Goal: Task Accomplishment & Management: Manage account settings

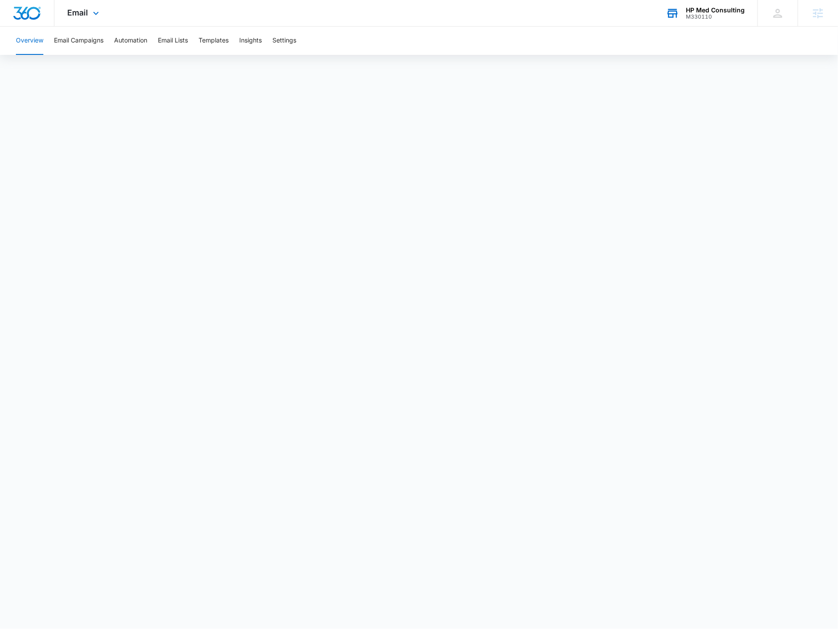
click at [693, 2] on div "HP Med Consulting M330110 Your Accounts View All" at bounding box center [705, 13] width 105 height 26
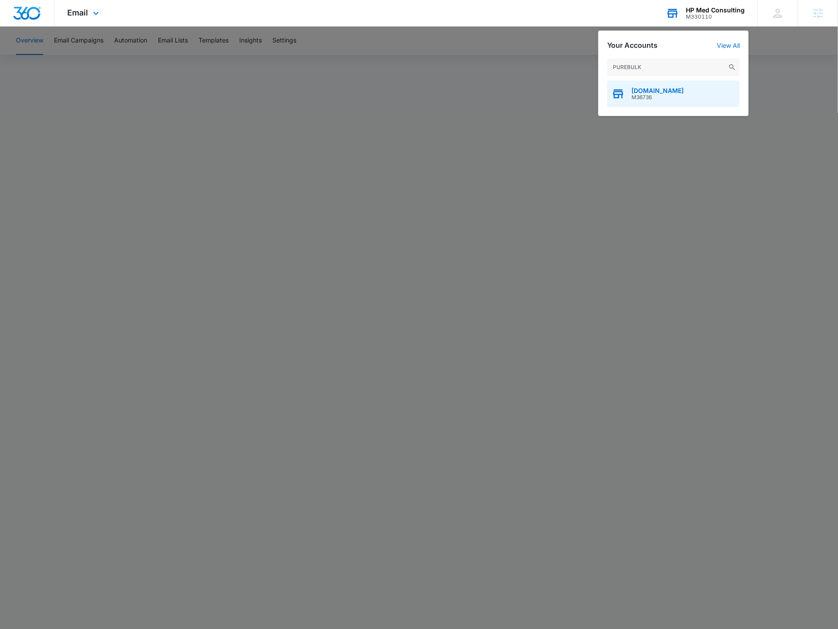
type input "PUREBULK"
click at [682, 87] on div "PureBulk.com M36736" at bounding box center [673, 94] width 133 height 27
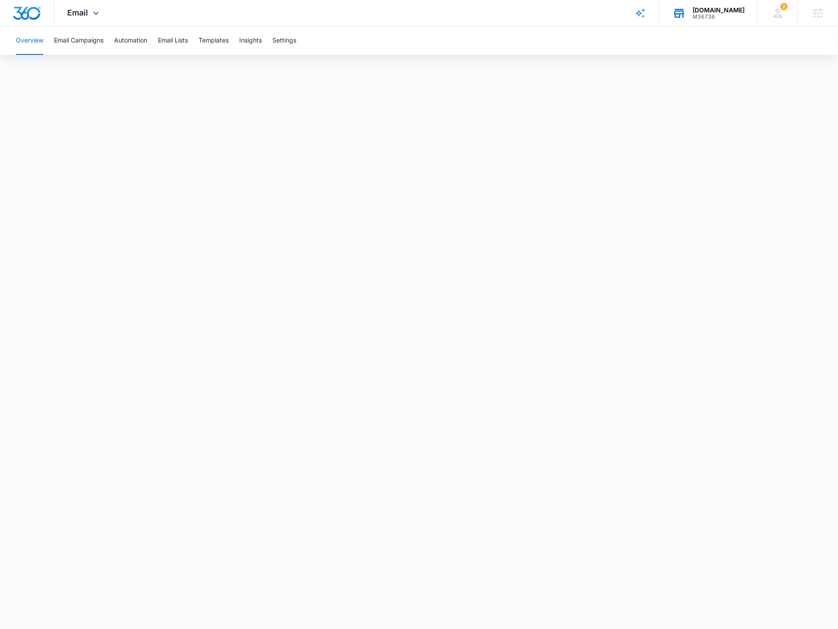
click at [110, 14] on div "Email Apps Reputation Forms CRM Email Social POS Content Ads Intelligence Files…" at bounding box center [84, 13] width 60 height 26
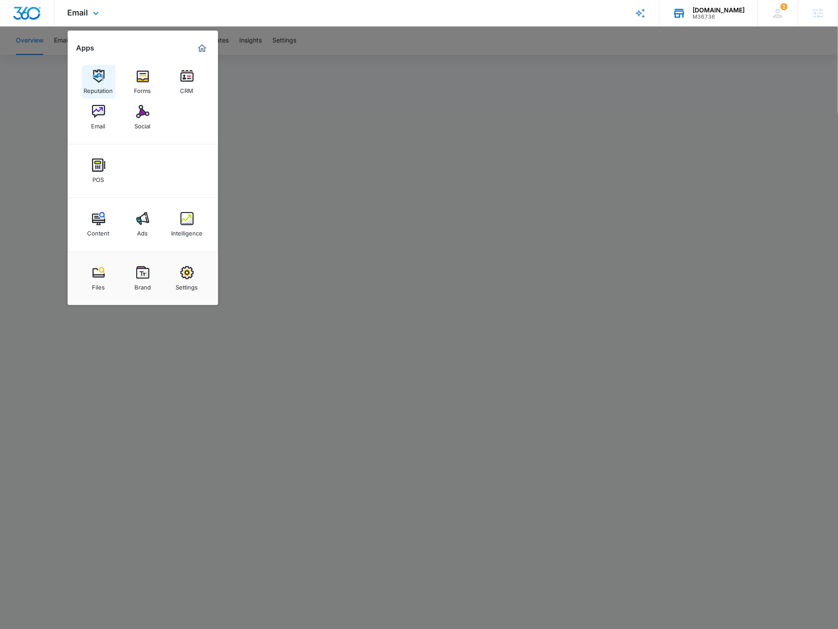
click at [110, 77] on link "Reputation" at bounding box center [99, 82] width 34 height 34
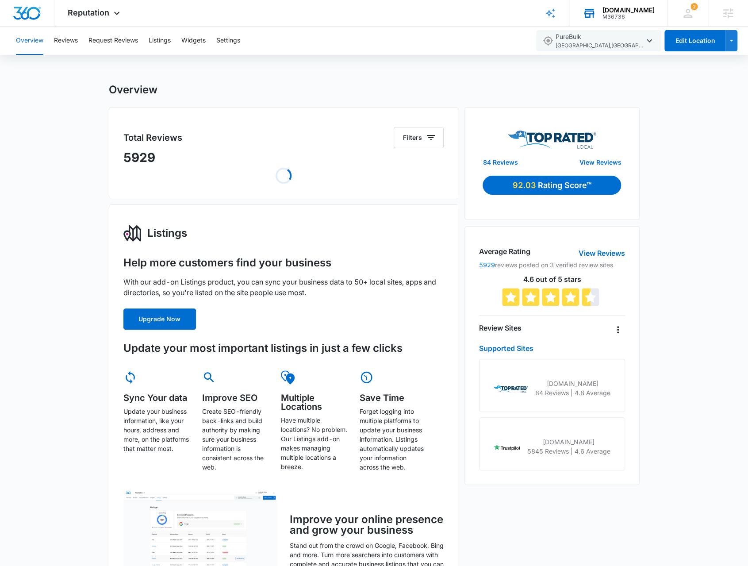
click at [79, 44] on div "Overview Reviews Request Reviews Listings Widgets Settings" at bounding box center [270, 41] width 519 height 28
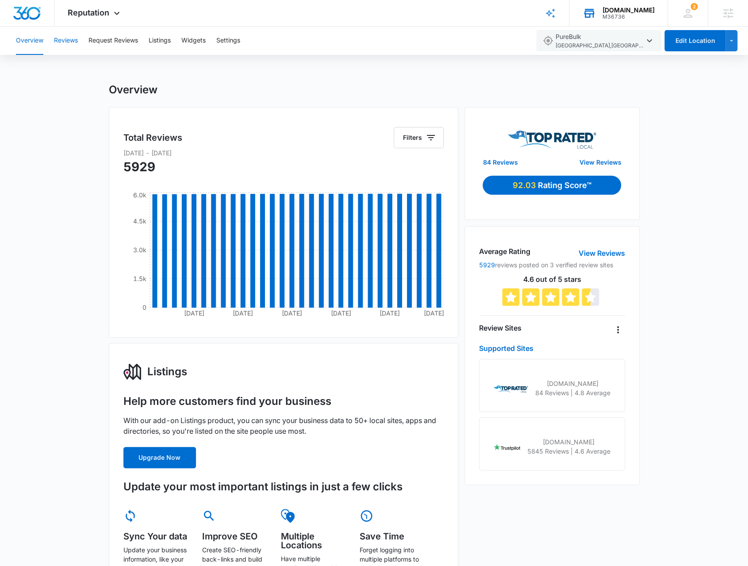
click at [73, 42] on button "Reviews" at bounding box center [66, 41] width 24 height 28
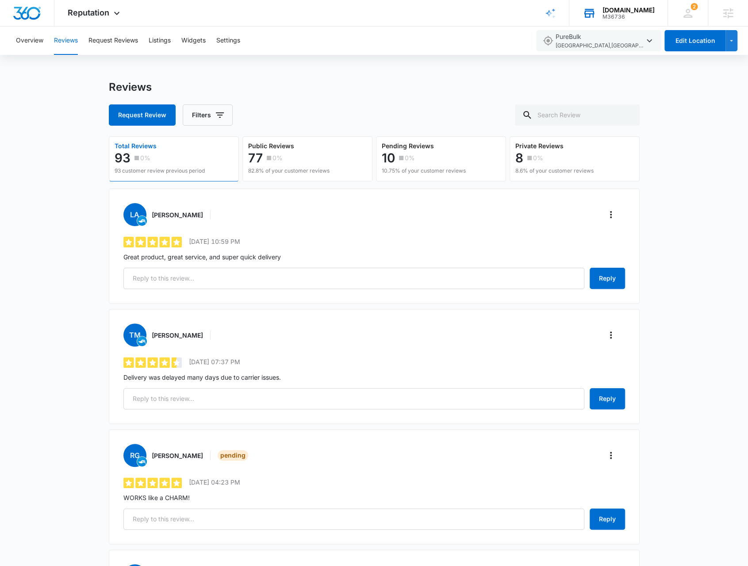
scroll to position [221, 0]
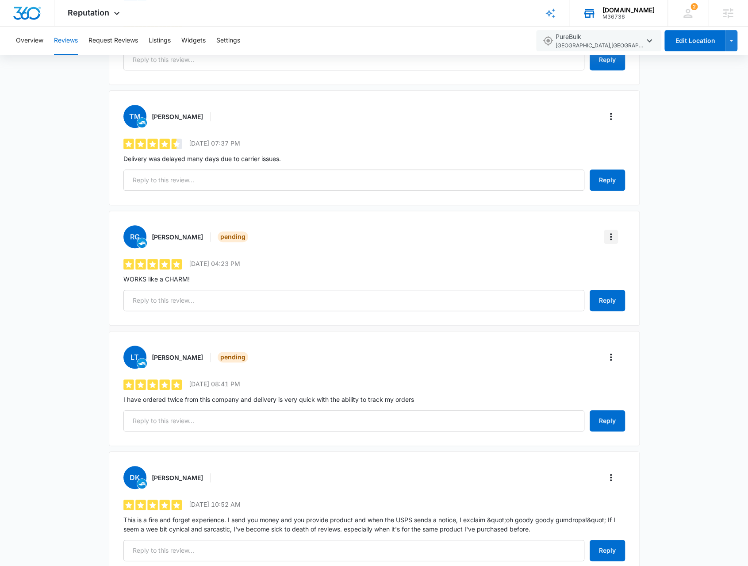
click at [614, 236] on icon "More" at bounding box center [611, 236] width 11 height 11
click at [609, 260] on button "Verify Review" at bounding box center [651, 260] width 95 height 13
click at [610, 353] on icon "More" at bounding box center [611, 356] width 2 height 7
click at [612, 374] on button "Verify Review" at bounding box center [651, 380] width 95 height 13
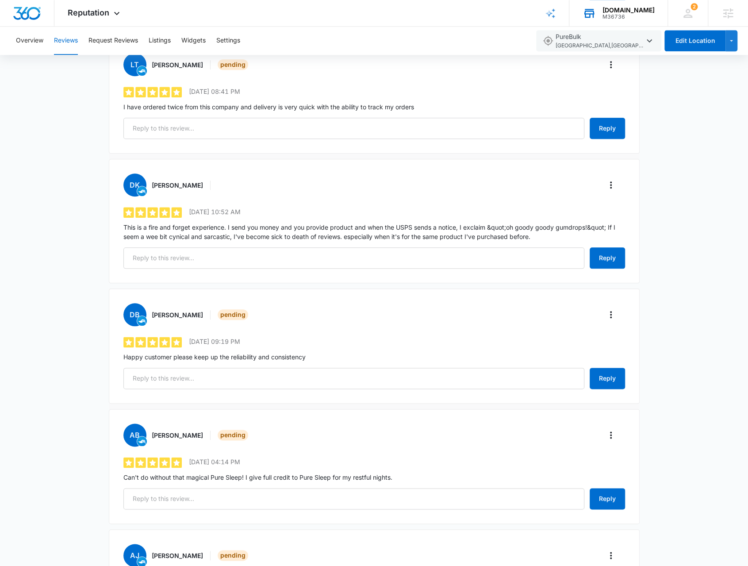
scroll to position [575, 0]
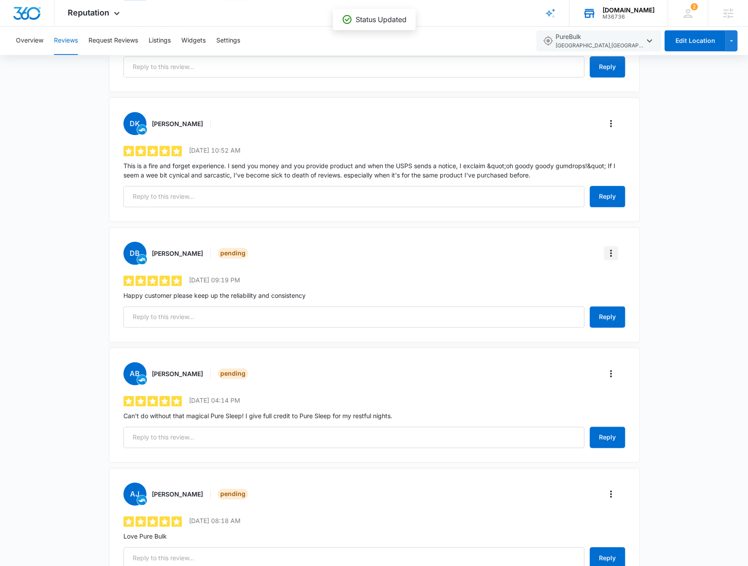
click at [607, 246] on button "More" at bounding box center [611, 253] width 14 height 14
click at [609, 278] on button "Verify Review" at bounding box center [651, 275] width 95 height 13
click at [612, 373] on icon "More" at bounding box center [611, 373] width 11 height 11
click at [613, 393] on button "Verify Review" at bounding box center [651, 395] width 95 height 13
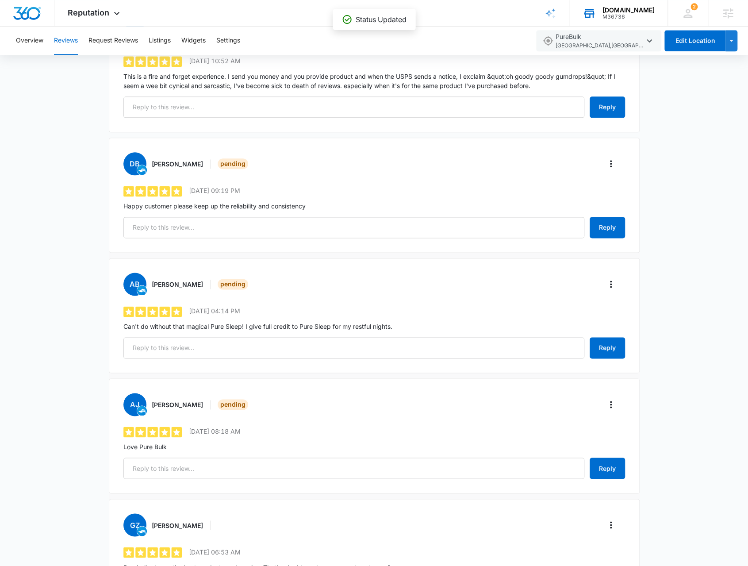
scroll to position [752, 0]
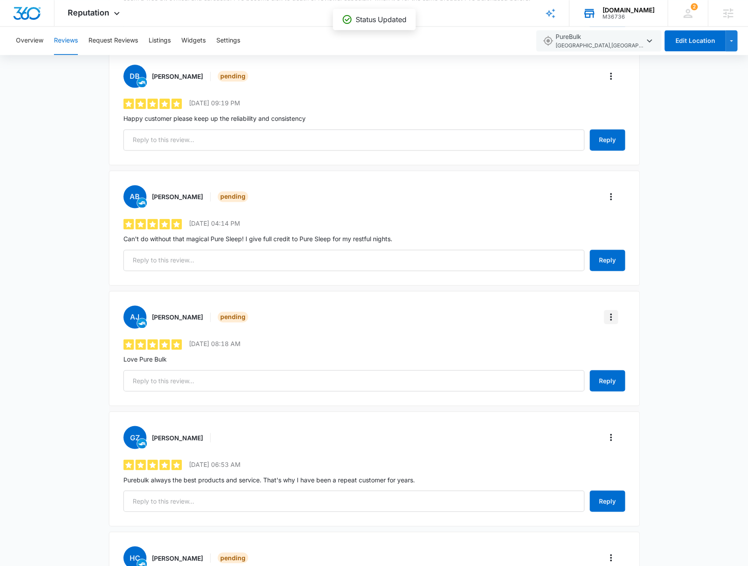
click at [608, 311] on icon "More" at bounding box center [611, 316] width 11 height 11
click at [610, 333] on button "Verify Review" at bounding box center [651, 339] width 95 height 13
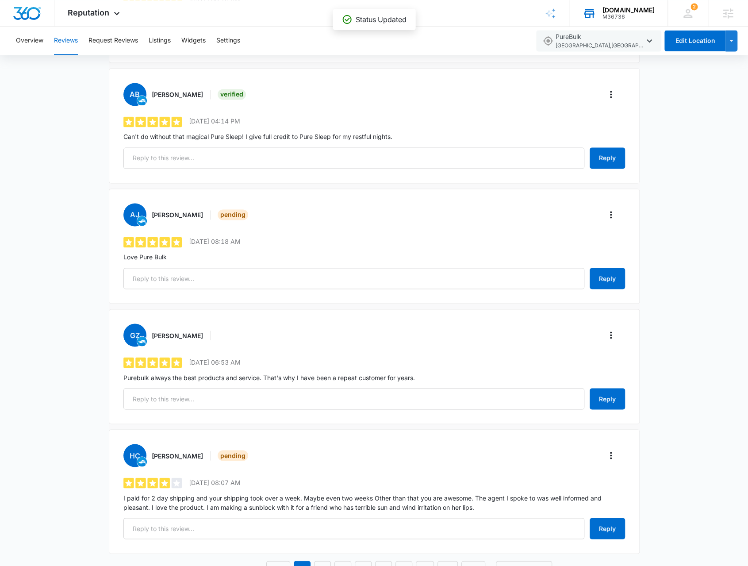
scroll to position [883, 0]
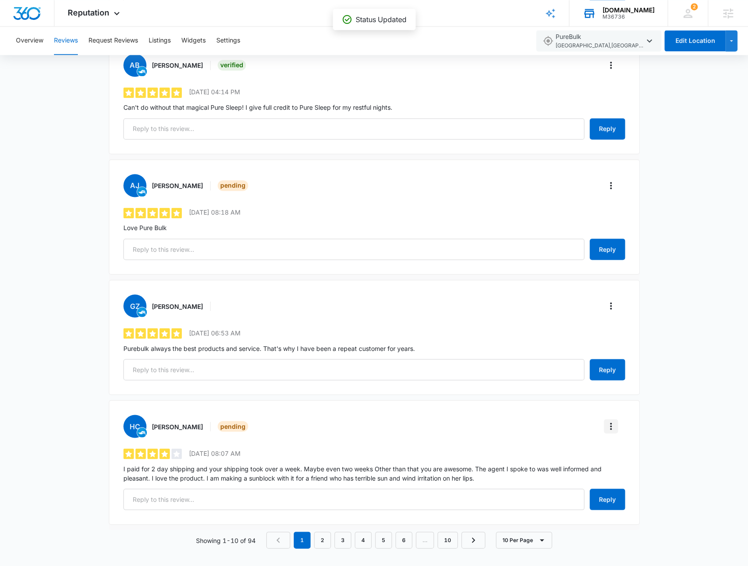
click at [612, 428] on icon "More" at bounding box center [611, 426] width 11 height 11
click at [613, 443] on button "Verify Review" at bounding box center [651, 447] width 95 height 13
click at [321, 538] on link "2" at bounding box center [322, 539] width 17 height 17
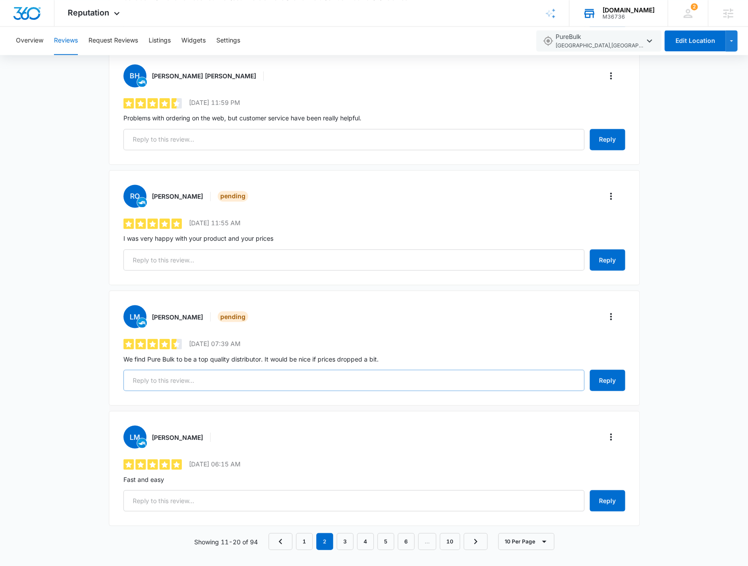
scroll to position [865, 0]
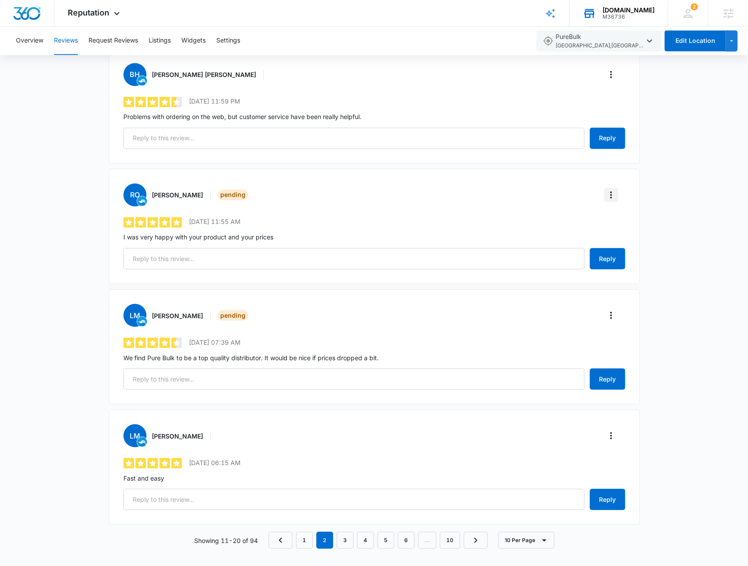
click at [612, 196] on icon "More" at bounding box center [611, 194] width 11 height 11
click at [611, 214] on button "Verify Review" at bounding box center [651, 216] width 95 height 13
click at [610, 310] on icon "More" at bounding box center [611, 315] width 11 height 11
click at [613, 332] on button "Verify Review" at bounding box center [651, 336] width 95 height 13
click at [349, 537] on link "3" at bounding box center [345, 539] width 17 height 17
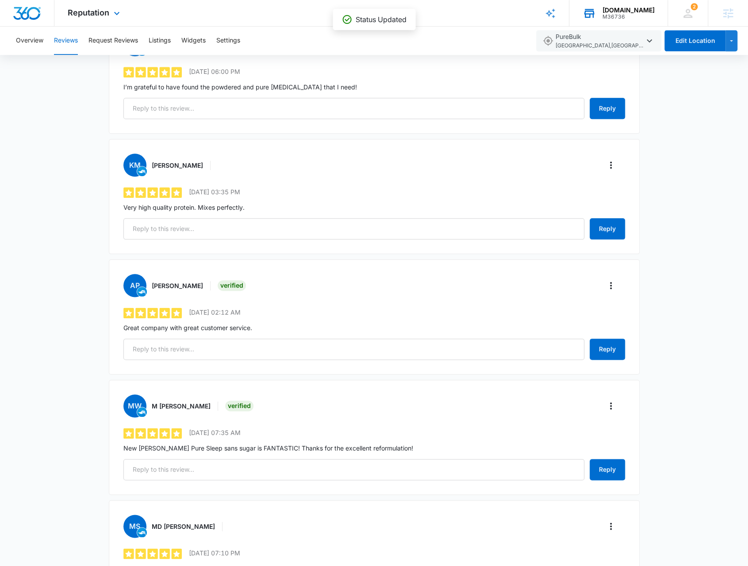
scroll to position [539, 0]
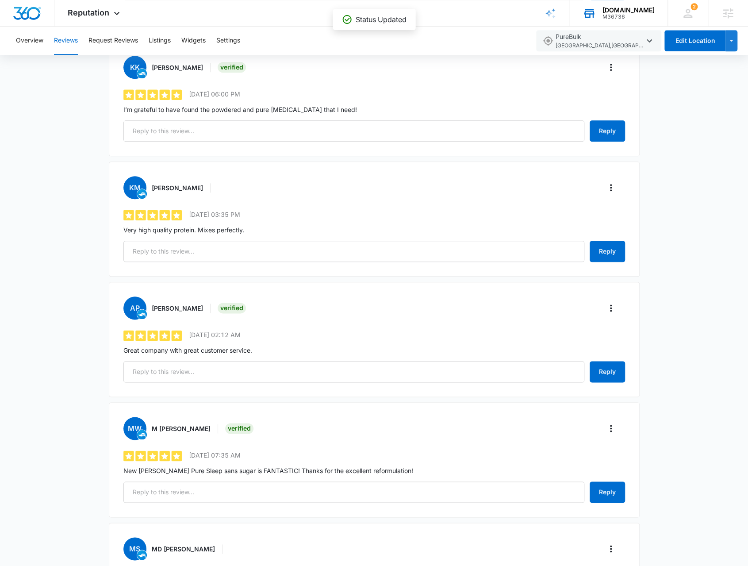
click at [627, 11] on div "PureBulk.com" at bounding box center [628, 10] width 52 height 7
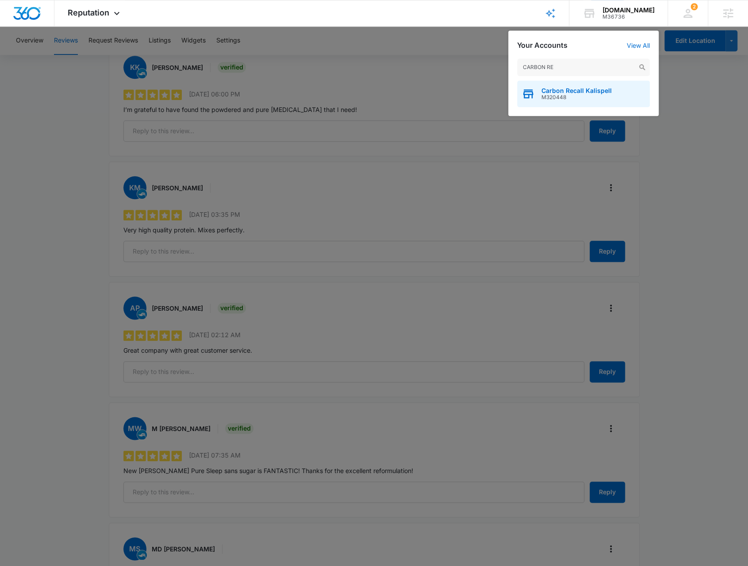
type input "CARBON RE"
click at [542, 99] on span "M320448" at bounding box center [576, 97] width 70 height 6
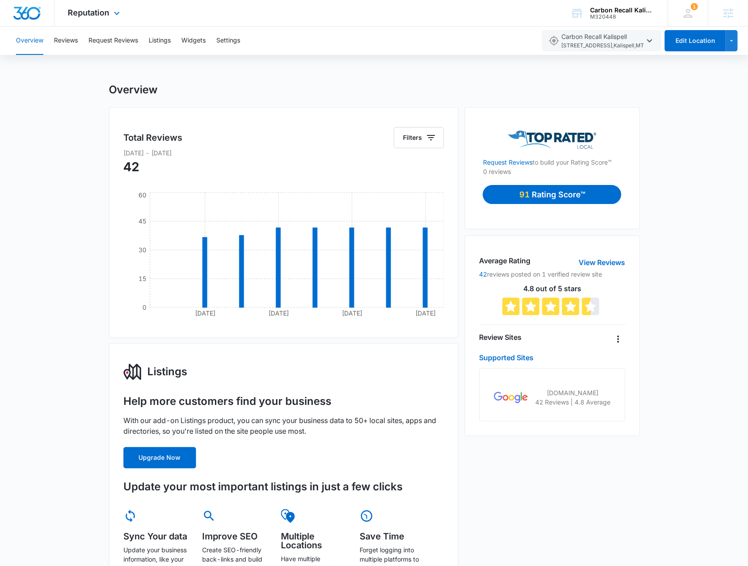
click at [122, 16] on div "Reputation Apps Reputation Forms CRM Email Social Payments POS Content Ads Inte…" at bounding box center [94, 13] width 81 height 26
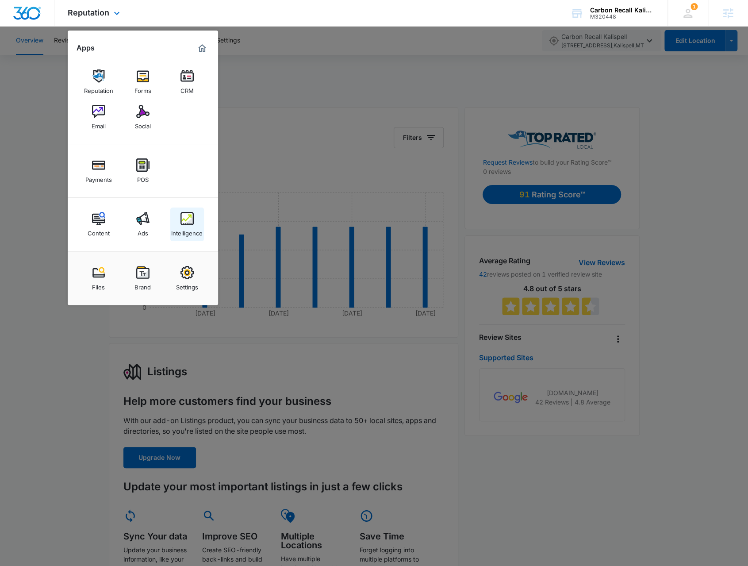
click at [185, 231] on div "Intelligence" at bounding box center [186, 231] width 31 height 12
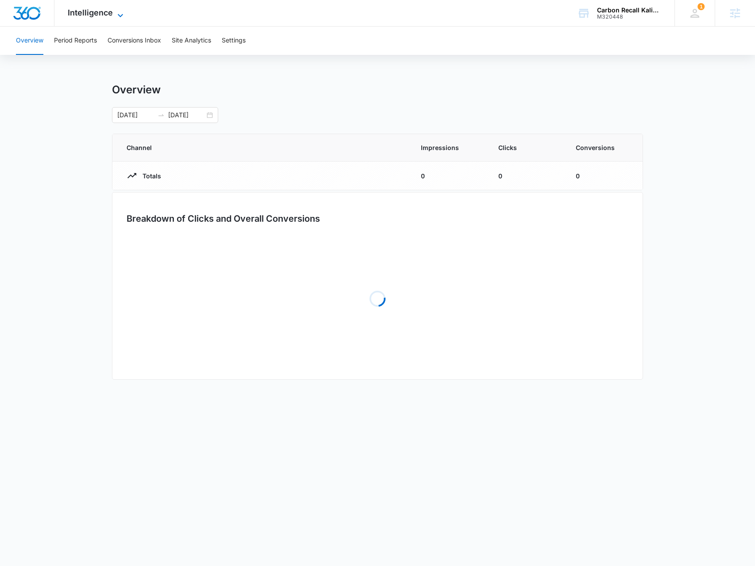
click at [104, 13] on span "Intelligence" at bounding box center [90, 12] width 45 height 9
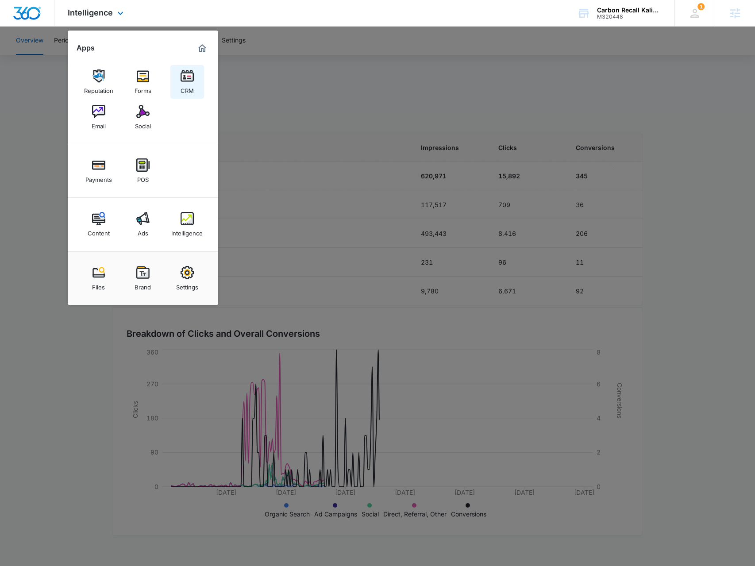
click at [188, 95] on link "CRM" at bounding box center [187, 82] width 34 height 34
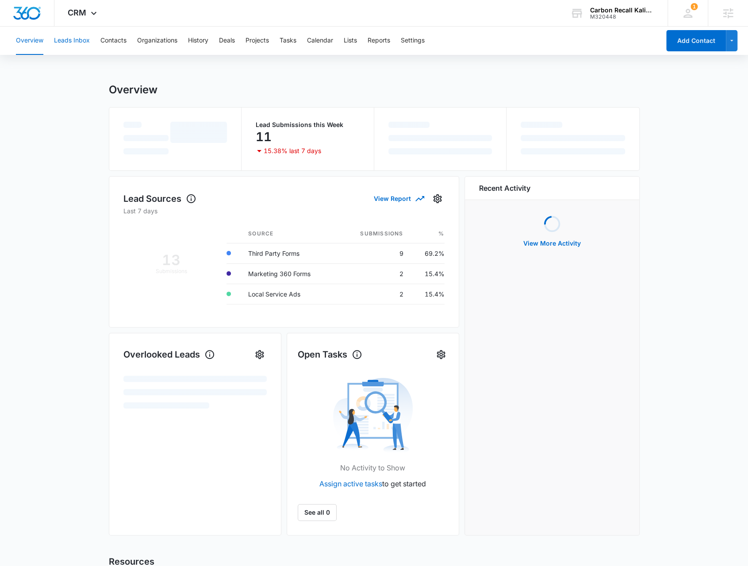
click at [84, 41] on button "Leads Inbox" at bounding box center [72, 41] width 36 height 28
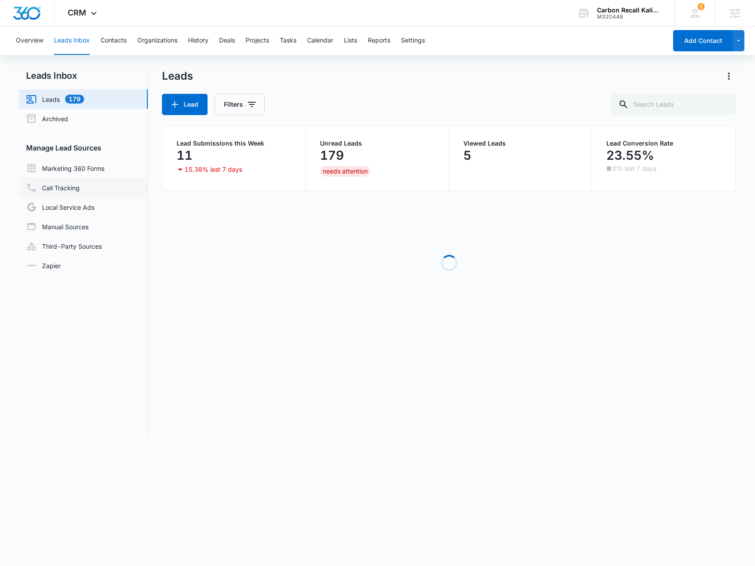
click at [78, 185] on link "Call Tracking" at bounding box center [53, 187] width 54 height 11
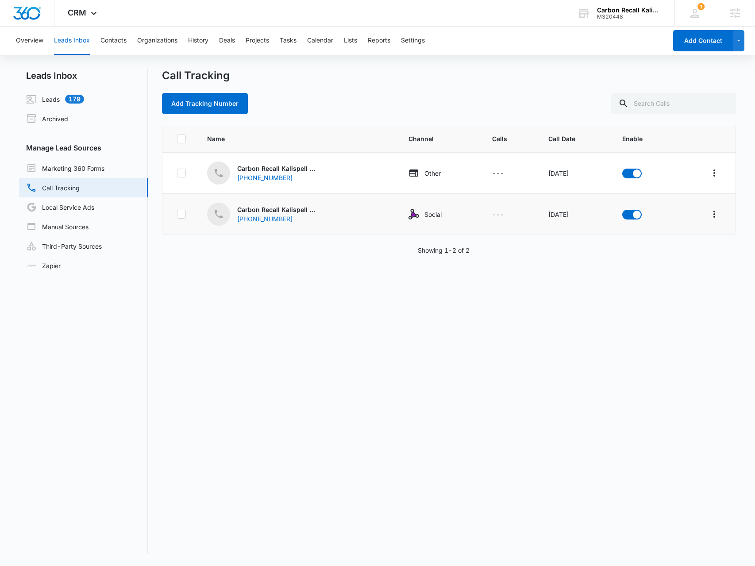
click at [262, 219] on div "(833) 860-3848" at bounding box center [272, 218] width 71 height 9
click at [82, 167] on link "Marketing 360 Forms" at bounding box center [65, 168] width 78 height 11
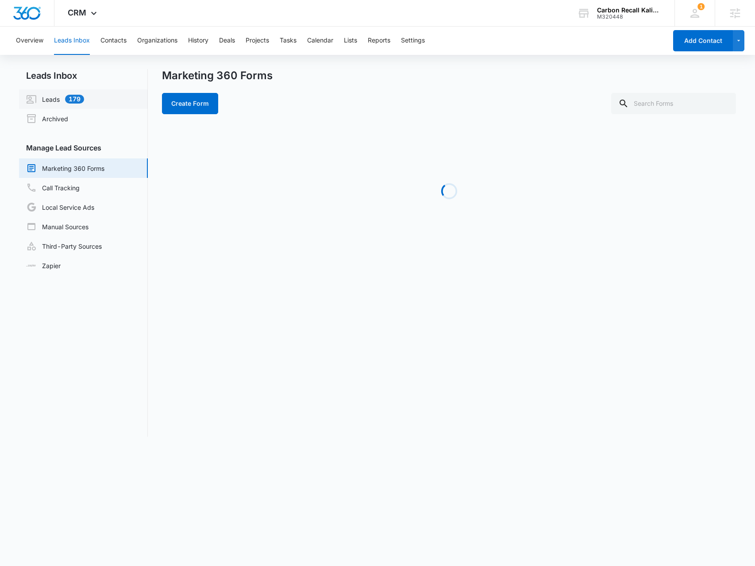
click at [54, 101] on link "Leads 179" at bounding box center [55, 99] width 58 height 11
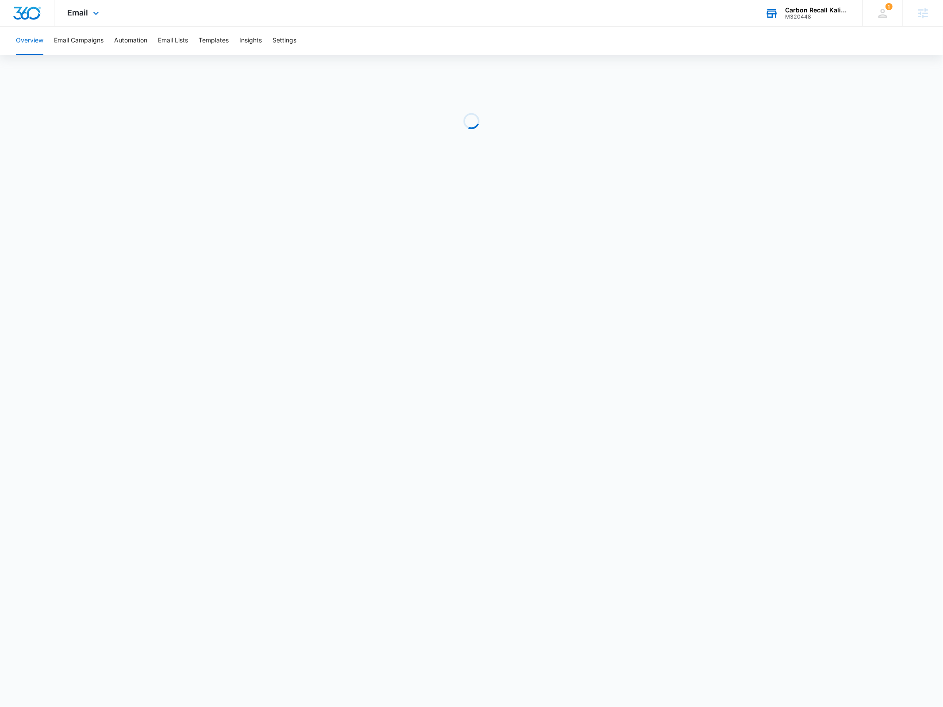
click at [845, 16] on div "M320448" at bounding box center [817, 17] width 65 height 6
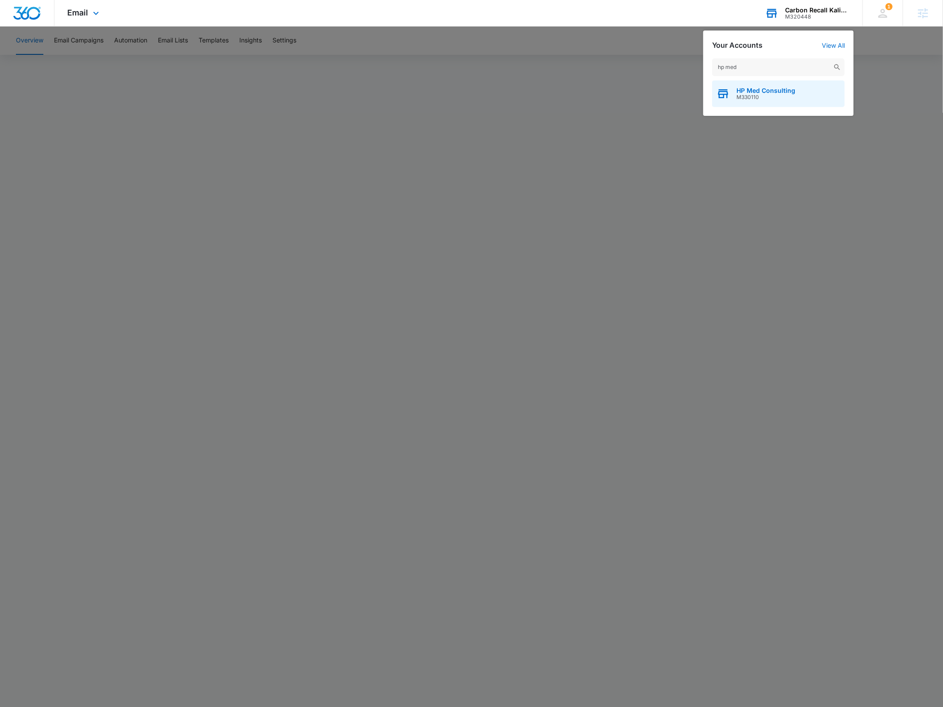
type input "hp med"
click at [769, 97] on span "M330110" at bounding box center [765, 97] width 59 height 6
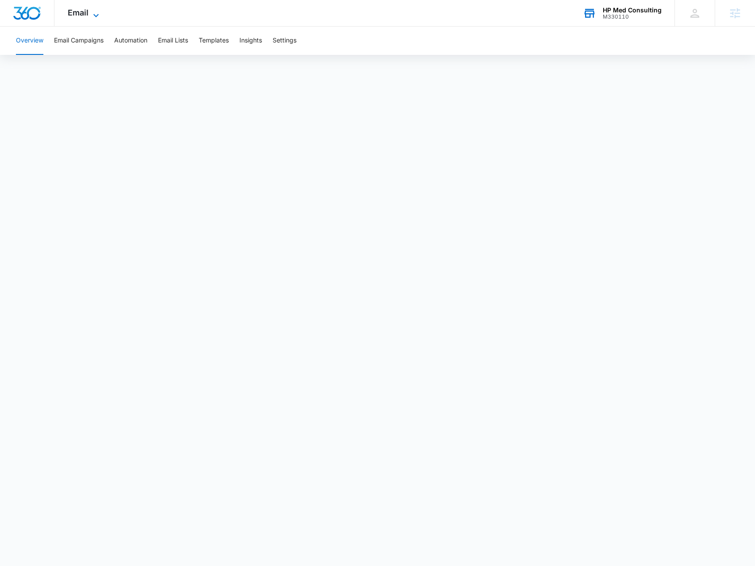
click at [78, 14] on span "Email" at bounding box center [78, 12] width 21 height 9
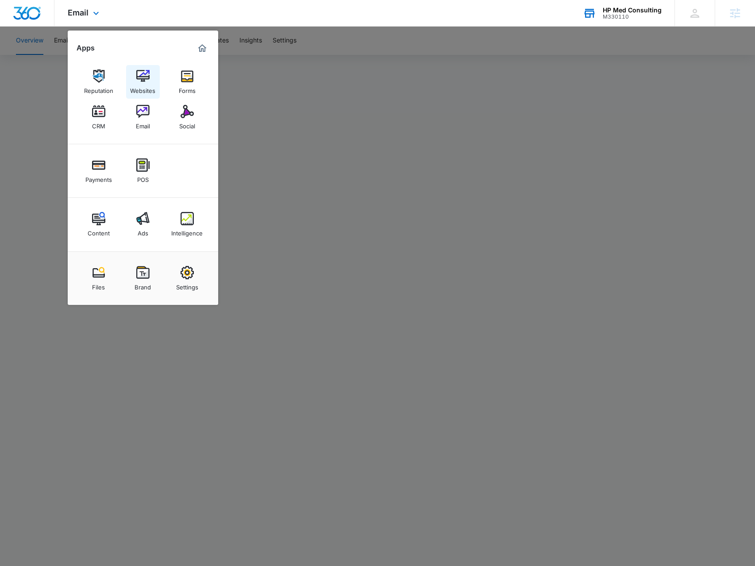
click at [150, 77] on link "Websites" at bounding box center [143, 82] width 34 height 34
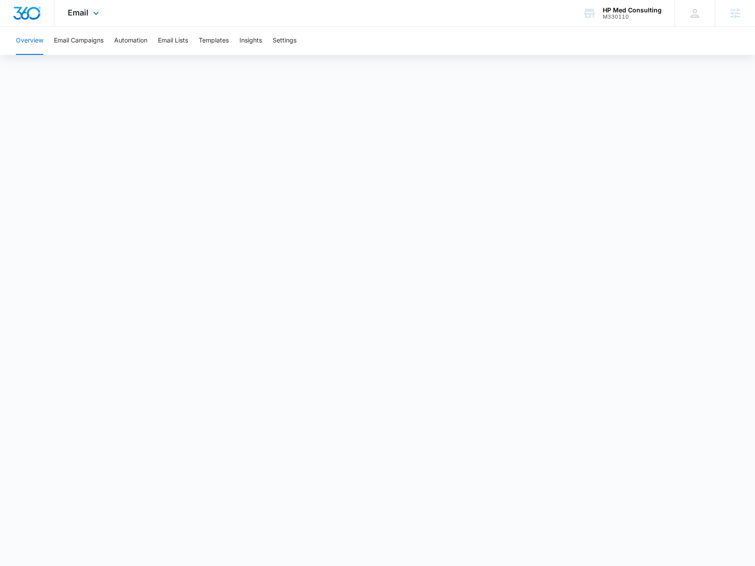
click at [87, 20] on div "Email Apps Reputation Websites Forms CRM Email Social Payments POS Content Ads …" at bounding box center [84, 13] width 60 height 26
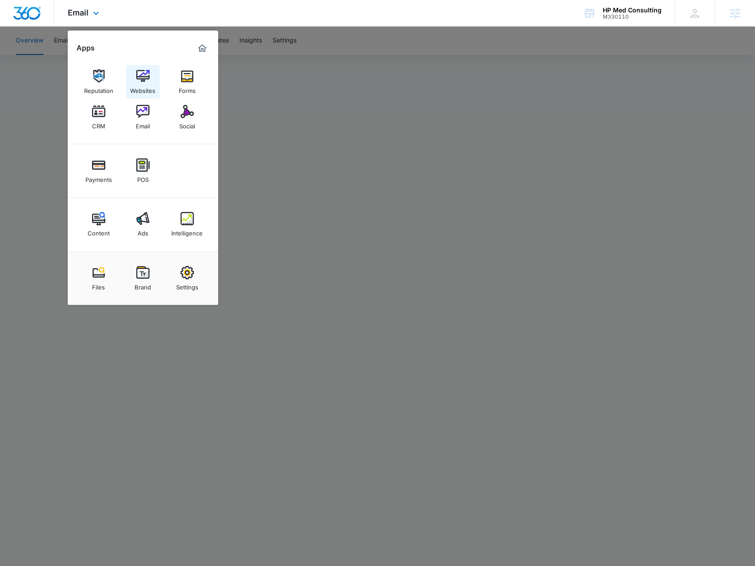
click at [134, 78] on link "Websites" at bounding box center [143, 82] width 34 height 34
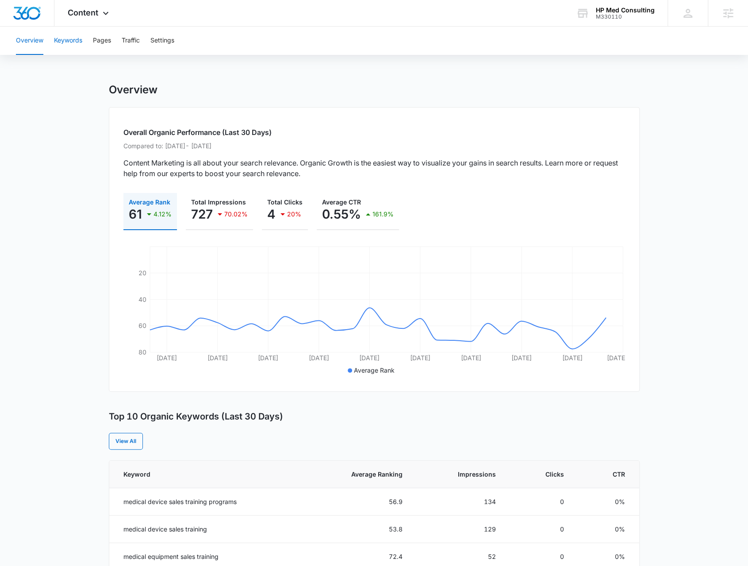
click at [75, 46] on button "Keywords" at bounding box center [68, 41] width 28 height 28
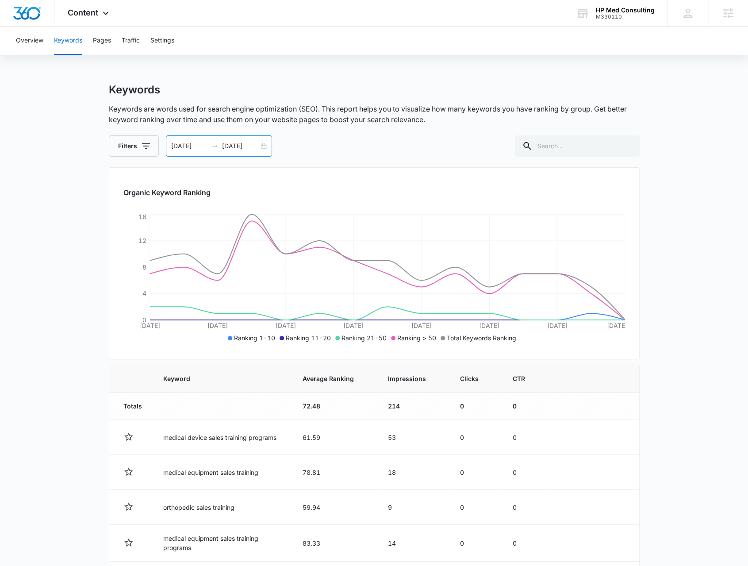
click at [261, 150] on div "09/23/2025 10/07/2025" at bounding box center [219, 145] width 106 height 21
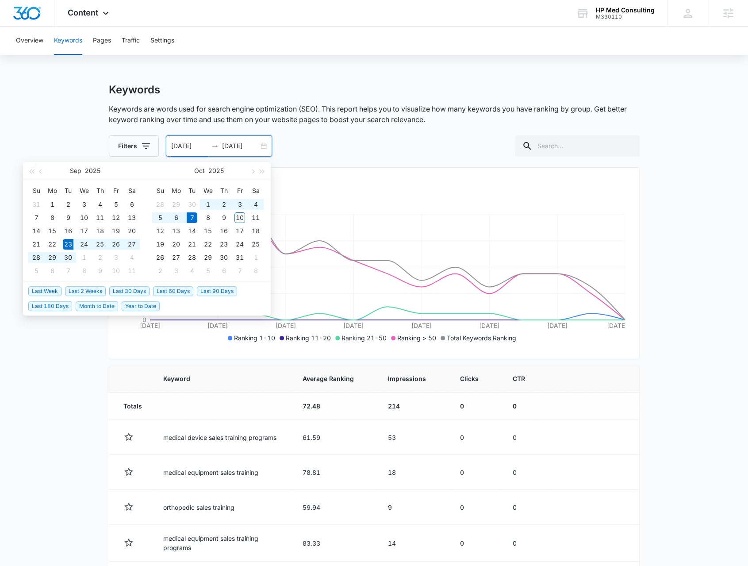
click at [137, 311] on li "Year to Date" at bounding box center [143, 305] width 42 height 15
click at [146, 306] on span "Year to Date" at bounding box center [141, 306] width 38 height 10
type input "01/01/2025"
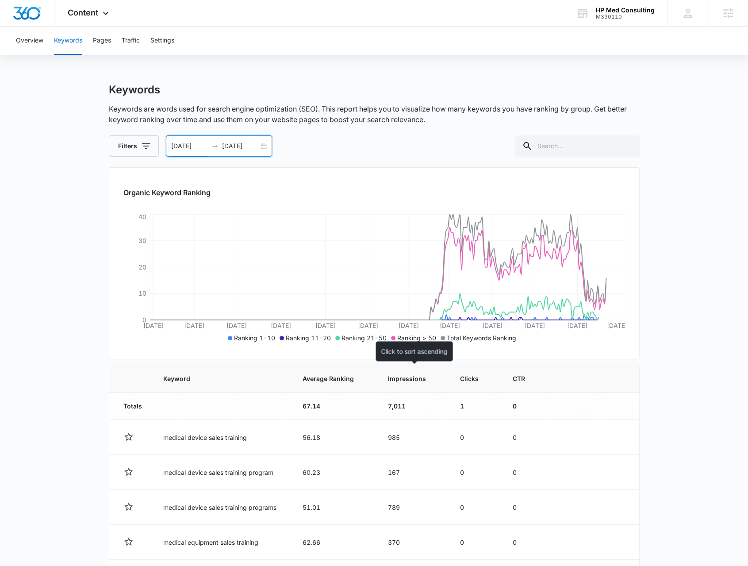
click at [406, 383] on th "Impressions" at bounding box center [413, 378] width 72 height 27
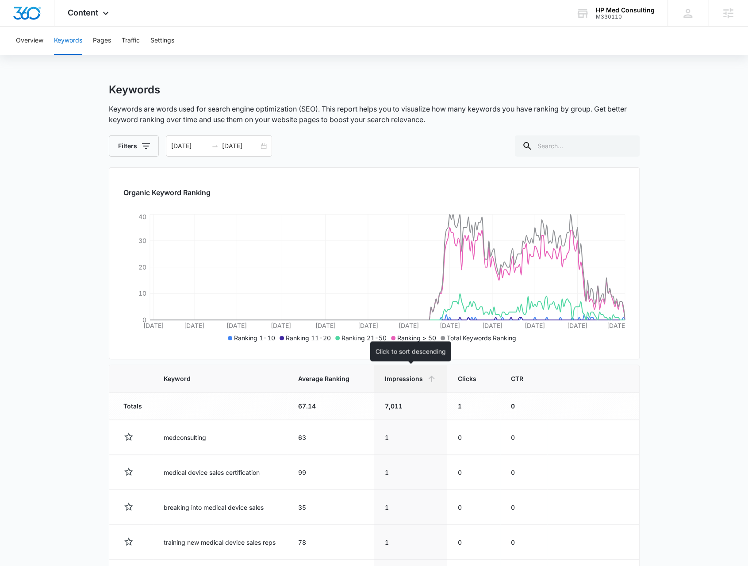
click at [406, 383] on th "Impressions" at bounding box center [410, 378] width 73 height 27
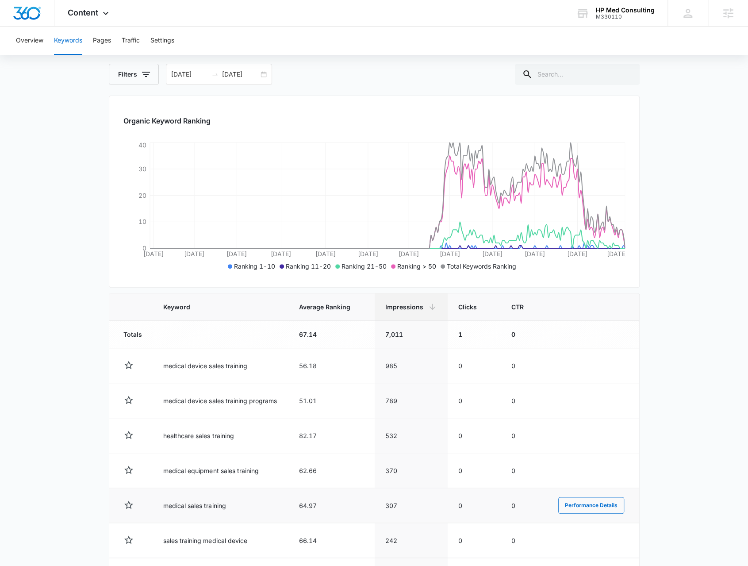
scroll to position [133, 0]
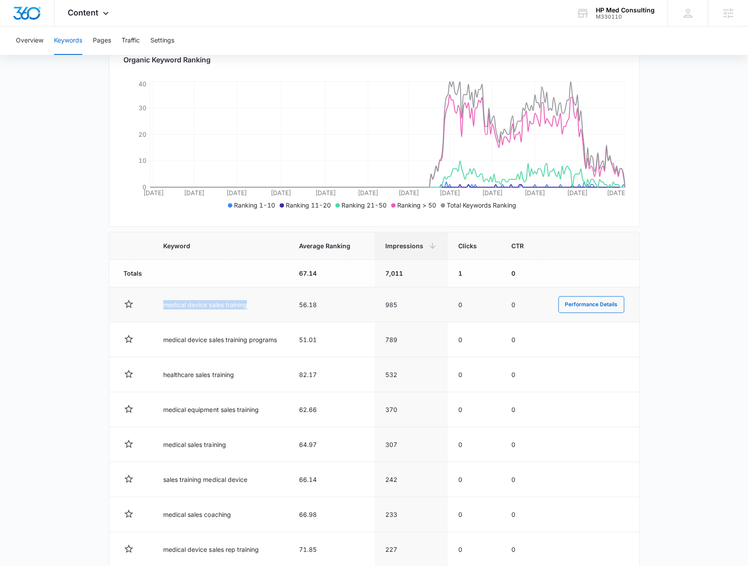
drag, startPoint x: 161, startPoint y: 306, endPoint x: 253, endPoint y: 306, distance: 92.4
click at [253, 306] on td "medical device sales training" at bounding box center [221, 304] width 136 height 35
copy td "medical device sales training"
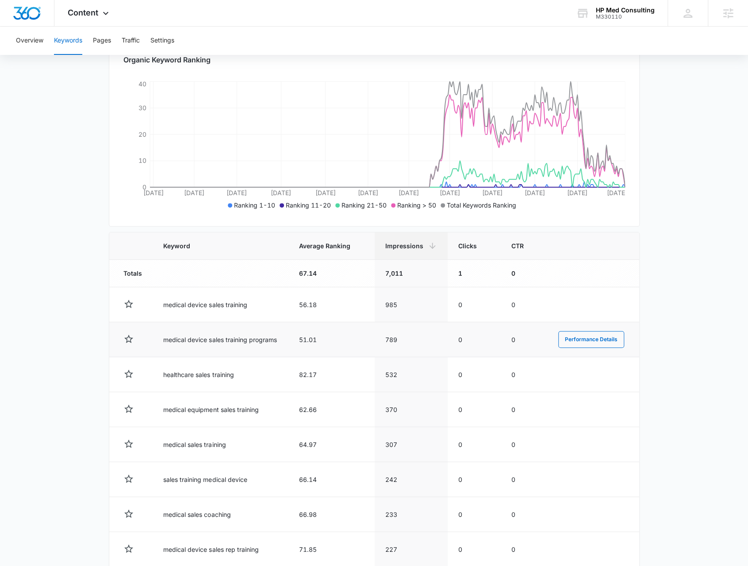
click at [259, 335] on td "medical device sales training programs" at bounding box center [221, 339] width 136 height 35
copy td "medical device sales training programs"
click at [219, 366] on td "healthcare sales training" at bounding box center [221, 374] width 136 height 35
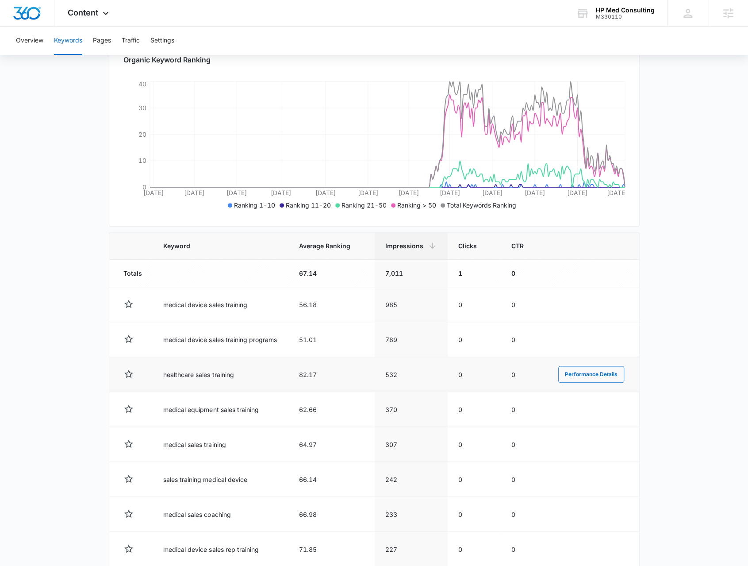
click at [216, 373] on td "healthcare sales training" at bounding box center [221, 374] width 136 height 35
copy td "healthcare sales training"
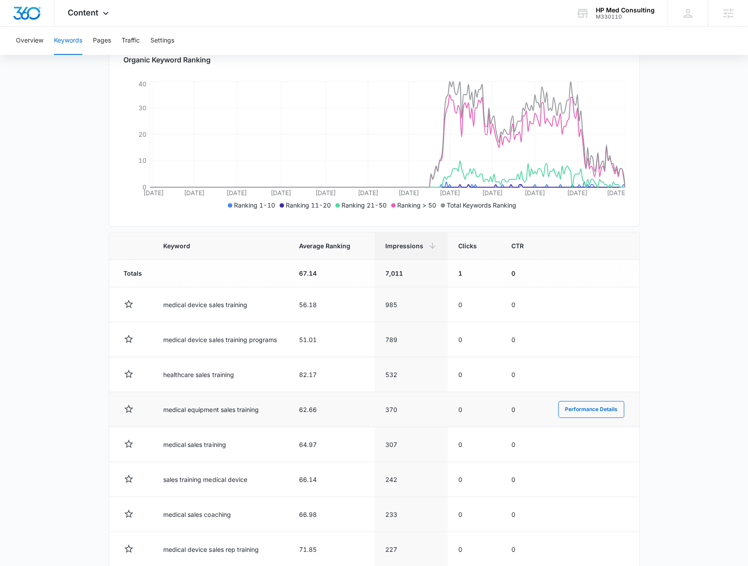
click at [252, 407] on td "medical equipment sales training" at bounding box center [221, 409] width 136 height 35
click at [251, 407] on td "medical equipment sales training" at bounding box center [221, 409] width 136 height 35
copy td "medical equipment sales training"
click at [220, 440] on td "medical sales training" at bounding box center [221, 444] width 136 height 35
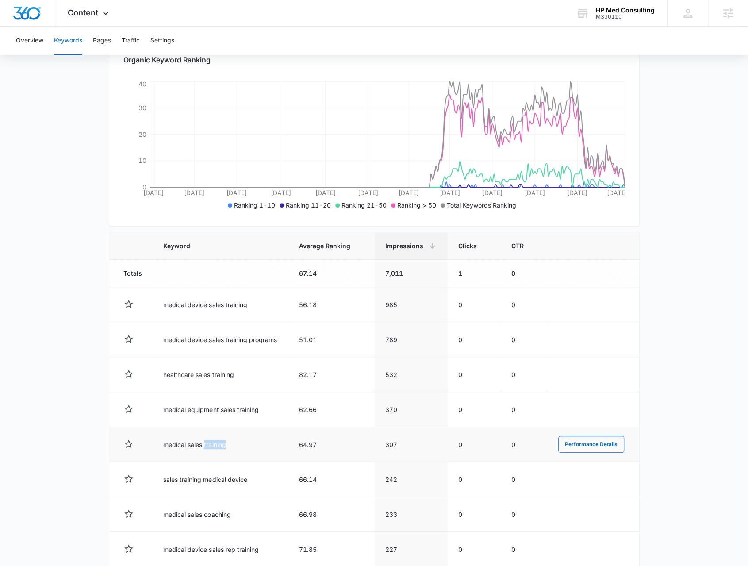
click at [220, 440] on td "medical sales training" at bounding box center [221, 444] width 136 height 35
copy td "medical sales training"
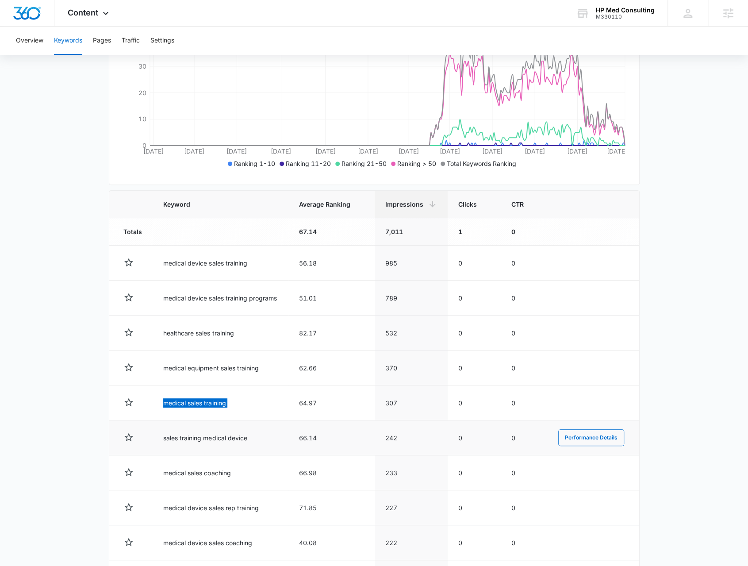
scroll to position [221, 0]
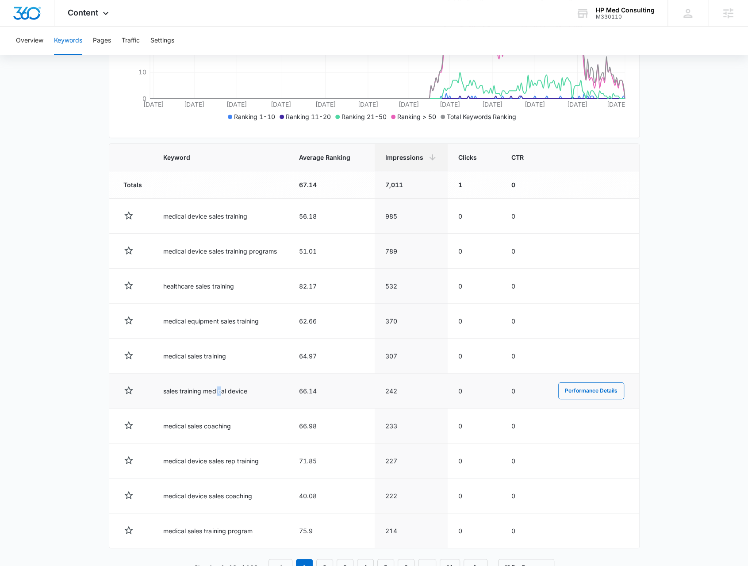
click at [219, 387] on td "sales training medical device" at bounding box center [221, 390] width 136 height 35
copy td "sales training medical device"
click at [194, 423] on td "medical sales coaching" at bounding box center [221, 425] width 136 height 35
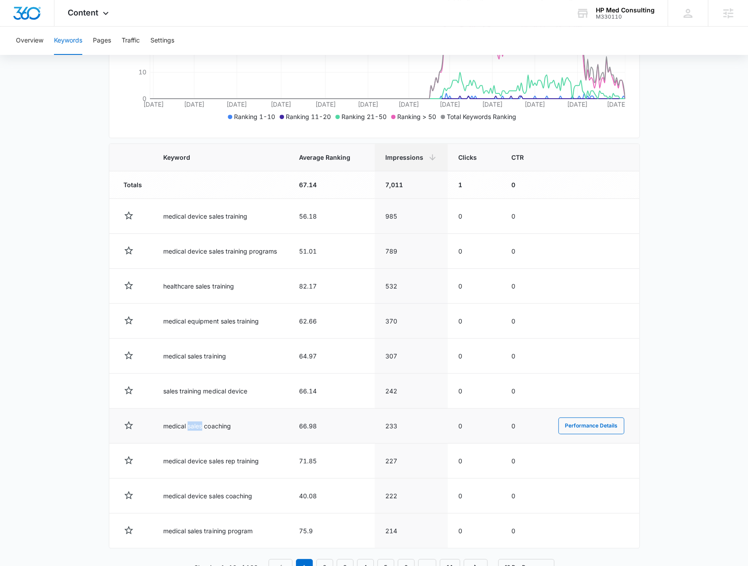
click at [194, 422] on td "medical sales coaching" at bounding box center [221, 425] width 136 height 35
copy td "medical sales coaching"
click at [184, 462] on td "medical device sales rep training" at bounding box center [221, 460] width 136 height 35
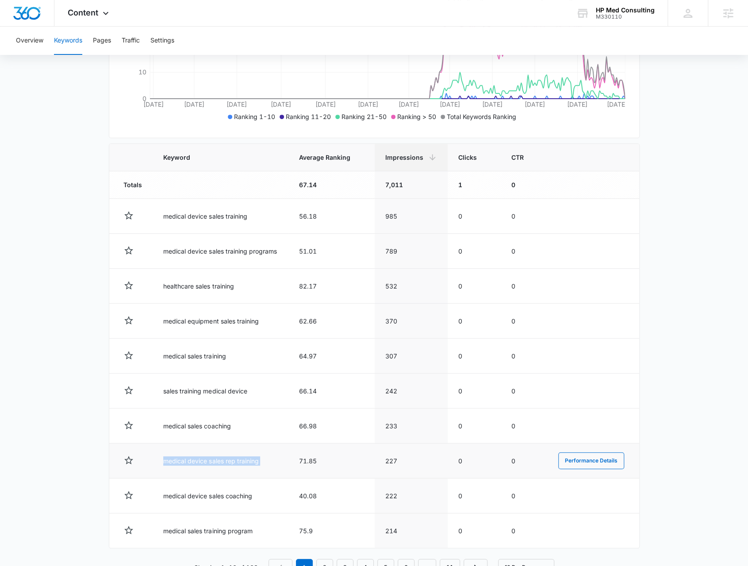
click at [184, 462] on td "medical device sales rep training" at bounding box center [221, 460] width 136 height 35
copy td "medical device sales rep training"
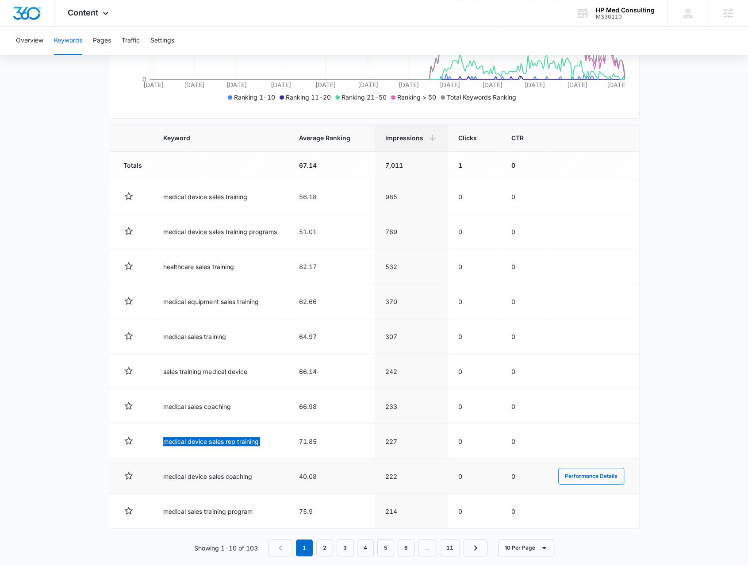
scroll to position [249, 0]
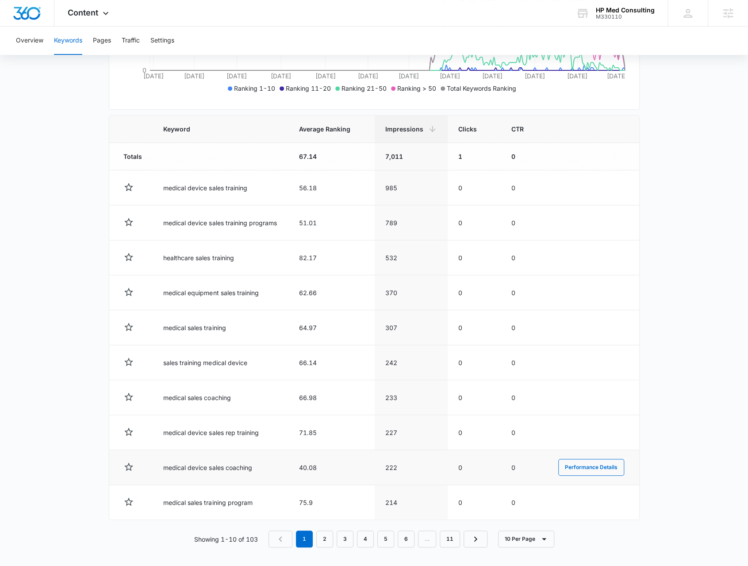
click at [229, 463] on td "medical device sales coaching" at bounding box center [221, 467] width 136 height 35
copy td "medical device sales coaching"
click at [239, 495] on td "medical sales training program" at bounding box center [221, 502] width 136 height 35
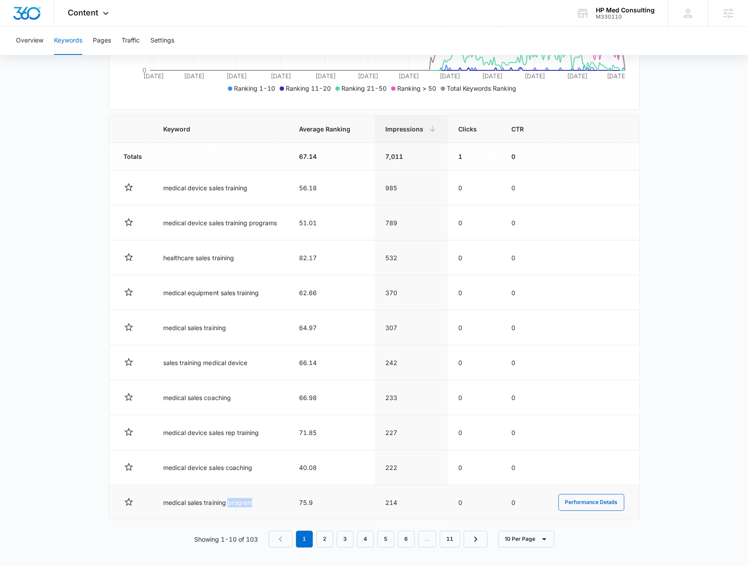
click at [239, 495] on td "medical sales training program" at bounding box center [221, 502] width 136 height 35
copy td "medical sales training program"
click at [324, 535] on link "2" at bounding box center [324, 538] width 17 height 17
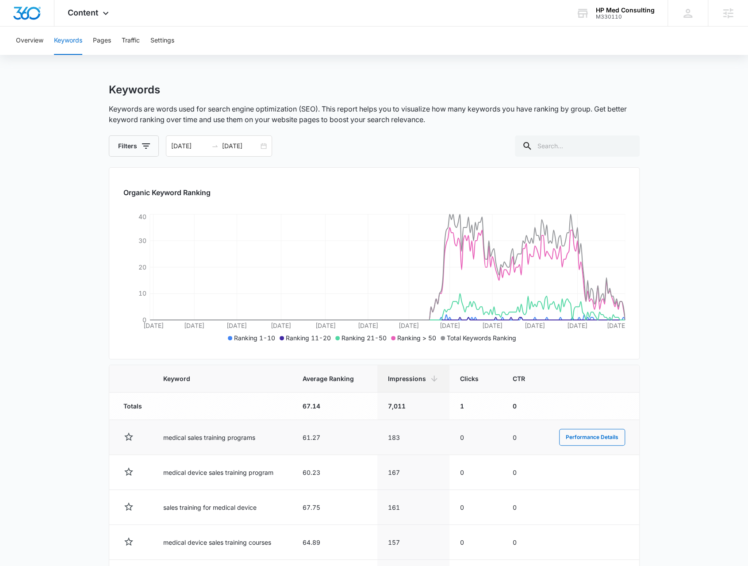
click at [200, 436] on td "medical sales training programs" at bounding box center [222, 437] width 139 height 35
click at [242, 470] on td "medical device sales training program" at bounding box center [222, 472] width 139 height 35
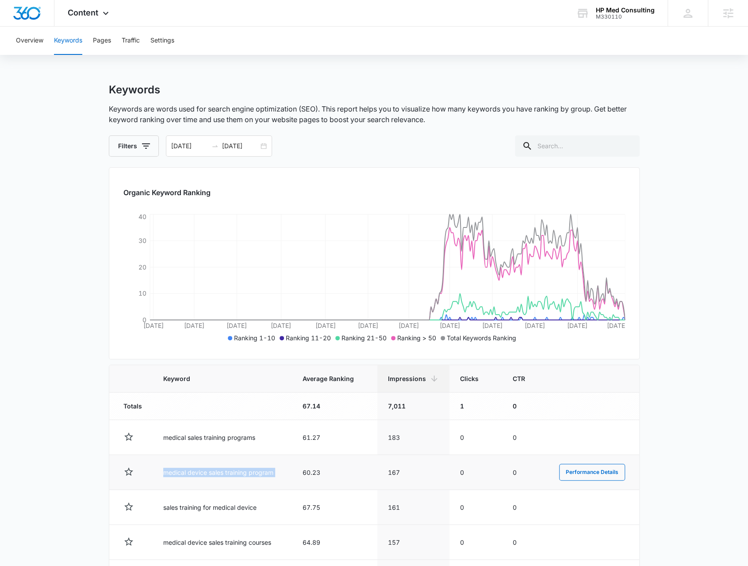
click at [244, 470] on td "medical device sales training program" at bounding box center [222, 472] width 139 height 35
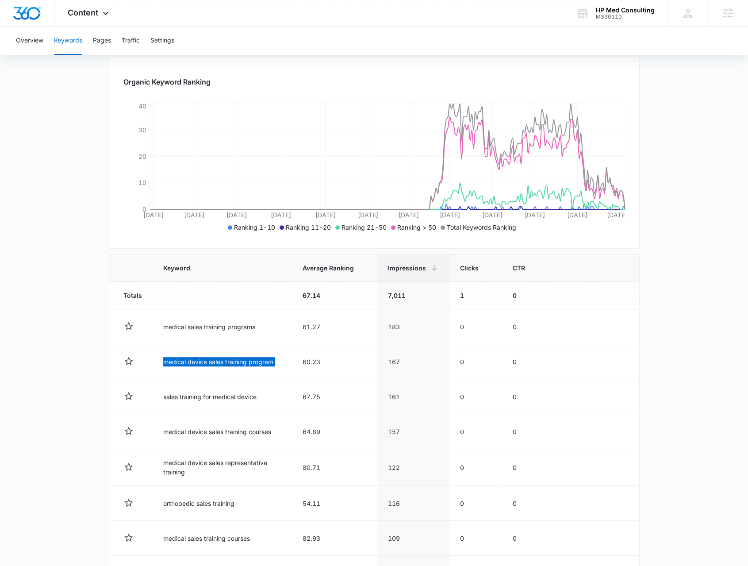
scroll to position [221, 0]
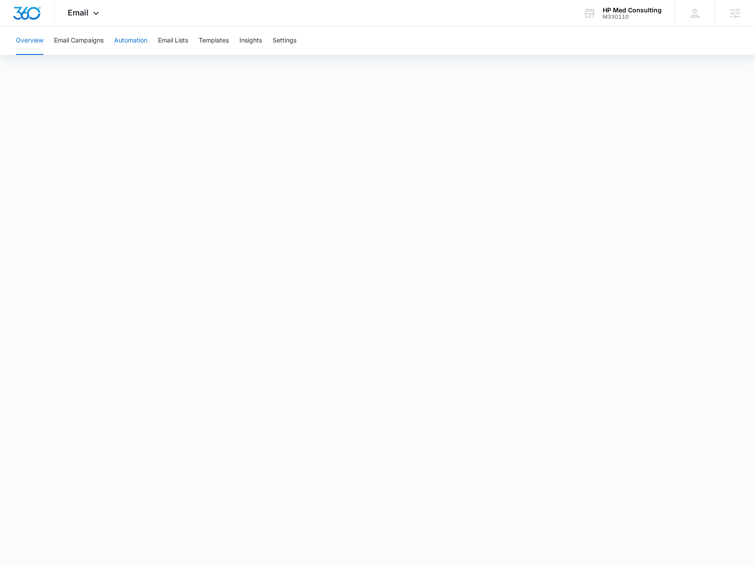
click at [121, 44] on button "Automation" at bounding box center [130, 41] width 33 height 28
click at [97, 46] on button "Email Campaigns" at bounding box center [79, 41] width 50 height 28
click at [212, 35] on button "Templates" at bounding box center [214, 41] width 30 height 28
click at [132, 35] on button "Automation" at bounding box center [130, 41] width 33 height 28
click at [77, 51] on button "Email Campaigns" at bounding box center [79, 41] width 50 height 28
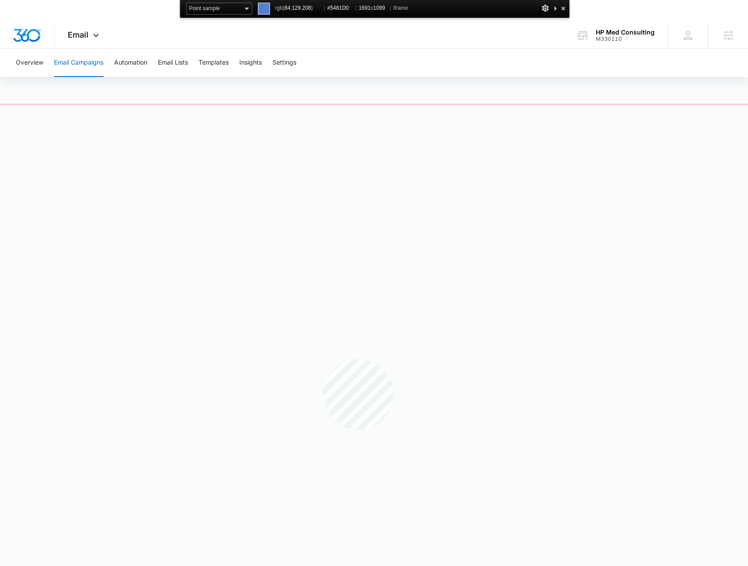
click at [323, 359] on div at bounding box center [374, 347] width 748 height 486
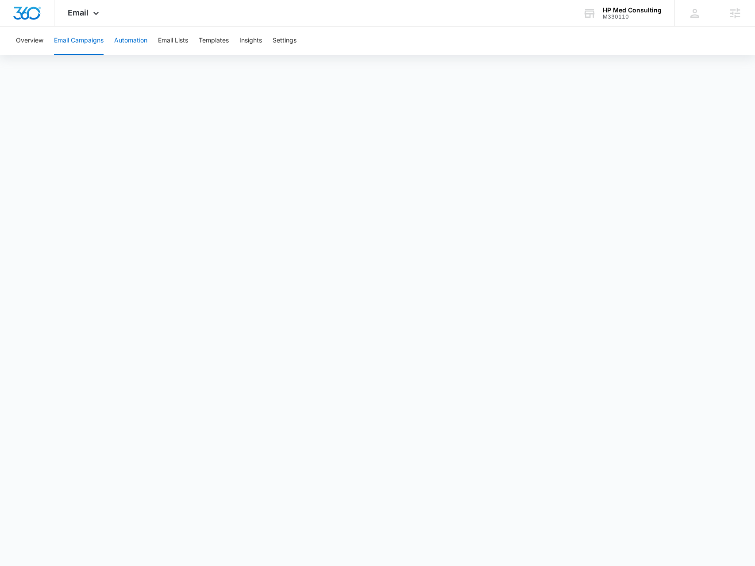
click at [123, 45] on button "Automation" at bounding box center [130, 41] width 33 height 28
click at [83, 43] on button "Email Campaigns" at bounding box center [79, 41] width 50 height 28
click at [139, 41] on button "Automation" at bounding box center [130, 41] width 33 height 28
click at [630, 19] on div "M330110" at bounding box center [631, 17] width 59 height 6
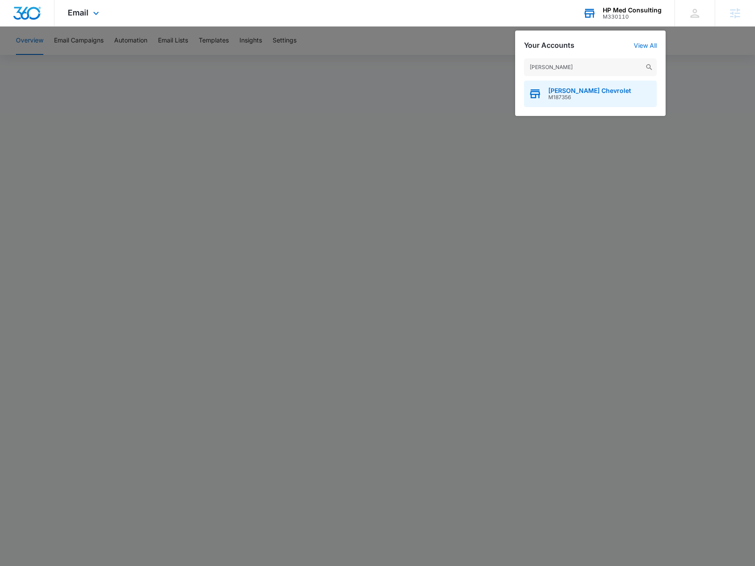
type input "[PERSON_NAME]"
click at [564, 89] on span "[PERSON_NAME] Chevrolet" at bounding box center [589, 90] width 83 height 7
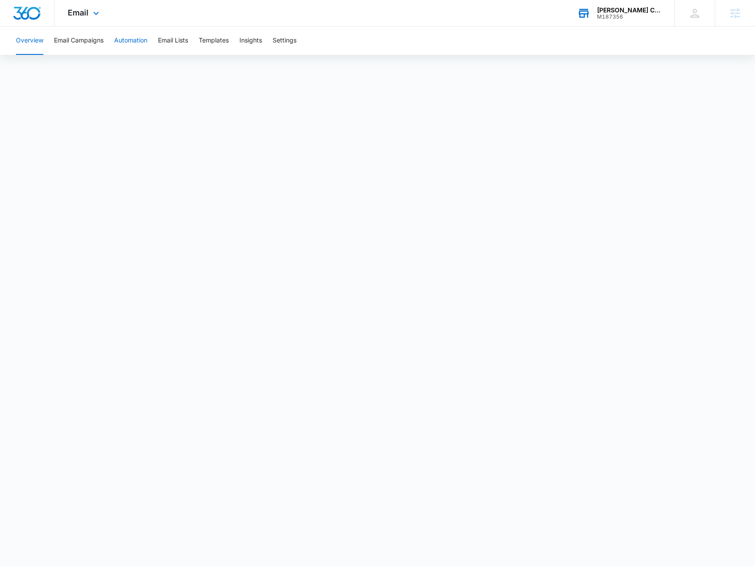
click at [121, 34] on button "Automation" at bounding box center [130, 41] width 33 height 28
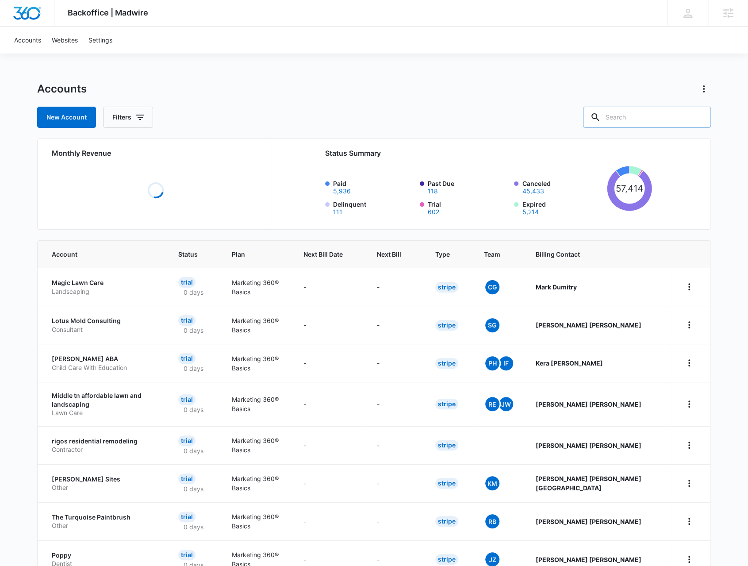
click at [651, 110] on input "text" at bounding box center [647, 117] width 128 height 21
type input "purebulk"
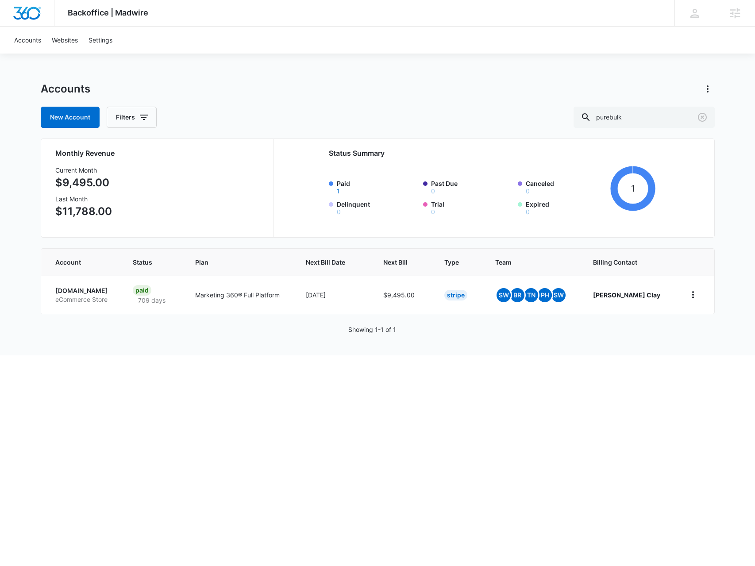
click at [96, 291] on p "[DOMAIN_NAME]" at bounding box center [83, 290] width 57 height 9
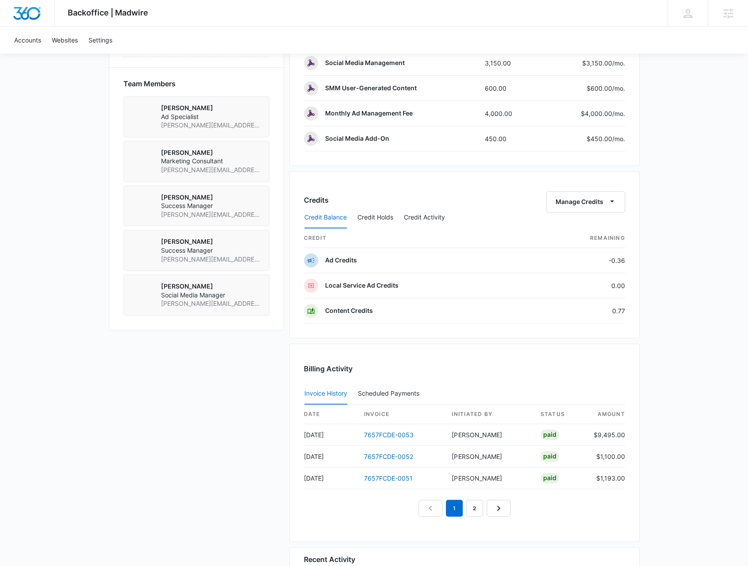
scroll to position [619, 0]
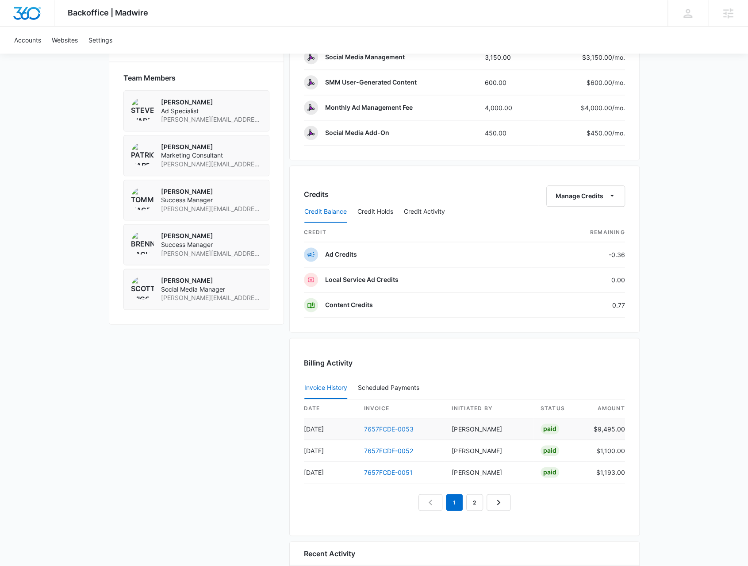
click at [399, 425] on link "7657FCDE-0053" at bounding box center [389, 429] width 50 height 8
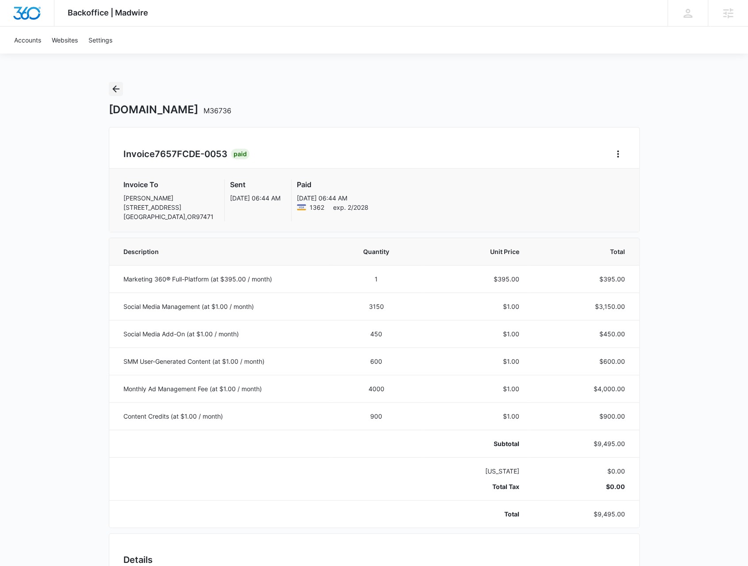
click at [115, 86] on icon "Back" at bounding box center [115, 88] width 7 height 7
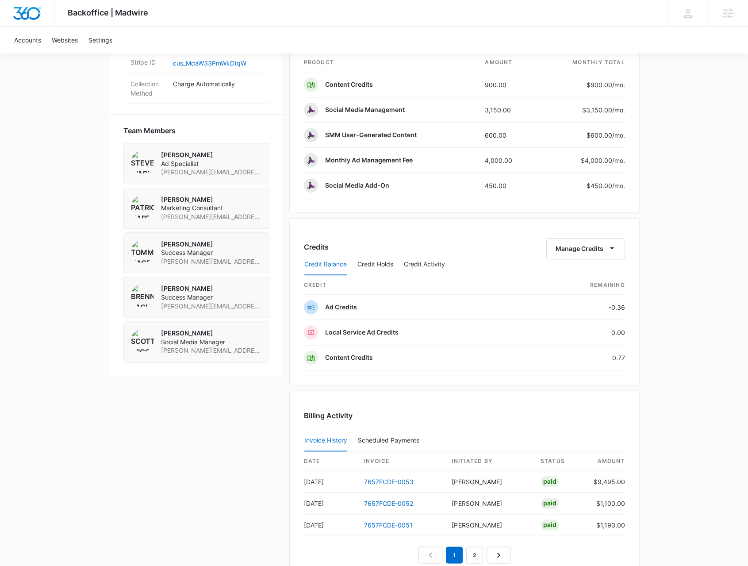
scroll to position [575, 0]
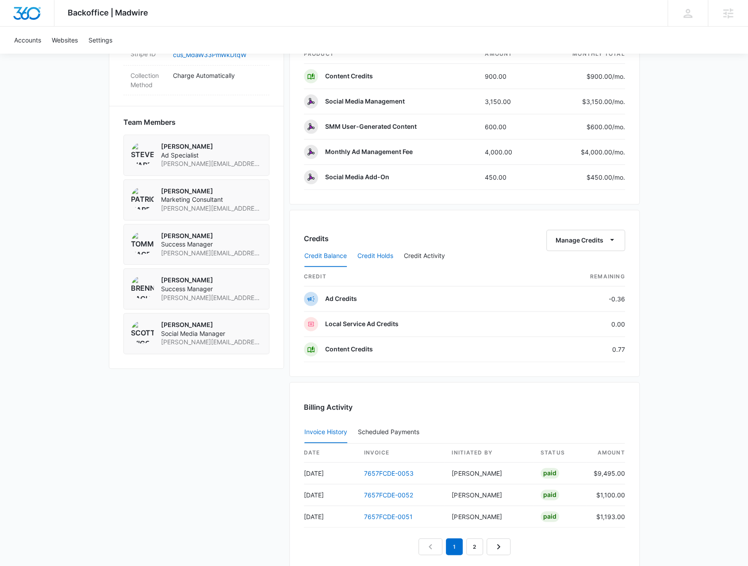
click at [378, 251] on button "Credit Holds" at bounding box center [375, 255] width 36 height 21
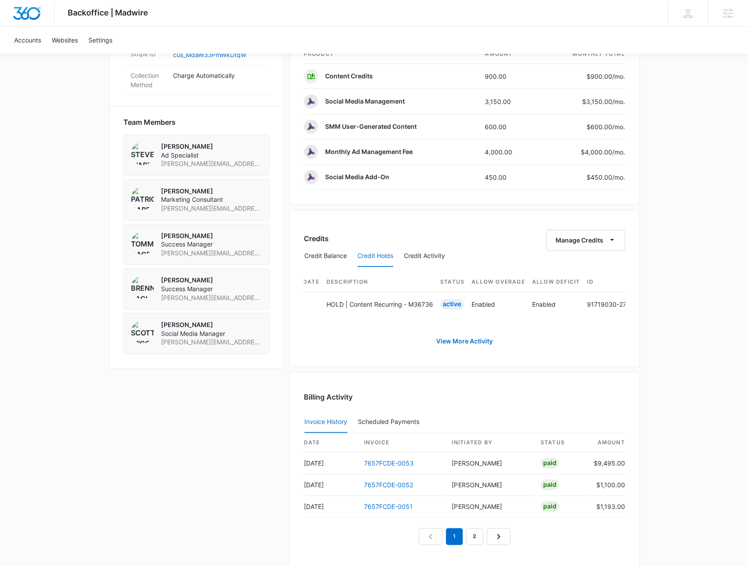
scroll to position [0, 356]
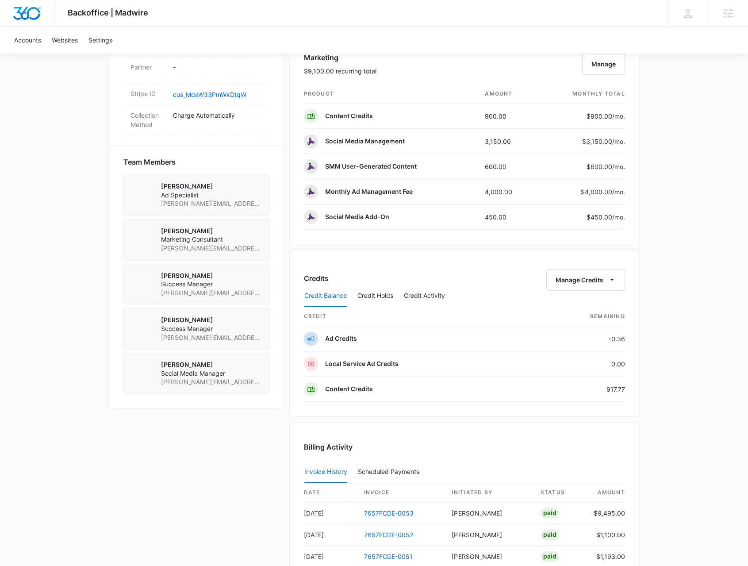
scroll to position [663, 0]
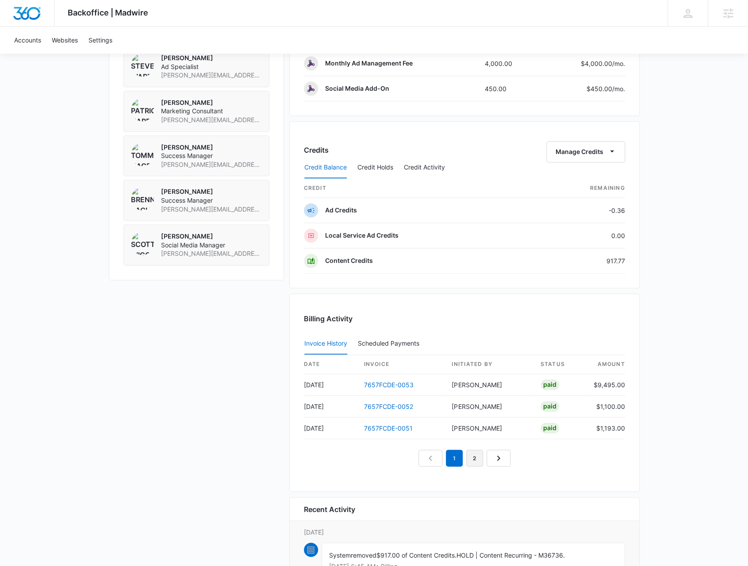
click at [471, 452] on link "2" at bounding box center [474, 457] width 17 height 17
click at [444, 454] on link "1" at bounding box center [444, 457] width 17 height 17
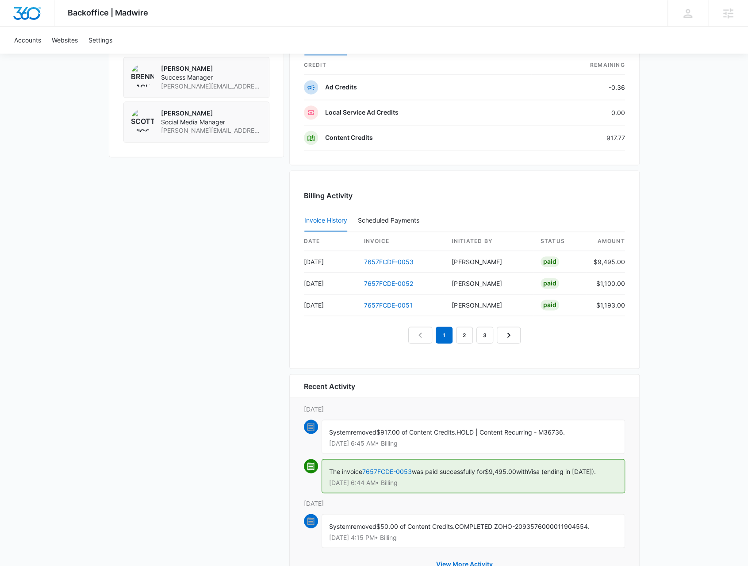
scroll to position [820, 0]
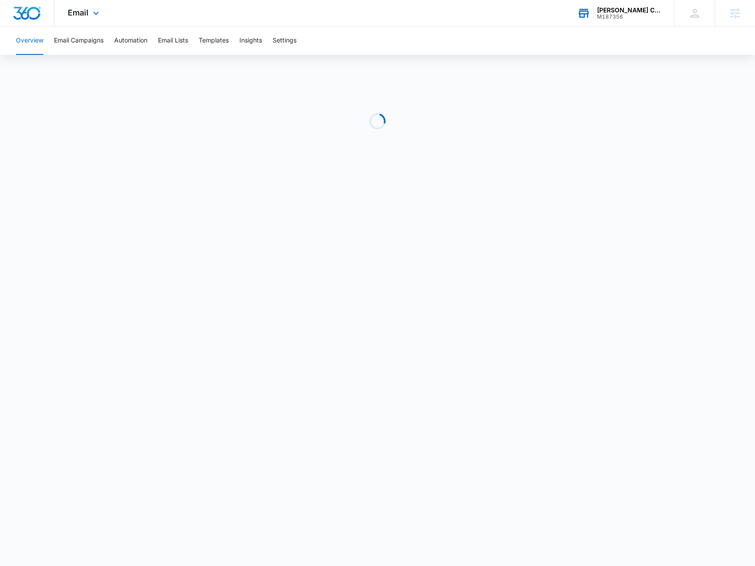
click at [648, 21] on div "[PERSON_NAME] Chevrolet M187356 Your Accounts View All" at bounding box center [619, 13] width 111 height 26
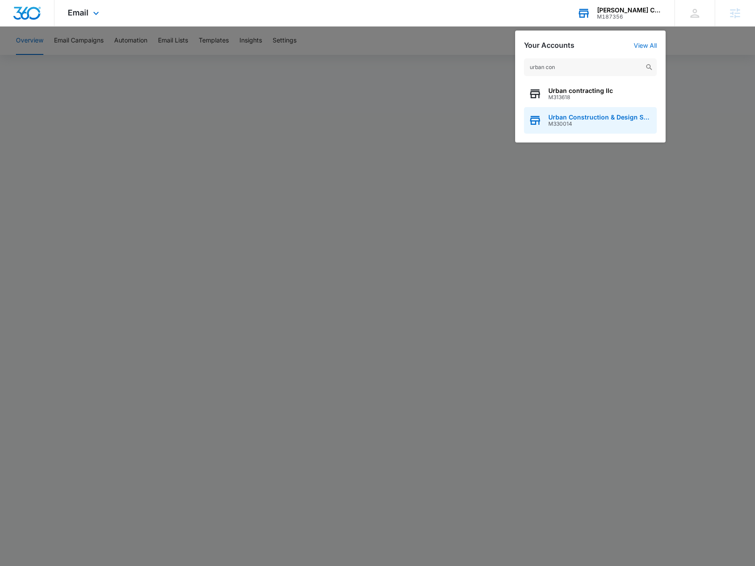
type input "urban con"
click at [621, 115] on span "Urban Construction & Design Solutions" at bounding box center [600, 117] width 104 height 7
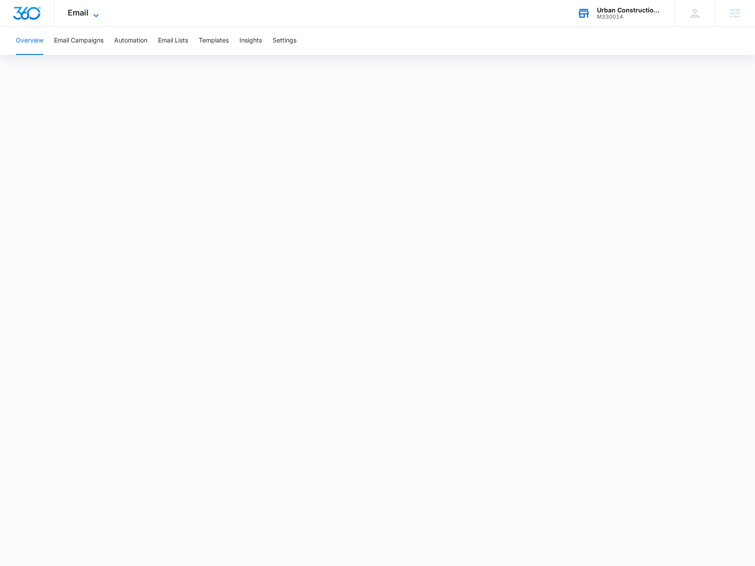
click at [84, 15] on span "Email" at bounding box center [78, 12] width 21 height 9
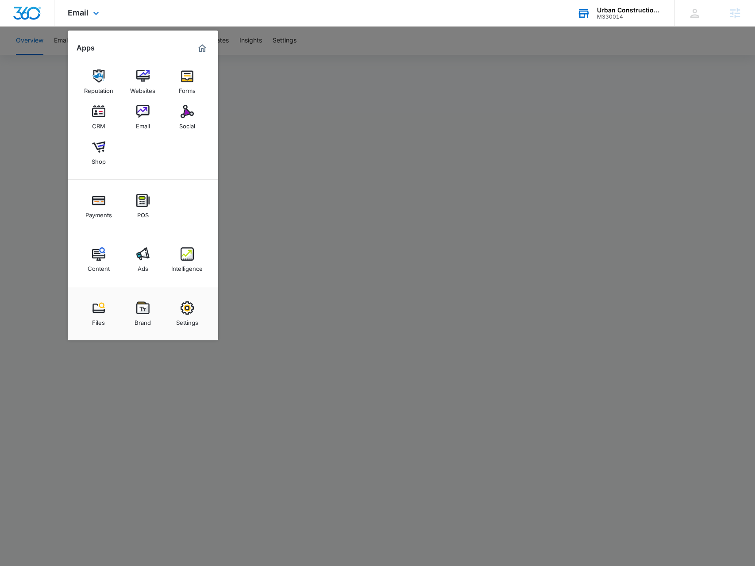
click at [143, 242] on div "Content Ads Intelligence" at bounding box center [143, 260] width 150 height 54
click at [150, 256] on link "Ads" at bounding box center [143, 260] width 34 height 34
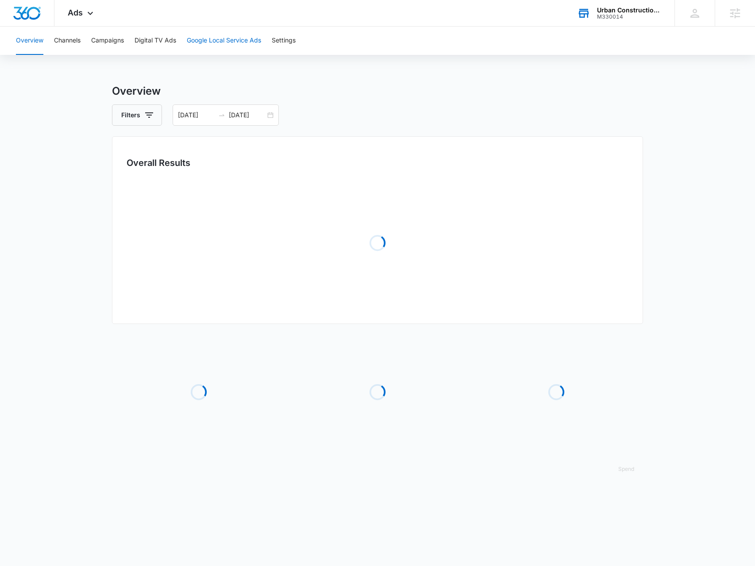
click at [218, 34] on button "Google Local Service Ads" at bounding box center [224, 41] width 74 height 28
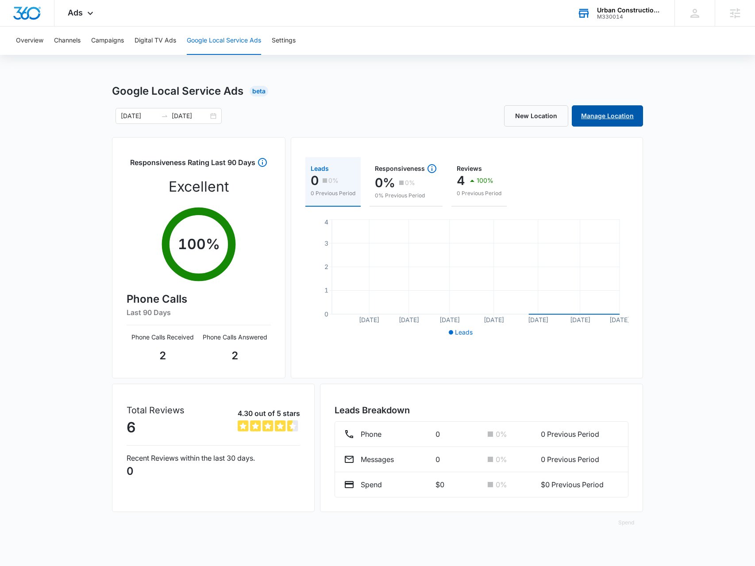
click at [604, 122] on link "Manage Location" at bounding box center [606, 115] width 71 height 21
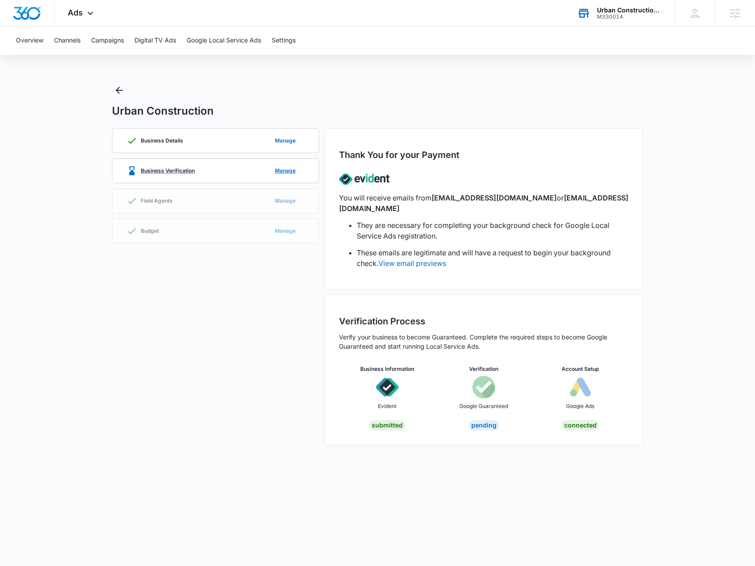
click at [248, 178] on div "Business Verification Manage" at bounding box center [216, 171] width 178 height 24
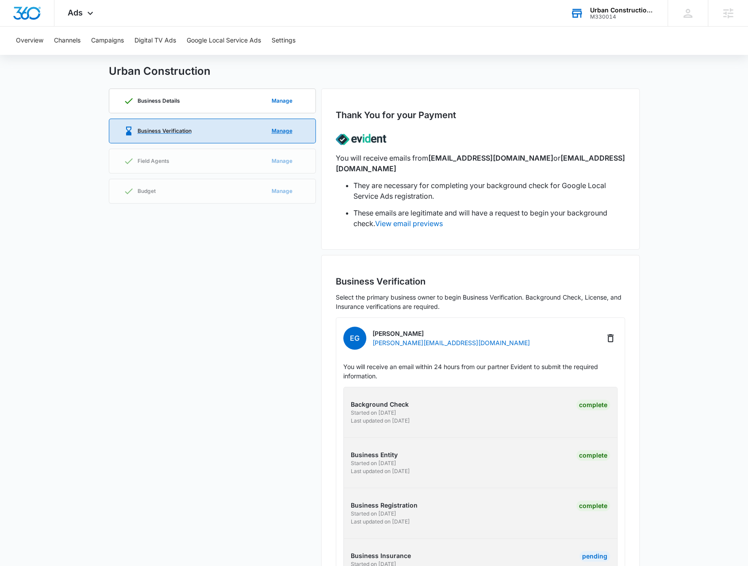
scroll to position [83, 0]
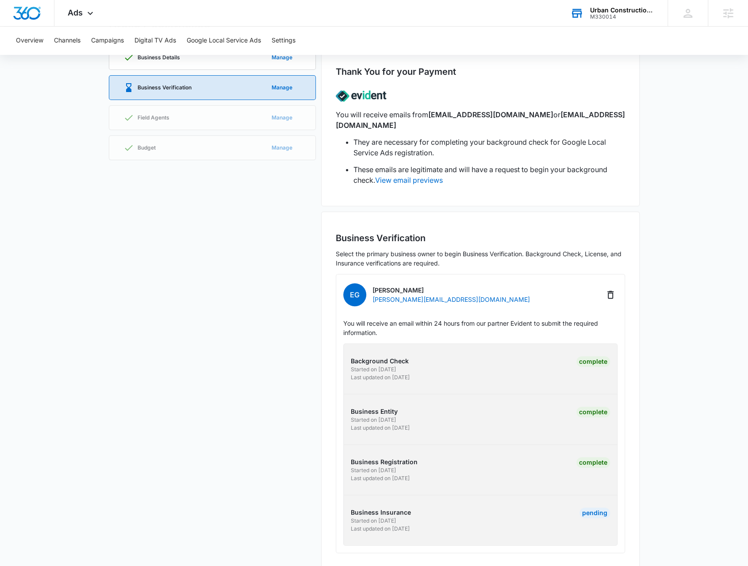
drag, startPoint x: 420, startPoint y: 517, endPoint x: 348, endPoint y: 496, distance: 75.3
click at [348, 507] on div "Business Insurance Started on 6/4/2025 Last updated on 10/8/2025 Pending" at bounding box center [481, 519] width 288 height 25
click at [347, 507] on div "Business Insurance Started on 6/4/2025 Last updated on 10/8/2025 Pending" at bounding box center [481, 519] width 288 height 25
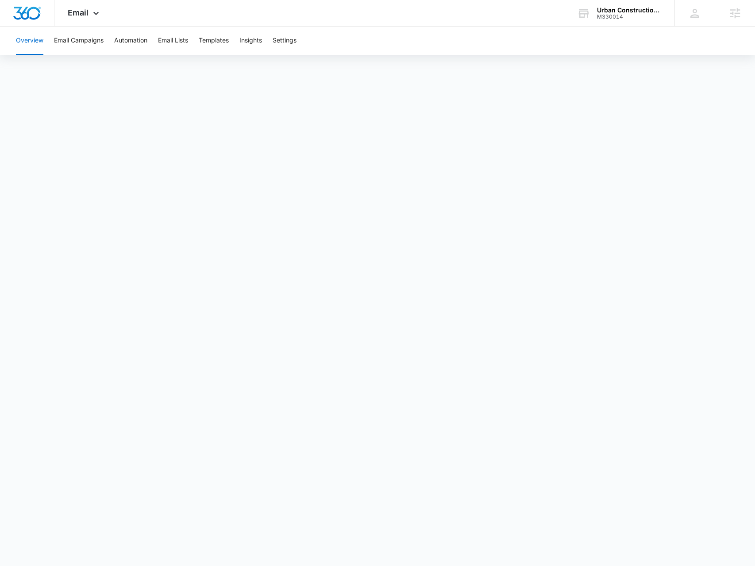
click at [648, 27] on div "Overview Email Campaigns Automation Email Lists Templates Insights Settings" at bounding box center [377, 41] width 733 height 28
click at [633, 7] on div "Urban Construction & Design Solutions" at bounding box center [629, 10] width 65 height 7
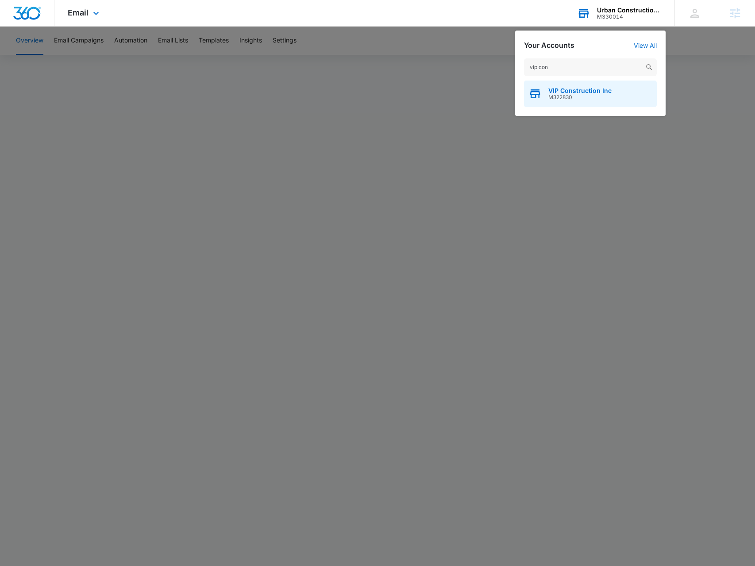
type input "vip con"
click at [549, 87] on div "VIP Construction Inc M322830" at bounding box center [590, 94] width 133 height 27
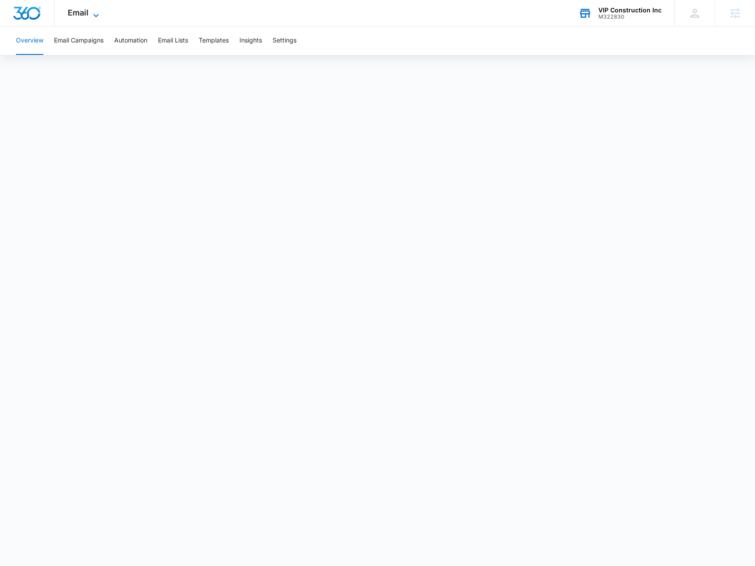
drag, startPoint x: 87, startPoint y: 15, endPoint x: 96, endPoint y: 70, distance: 56.0
click at [87, 15] on span "Email" at bounding box center [78, 12] width 21 height 9
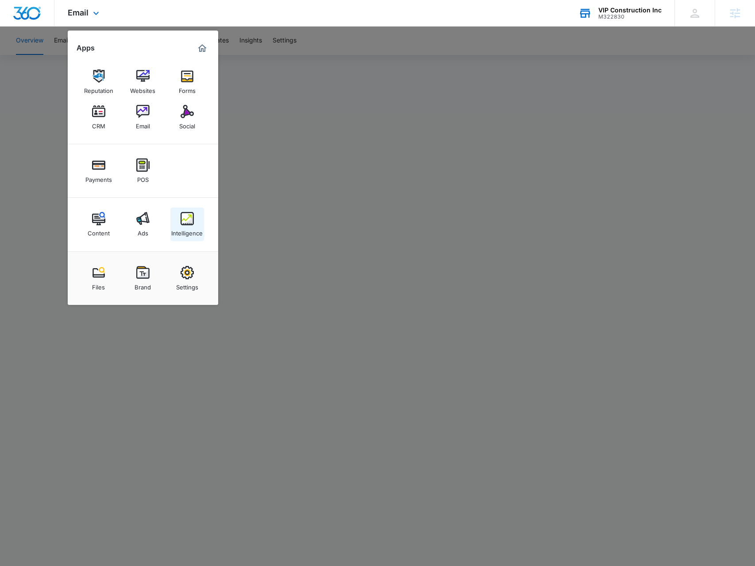
click at [188, 238] on link "Intelligence" at bounding box center [187, 224] width 34 height 34
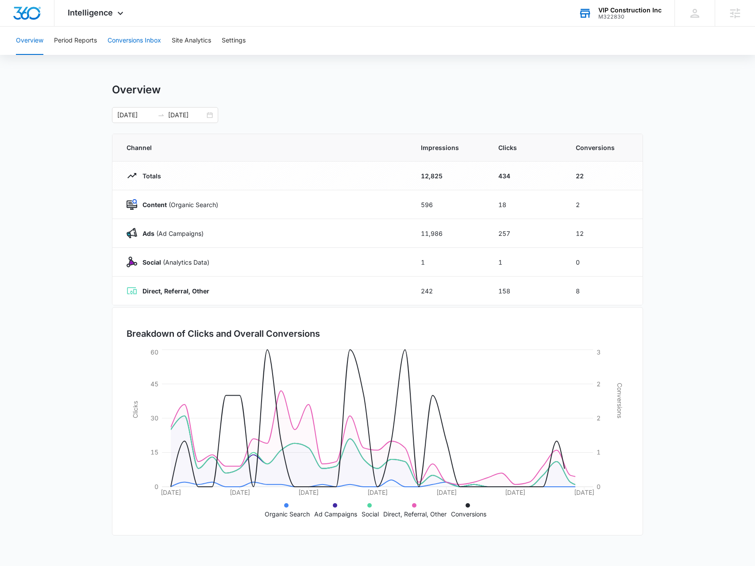
click at [149, 46] on button "Conversions Inbox" at bounding box center [134, 41] width 54 height 28
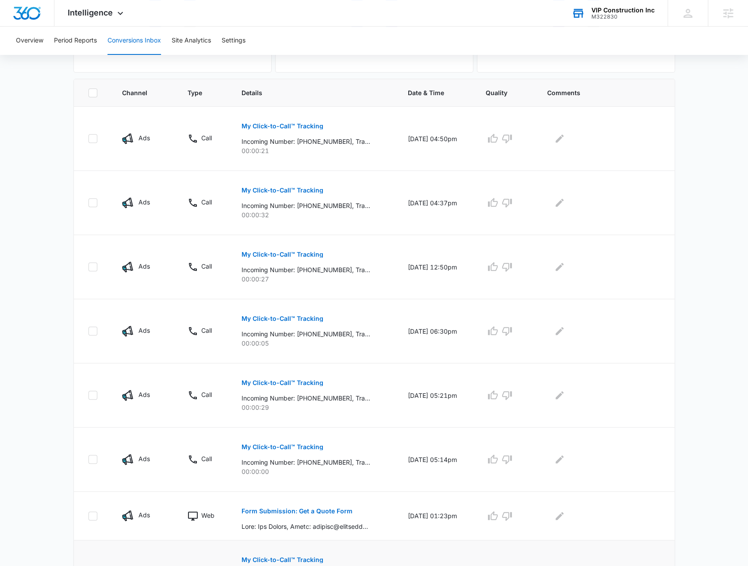
scroll to position [265, 0]
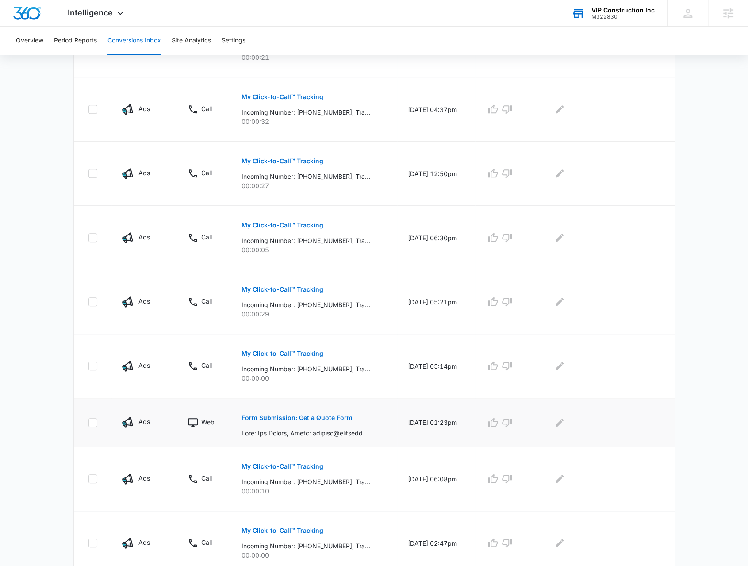
click at [302, 411] on button "Form Submission: Get a Quote Form" at bounding box center [297, 417] width 111 height 21
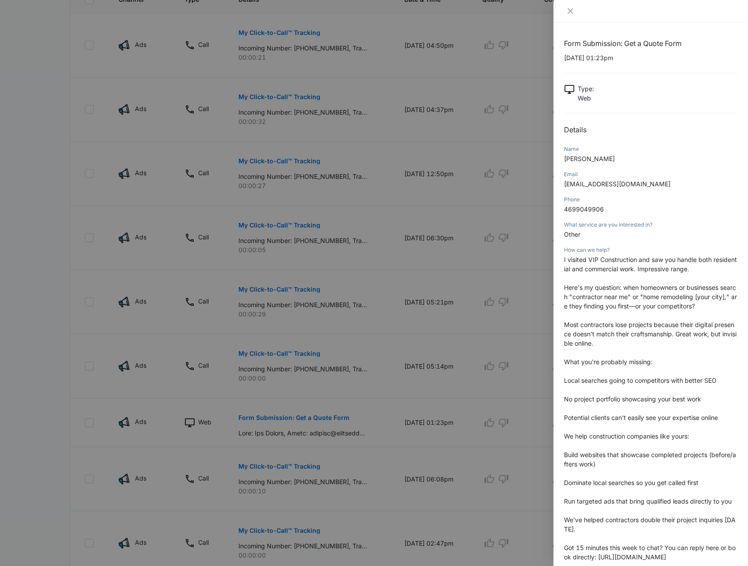
click at [302, 415] on div at bounding box center [374, 283] width 748 height 566
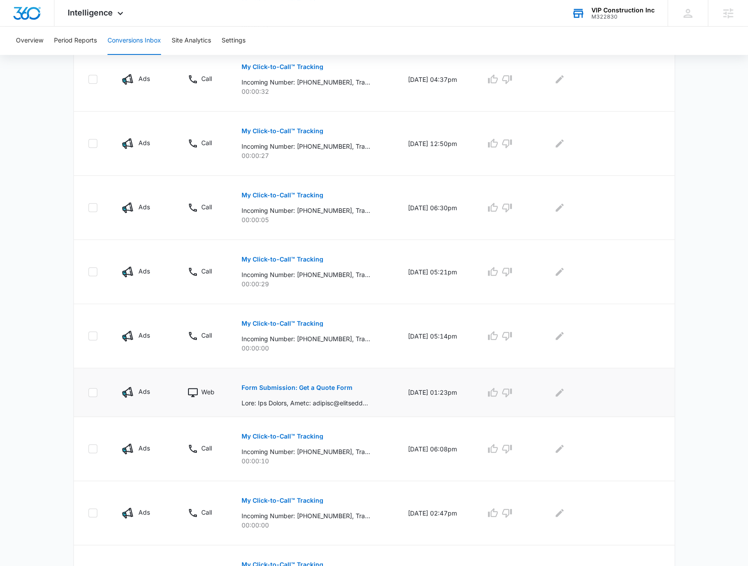
scroll to position [310, 0]
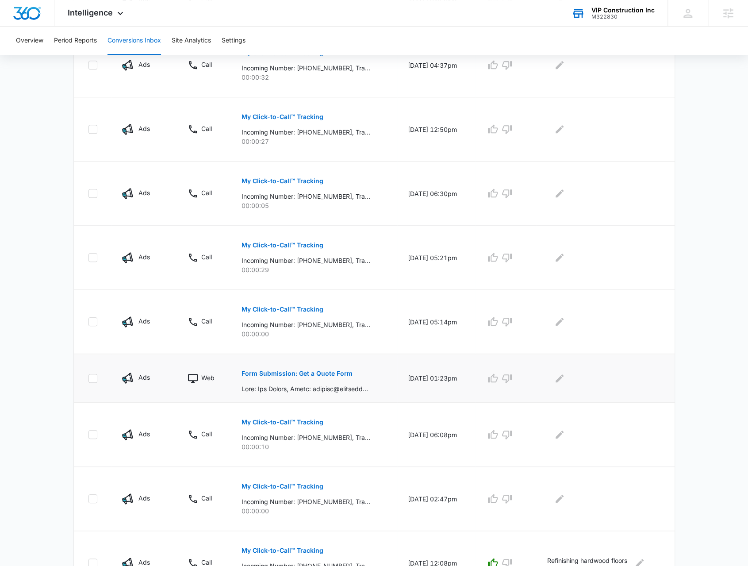
click at [283, 370] on p "Form Submission: Get a Quote Form" at bounding box center [297, 373] width 111 height 6
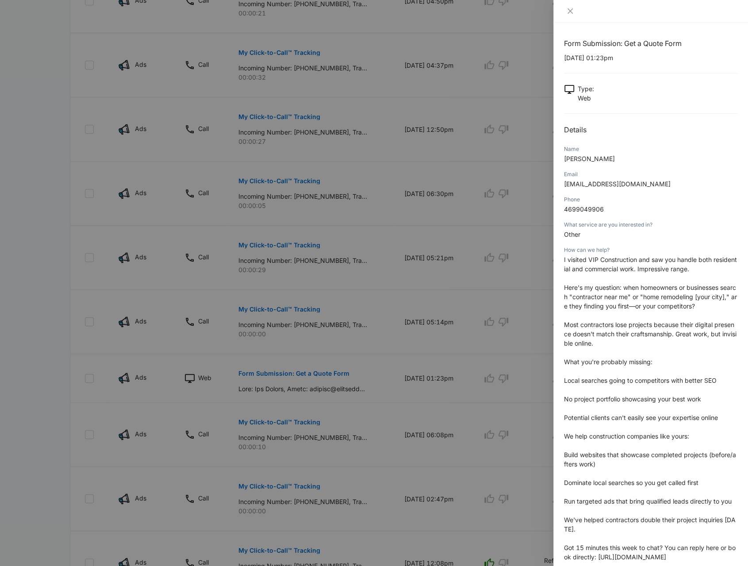
click at [283, 370] on div at bounding box center [374, 283] width 748 height 566
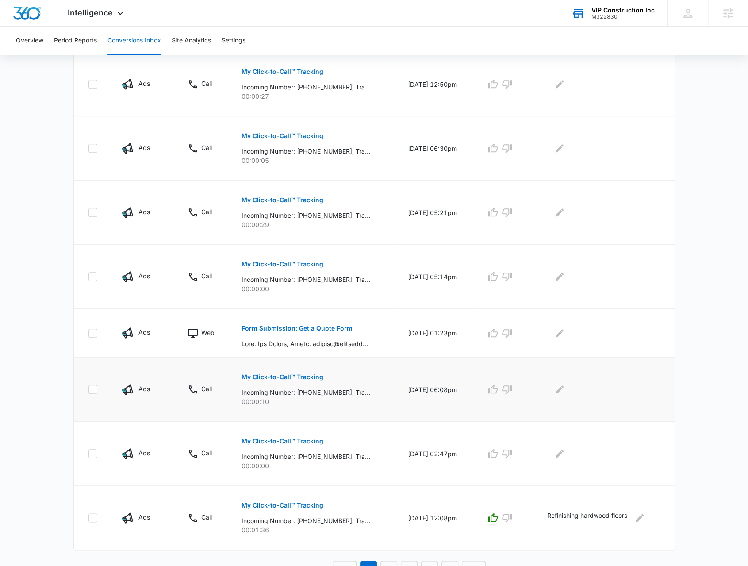
scroll to position [364, 0]
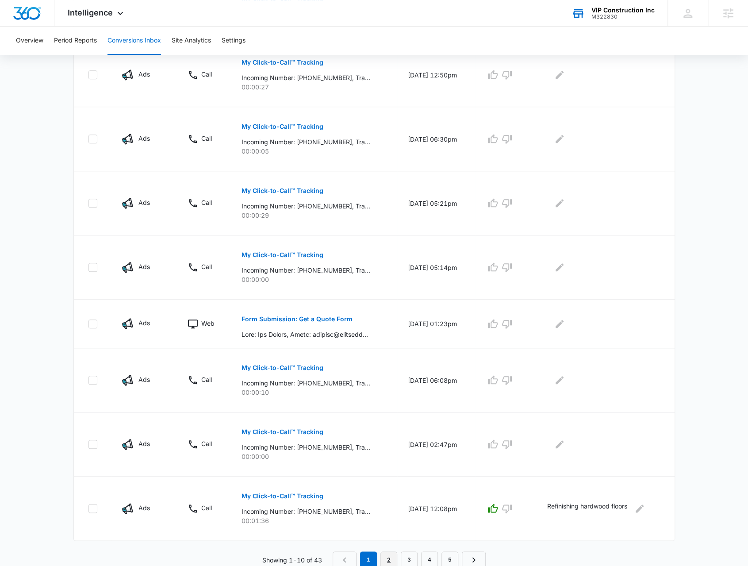
click at [390, 557] on link "2" at bounding box center [388, 559] width 17 height 17
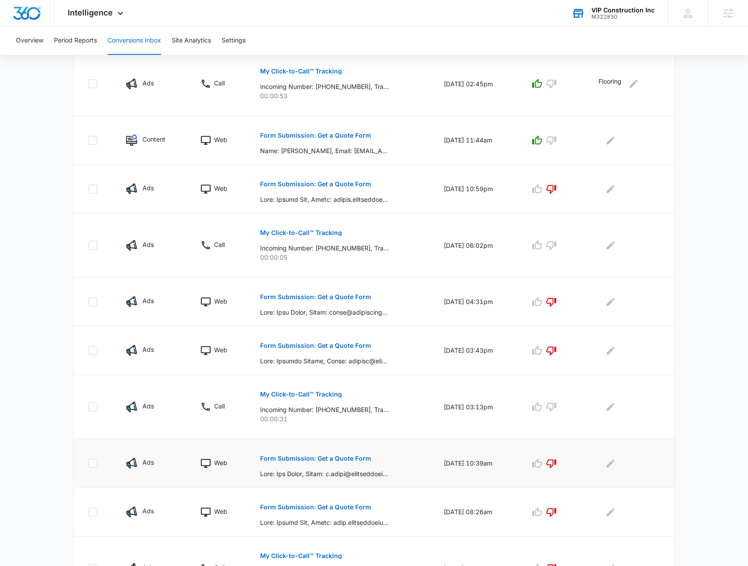
scroll to position [287, 0]
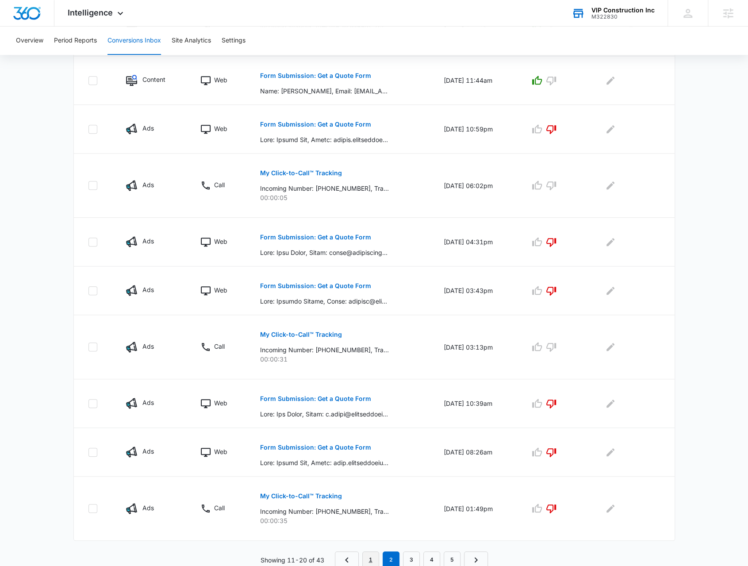
click at [370, 559] on link "1" at bounding box center [370, 559] width 17 height 17
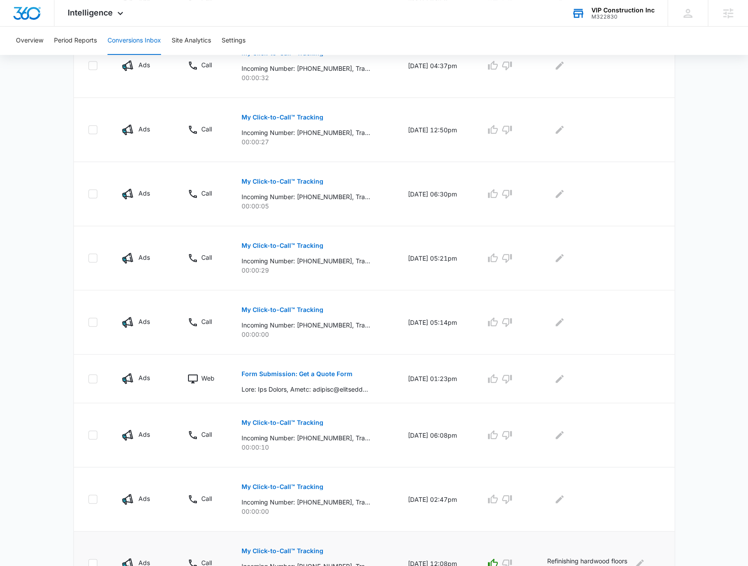
scroll to position [364, 0]
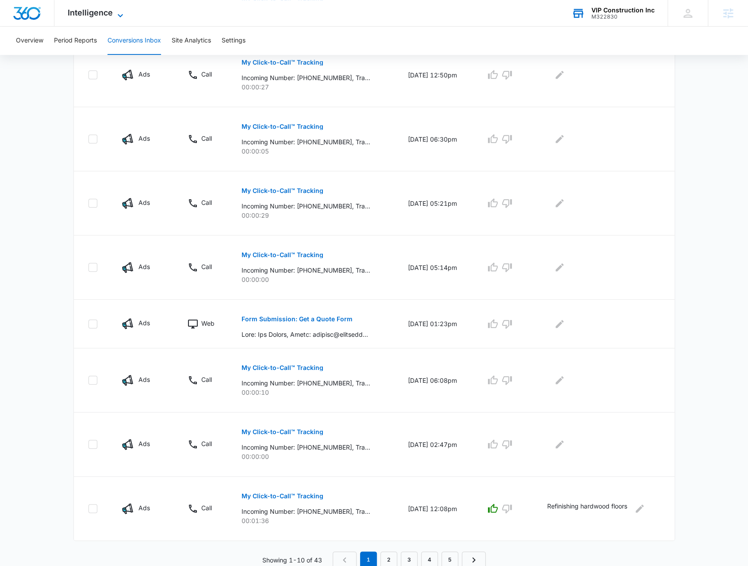
click at [111, 16] on span "Intelligence" at bounding box center [90, 12] width 45 height 9
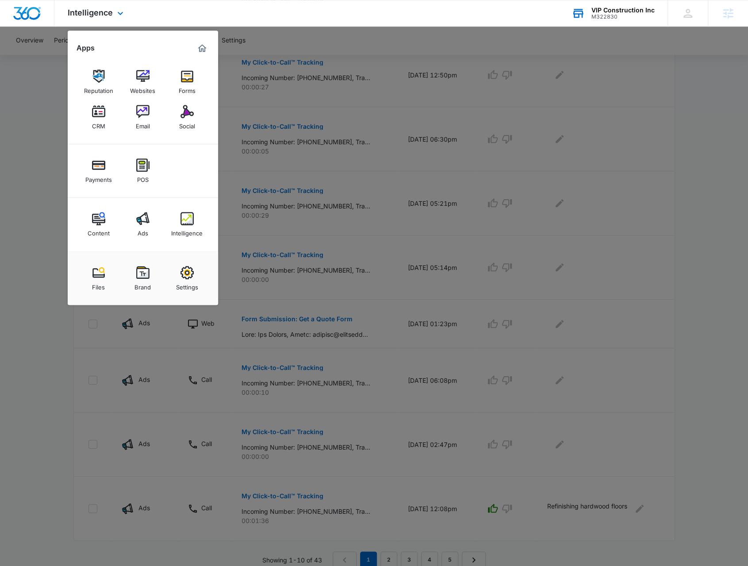
click at [69, 46] on div "Apps Reputation Websites Forms CRM Email Social Payments POS Content Ads Intell…" at bounding box center [143, 168] width 150 height 274
click at [64, 39] on div at bounding box center [374, 283] width 748 height 566
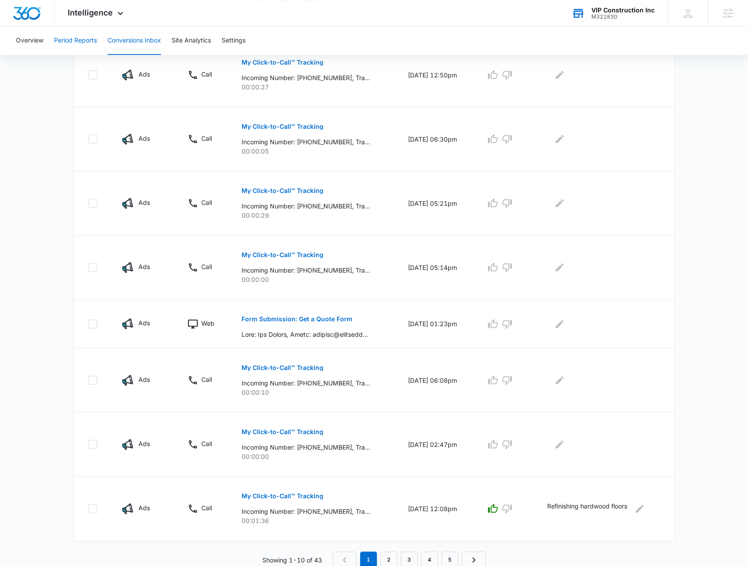
click at [57, 48] on button "Period Reports" at bounding box center [75, 41] width 43 height 28
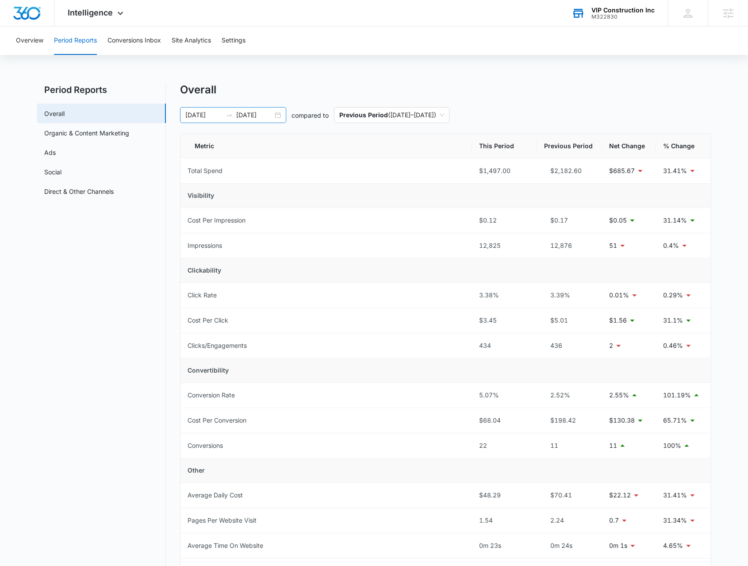
click at [279, 116] on div "09/09/2025 10/09/2025" at bounding box center [233, 115] width 106 height 16
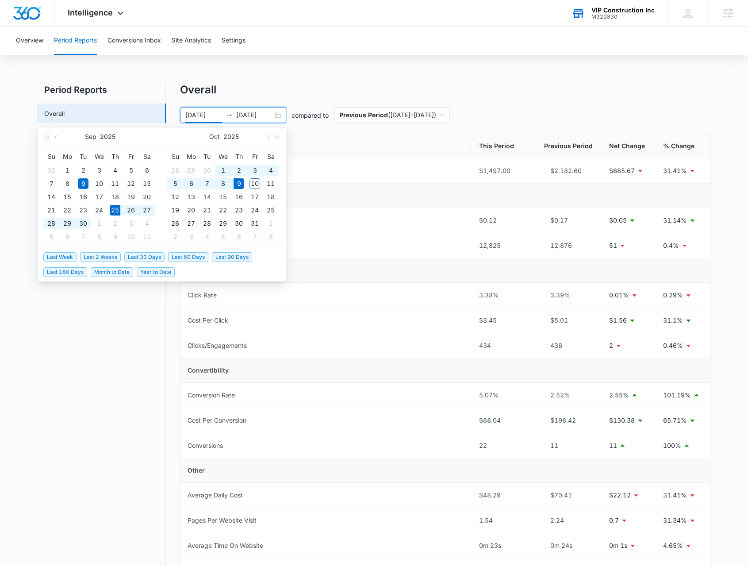
click at [110, 259] on span "Last 2 Weeks" at bounding box center [100, 257] width 41 height 10
type input "09/25/2025"
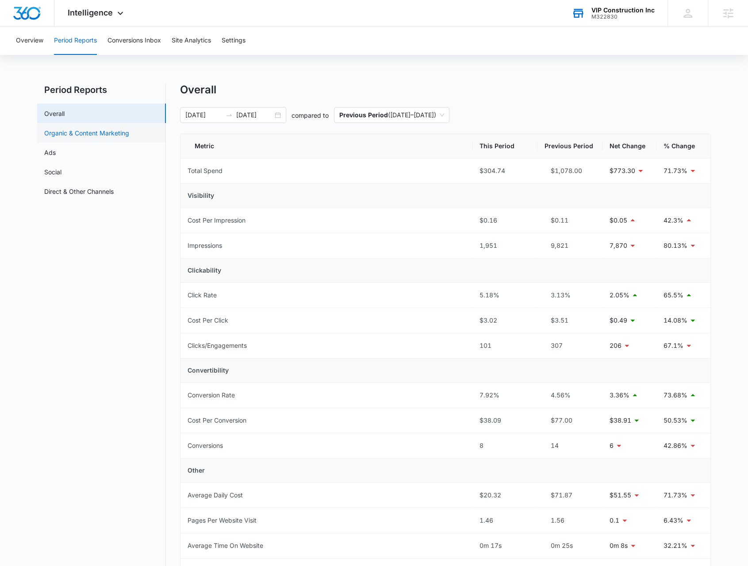
click at [98, 135] on link "Organic & Content Marketing" at bounding box center [86, 132] width 85 height 9
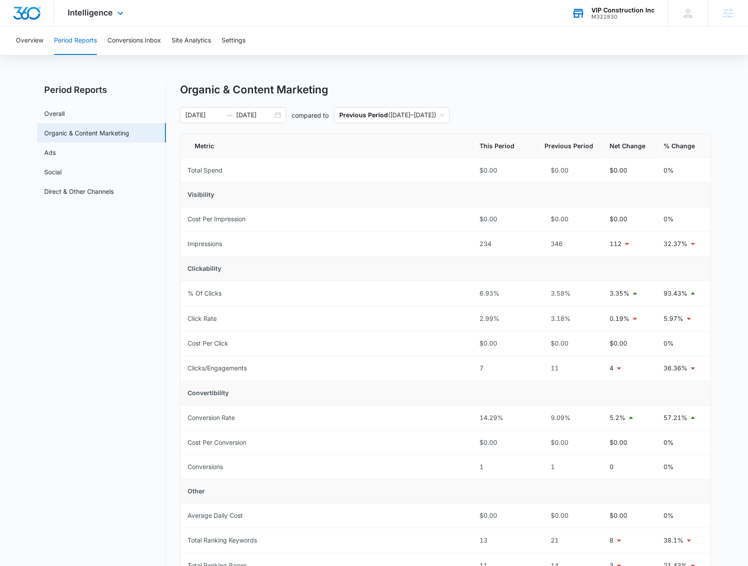
click at [87, 19] on div "Intelligence Apps Reputation Websites Forms CRM Email Social Payments POS Conte…" at bounding box center [96, 13] width 84 height 26
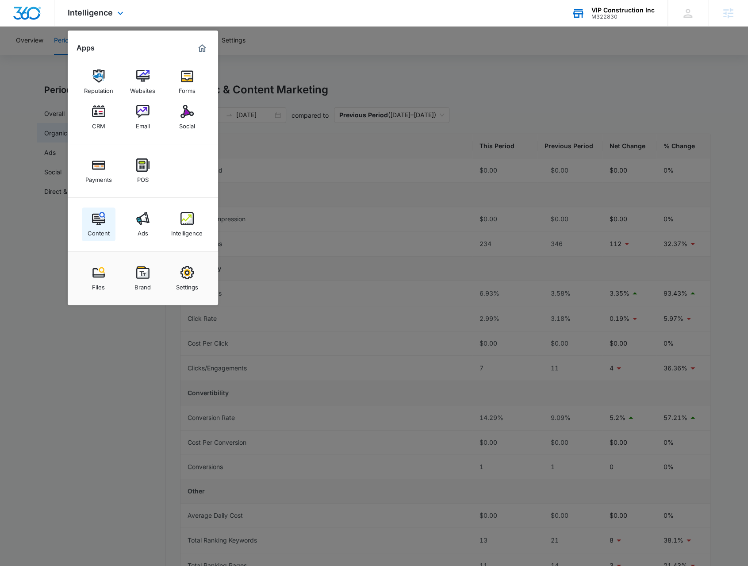
click at [107, 221] on link "Content" at bounding box center [99, 224] width 34 height 34
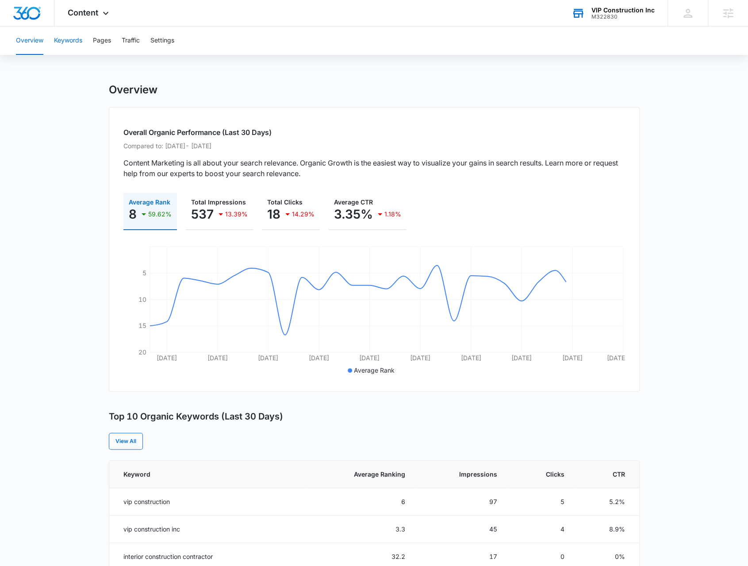
click at [76, 44] on button "Keywords" at bounding box center [68, 41] width 28 height 28
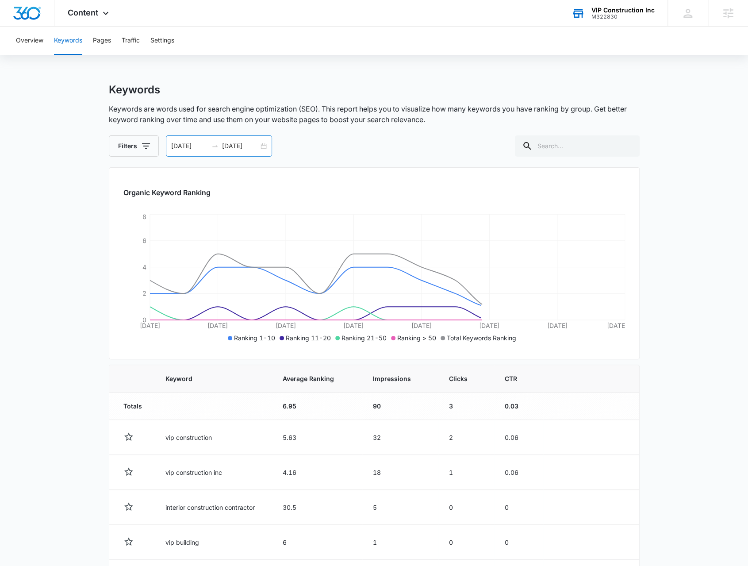
click at [264, 150] on div "09/25/2025 10/09/2025" at bounding box center [219, 145] width 106 height 21
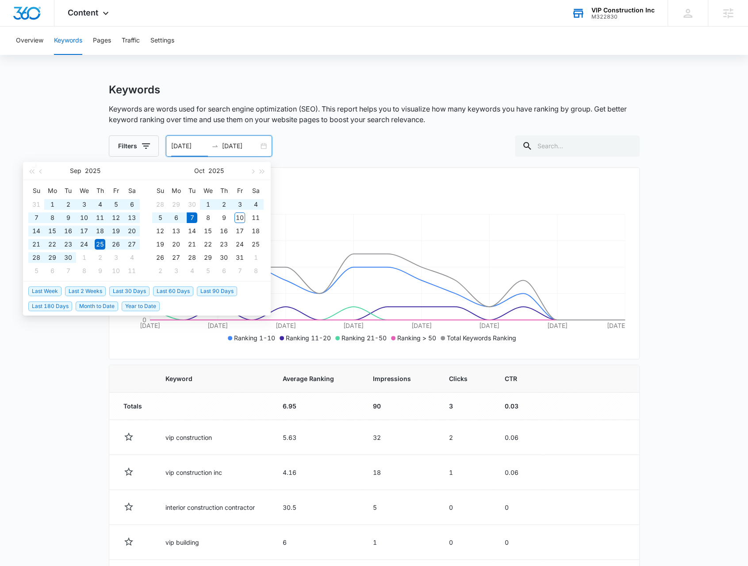
click at [152, 304] on span "Year to Date" at bounding box center [141, 306] width 38 height 10
type input "[DATE]"
type input "10/07/2025"
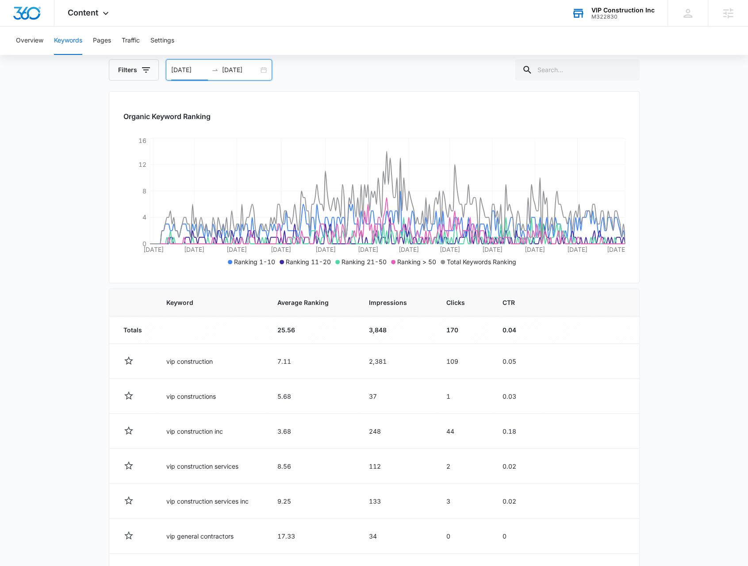
scroll to position [28, 0]
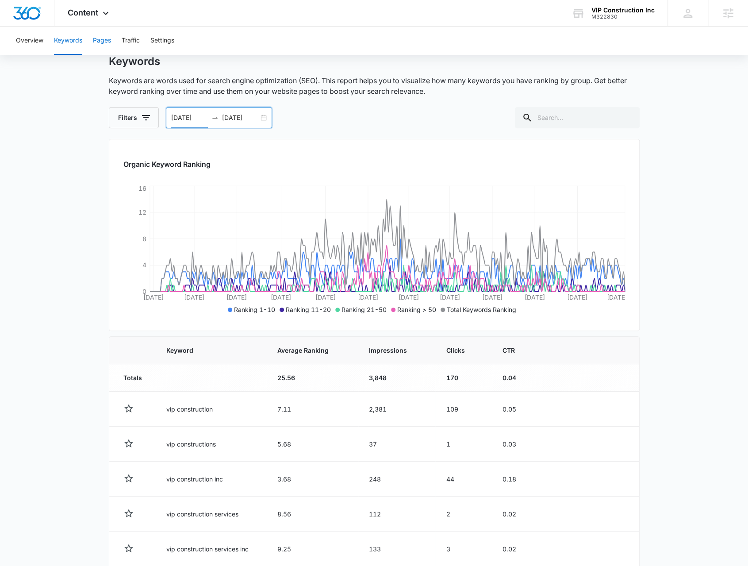
click at [108, 37] on button "Pages" at bounding box center [102, 41] width 18 height 28
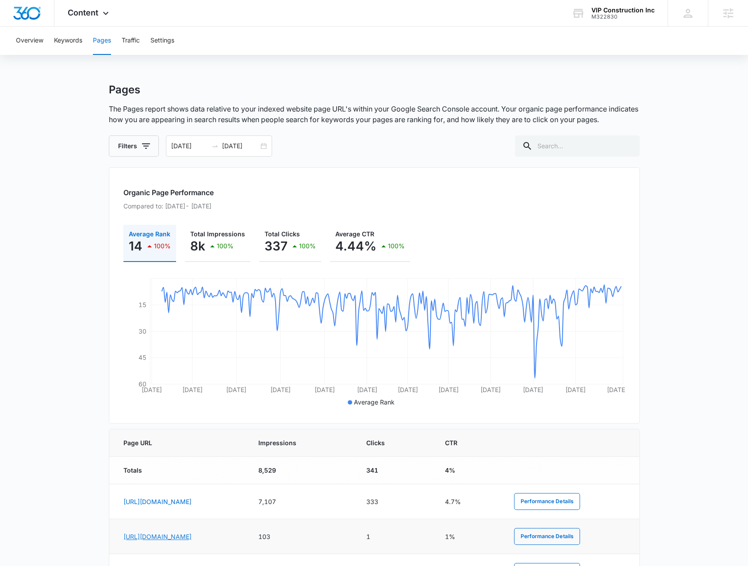
click at [184, 537] on link "https://vipconstruction.online/faq" at bounding box center [157, 537] width 68 height 8
click at [98, 8] on div "Content Apps Reputation Websites Forms CRM Email Social Payments POS Content Ad…" at bounding box center [89, 13] width 70 height 26
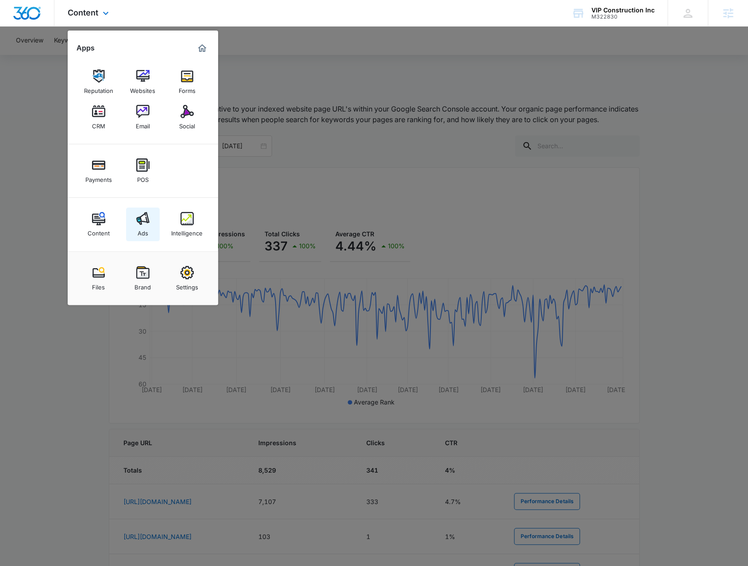
click at [142, 220] on img at bounding box center [142, 218] width 13 height 13
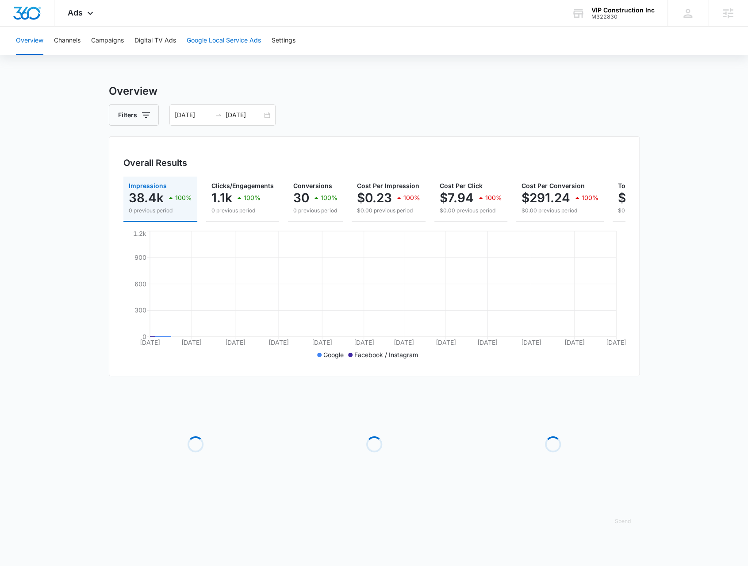
click at [229, 43] on button "Google Local Service Ads" at bounding box center [224, 41] width 74 height 28
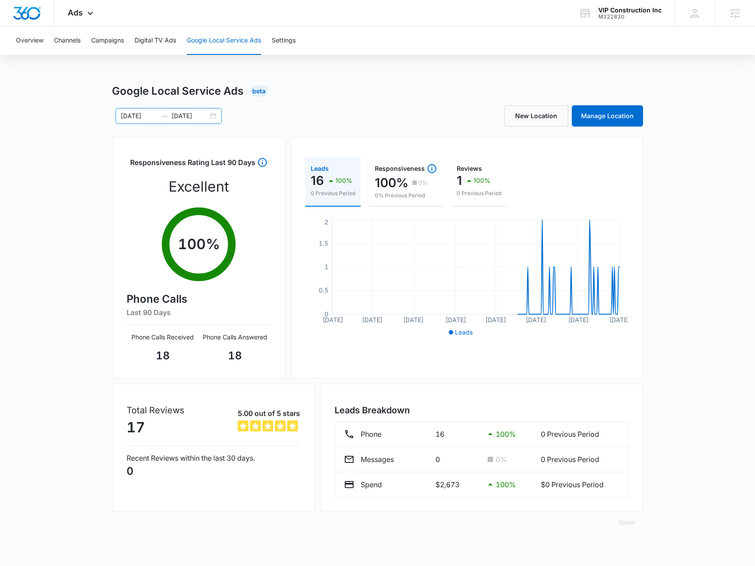
click at [215, 114] on div "01/01/2025 10/07/2025" at bounding box center [168, 116] width 106 height 16
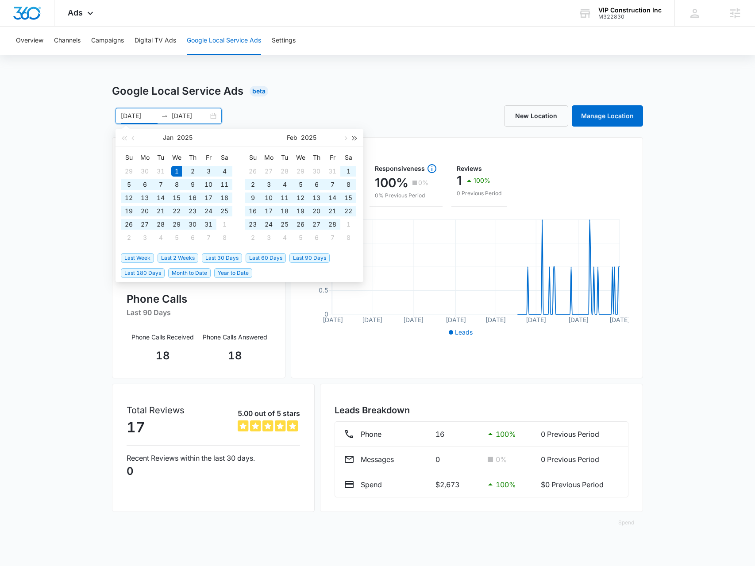
click at [353, 137] on span "button" at bounding box center [355, 138] width 4 height 4
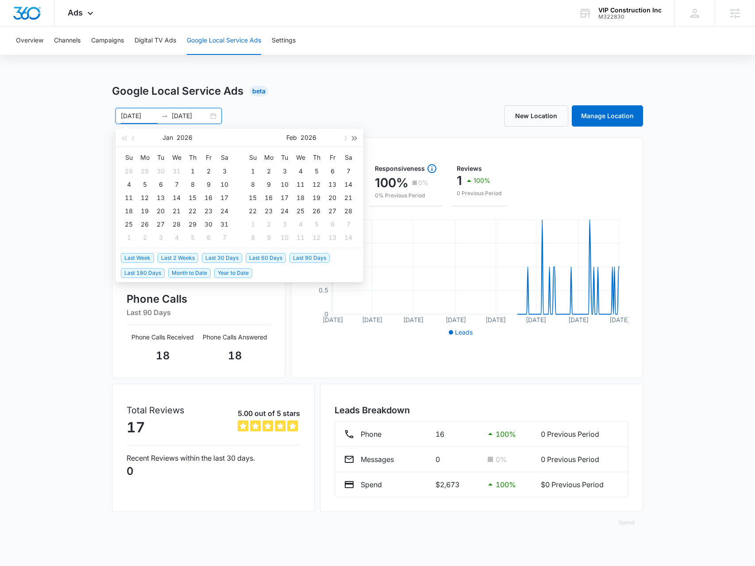
click at [353, 137] on span "button" at bounding box center [355, 138] width 4 height 4
click at [149, 256] on span "Last Week" at bounding box center [137, 258] width 33 height 10
type input "10/03/2025"
type input "10/10/2025"
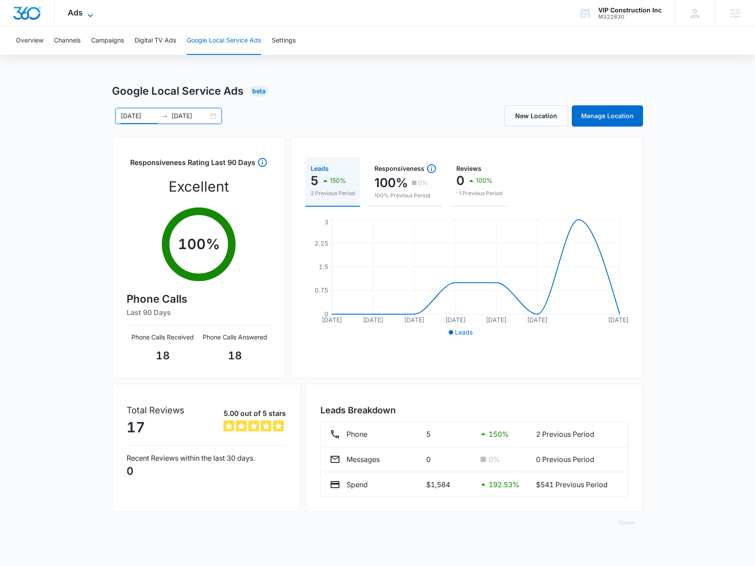
click at [89, 9] on div "Ads Apps Reputation Websites Forms CRM Email Social Payments POS Content Ads In…" at bounding box center [81, 13] width 54 height 26
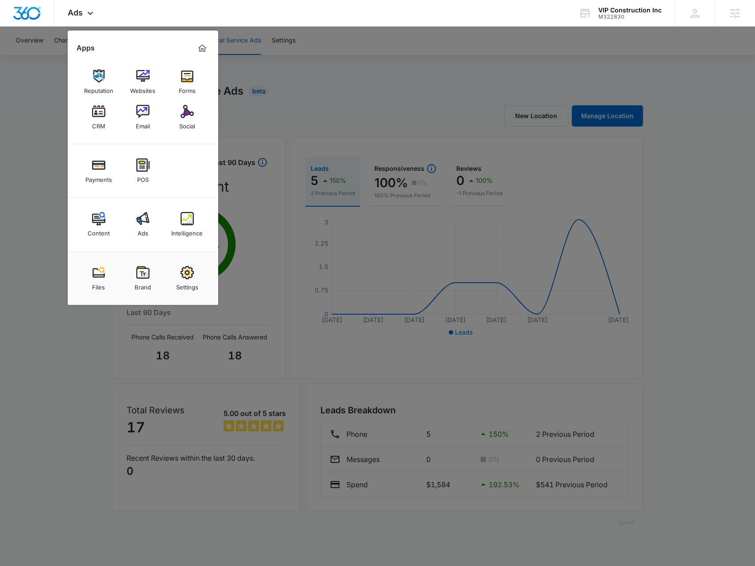
drag, startPoint x: 196, startPoint y: 228, endPoint x: 177, endPoint y: 228, distance: 19.0
click at [196, 228] on div "Intelligence" at bounding box center [186, 231] width 31 height 12
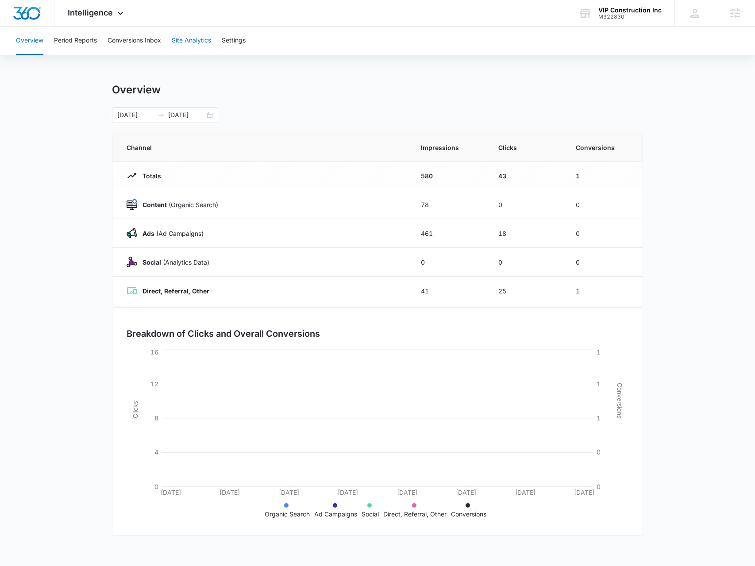
click at [210, 47] on button "Site Analytics" at bounding box center [191, 41] width 39 height 28
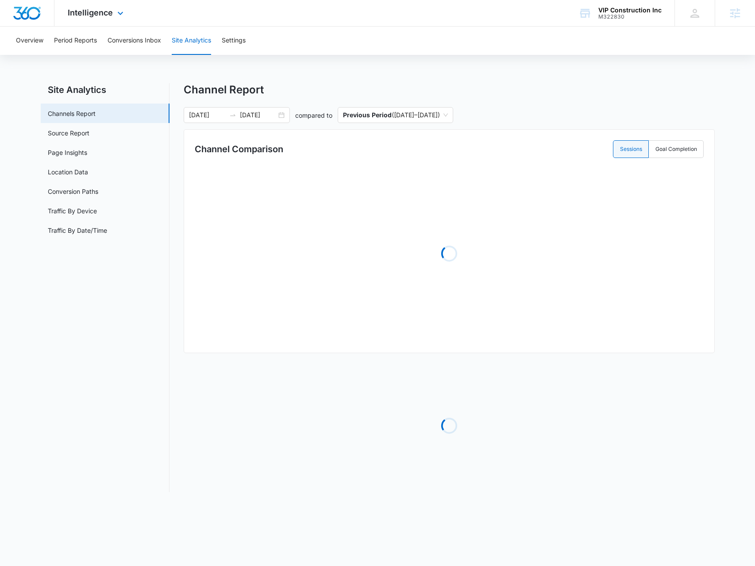
click at [125, 15] on div "Intelligence Apps Reputation Websites Forms CRM Email Social Payments POS Conte…" at bounding box center [96, 13] width 84 height 26
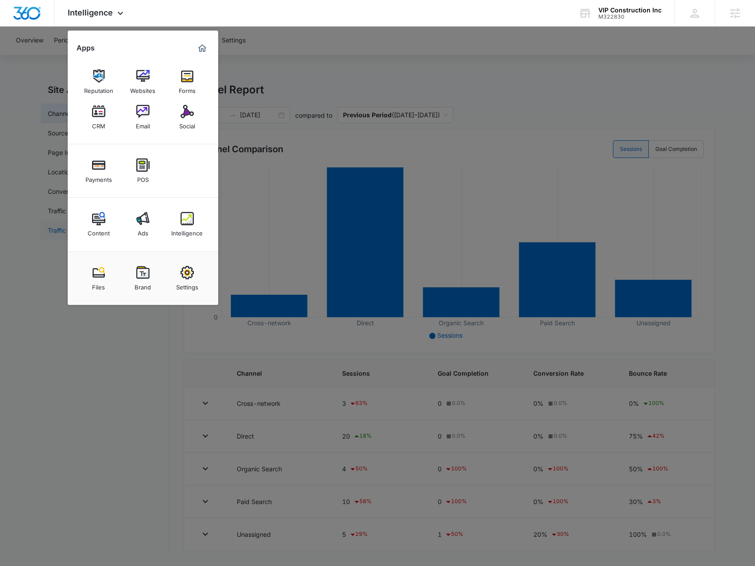
drag, startPoint x: 108, startPoint y: 226, endPoint x: 113, endPoint y: 229, distance: 5.2
click at [109, 226] on div "Content" at bounding box center [99, 231] width 22 height 12
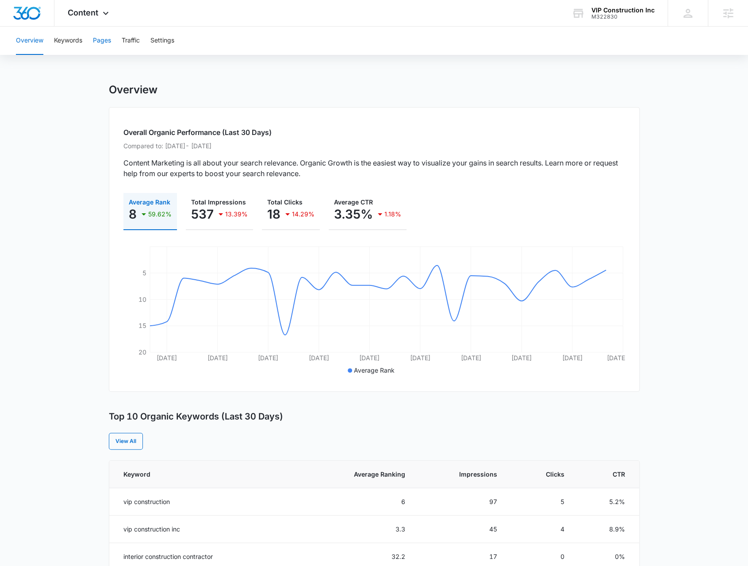
click at [108, 39] on button "Pages" at bounding box center [102, 41] width 18 height 28
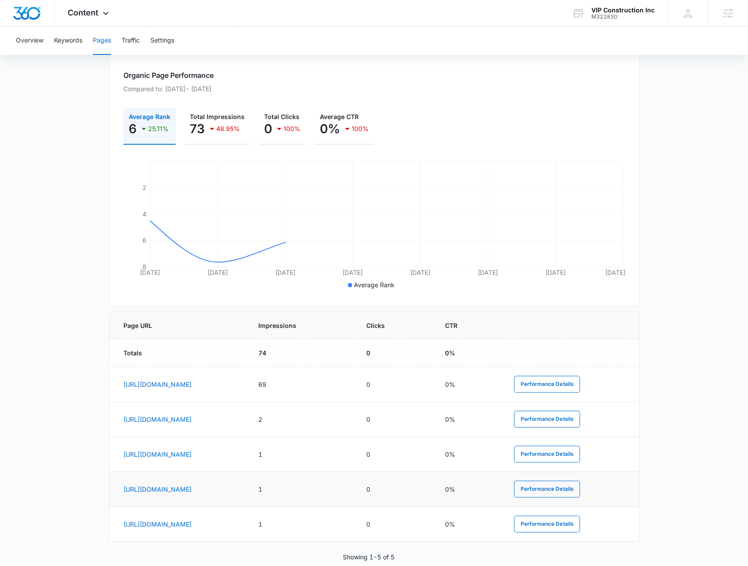
scroll to position [132, 0]
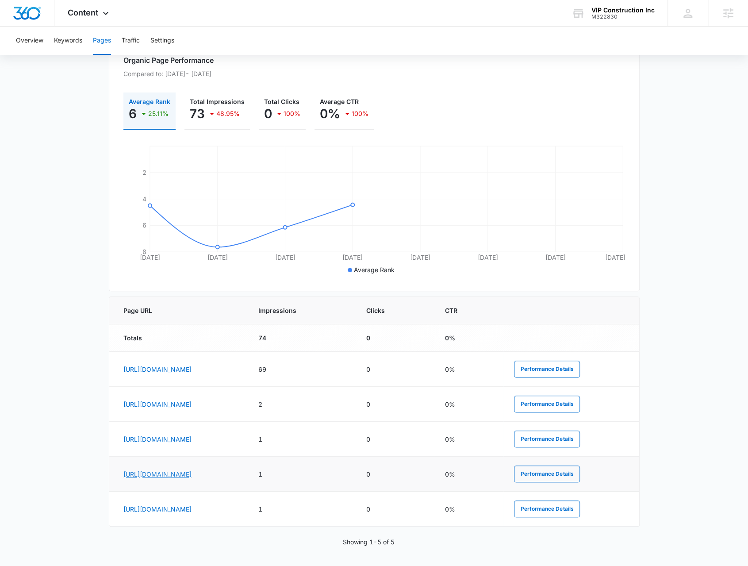
click at [192, 474] on link "https://vipconstruction.online/commercial/kitchen-and-bath-remodel" at bounding box center [157, 474] width 68 height 8
drag, startPoint x: 103, startPoint y: 21, endPoint x: 98, endPoint y: 16, distance: 6.9
click at [101, 20] on div "Content Apps Reputation Websites Forms CRM Email Social Payments POS Content Ad…" at bounding box center [89, 13] width 70 height 26
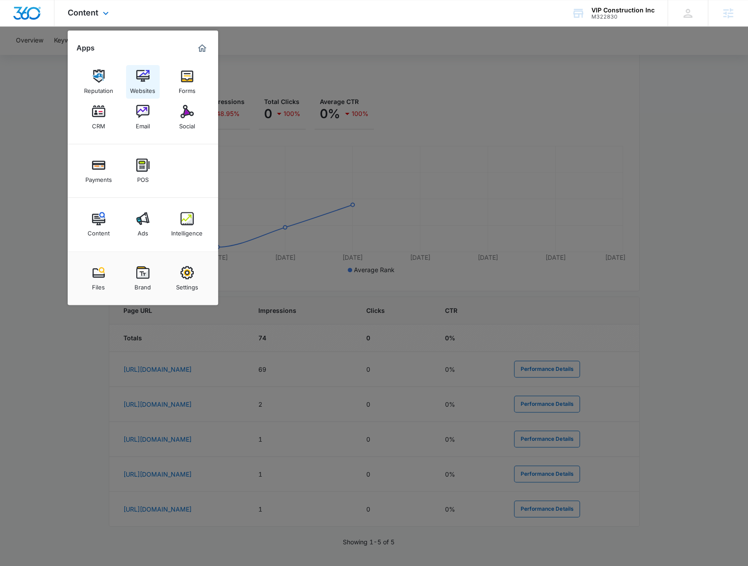
click at [153, 88] on div "Websites" at bounding box center [142, 89] width 25 height 12
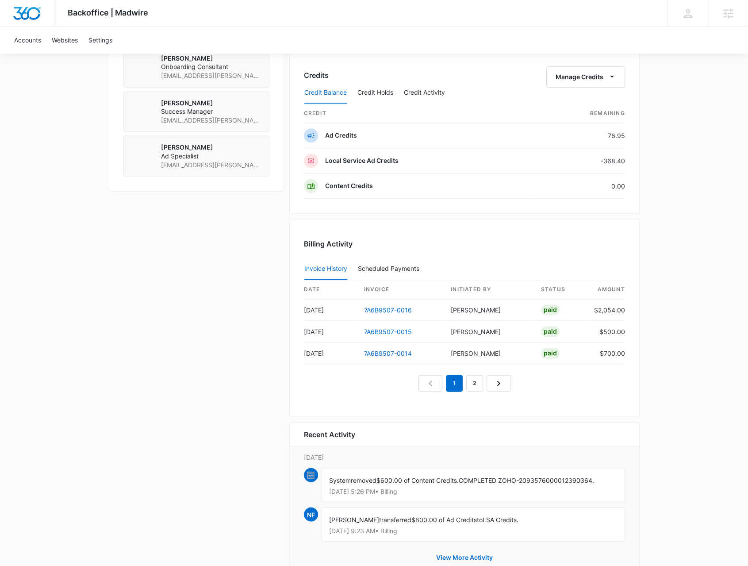
scroll to position [735, 0]
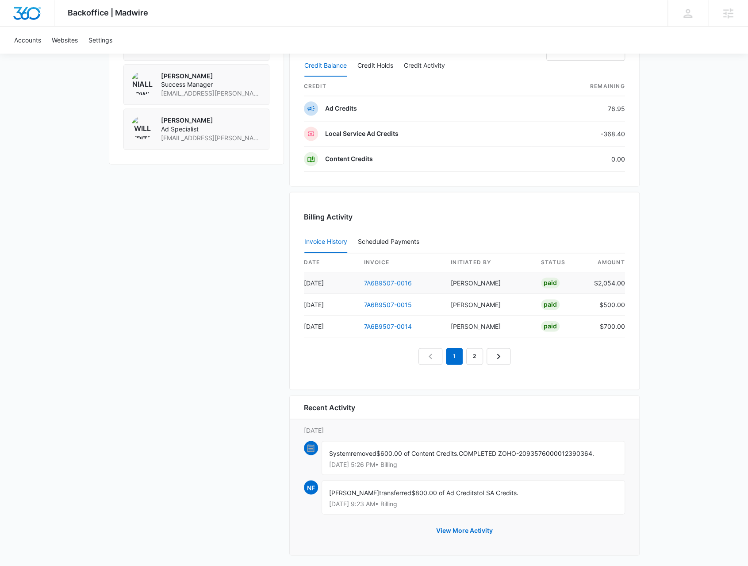
click at [387, 279] on link "7A6B9507-0016" at bounding box center [388, 283] width 48 height 8
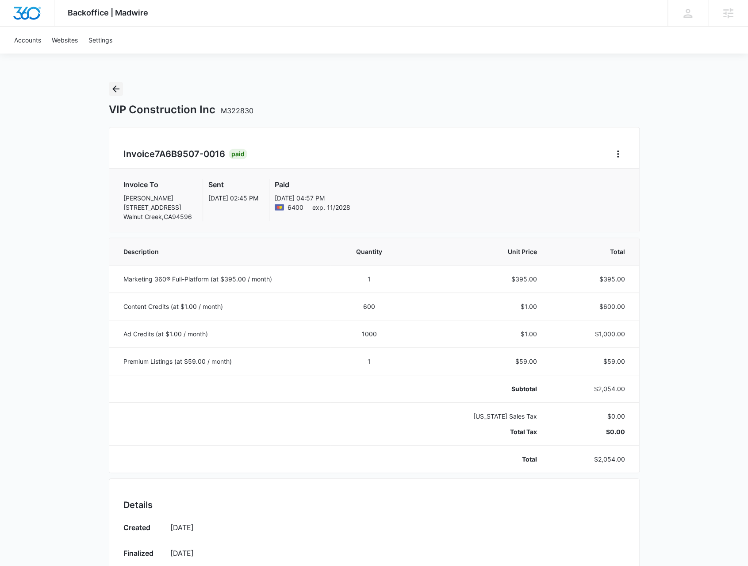
click at [113, 90] on icon "Back" at bounding box center [115, 88] width 7 height 7
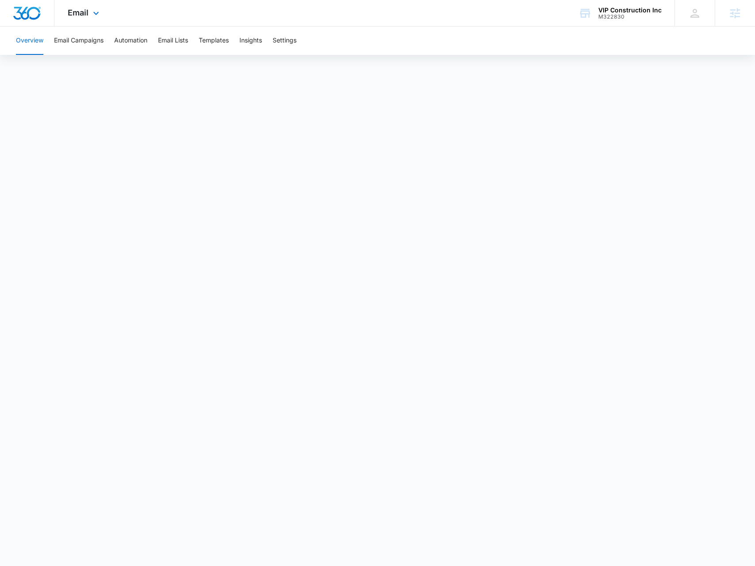
click at [107, 10] on div "Email Apps Reputation Websites Forms CRM Email Social Payments POS Content Ads …" at bounding box center [84, 13] width 60 height 26
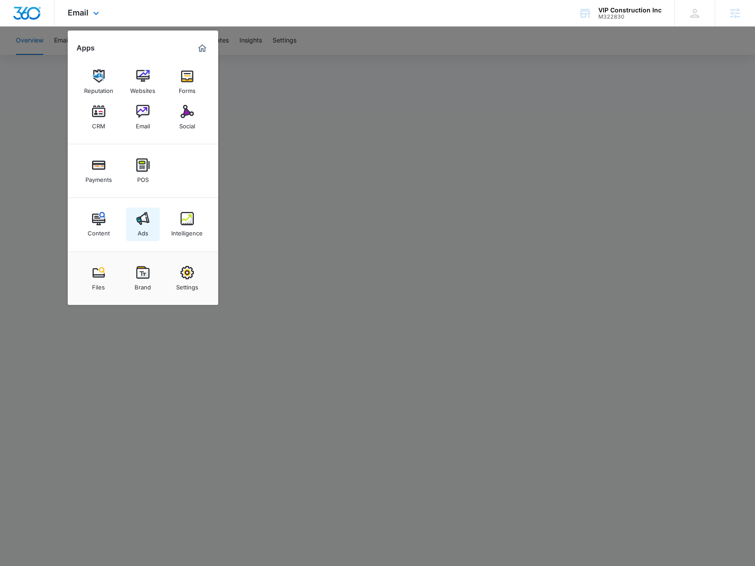
click at [146, 234] on div "Ads" at bounding box center [143, 231] width 11 height 12
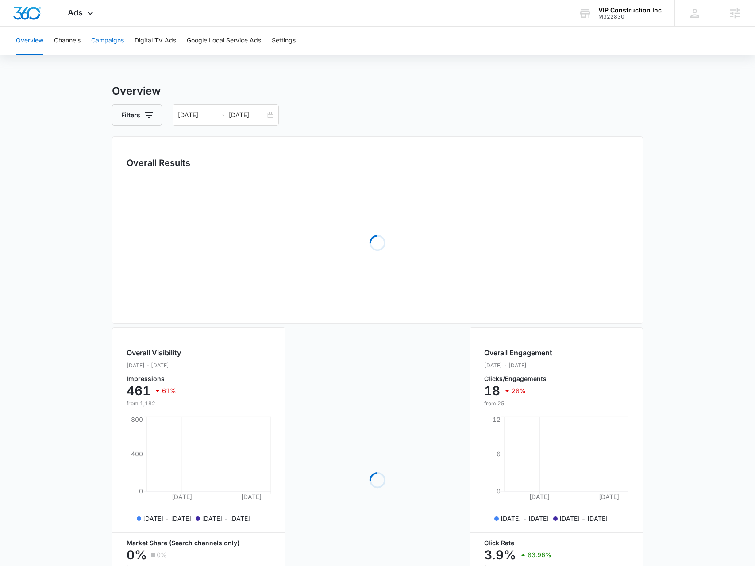
click at [124, 41] on button "Campaigns" at bounding box center [107, 41] width 33 height 28
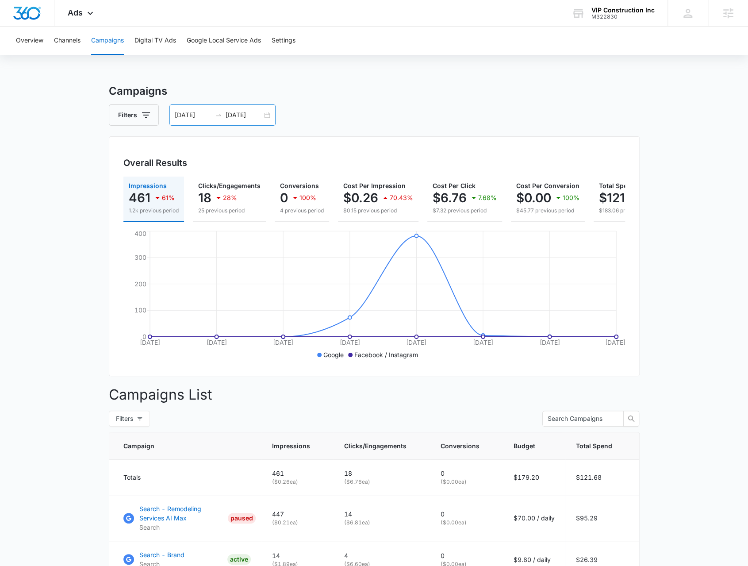
click at [264, 113] on div "10/03/2025 10/10/2025" at bounding box center [222, 114] width 106 height 21
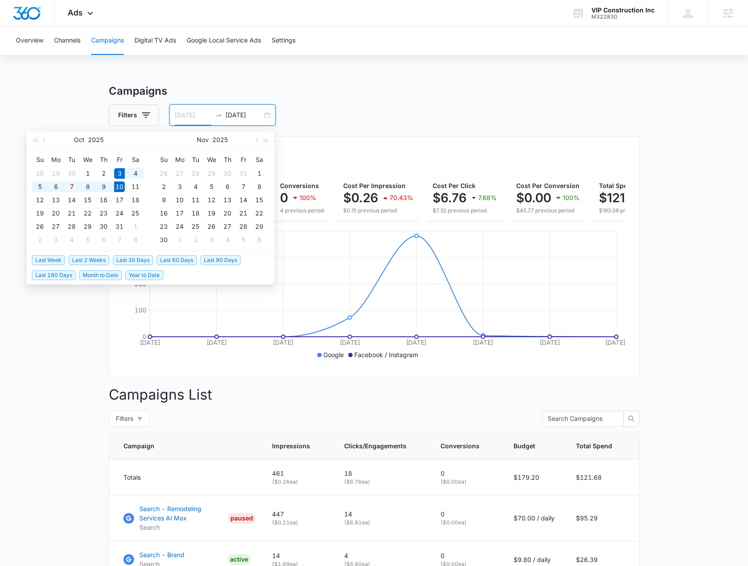
type input "10/07/2025"
click at [69, 185] on div "7" at bounding box center [71, 186] width 11 height 11
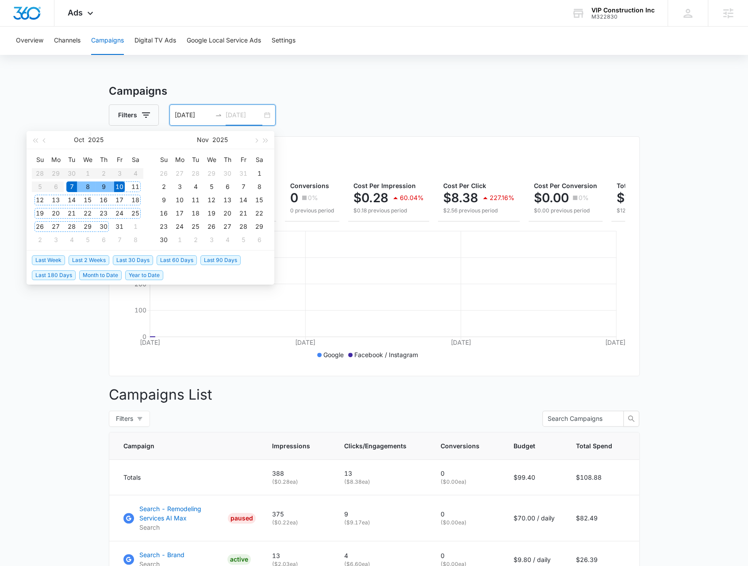
type input "[DATE]"
click at [55, 356] on main "Campaigns Filters 10/07/2025 10/10/2025 Overall Results Impressions 388 431.51%…" at bounding box center [374, 361] width 748 height 557
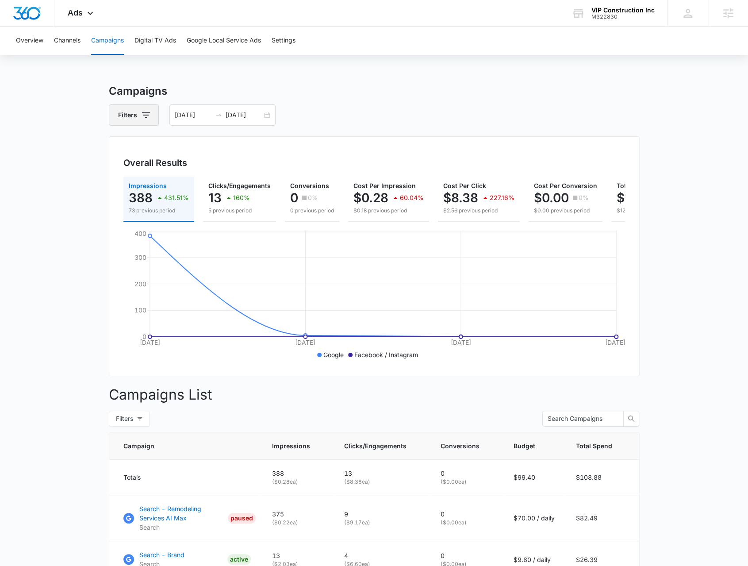
click at [141, 110] on icon "button" at bounding box center [146, 115] width 11 height 11
click at [213, 144] on icon "Show Channel filters" at bounding box center [214, 147] width 11 height 11
click at [174, 187] on label "Facebook / Instagram" at bounding box center [170, 191] width 102 height 9
click at [120, 191] on input "Facebook / Instagram" at bounding box center [119, 191] width 0 height 0
checkbox input "true"
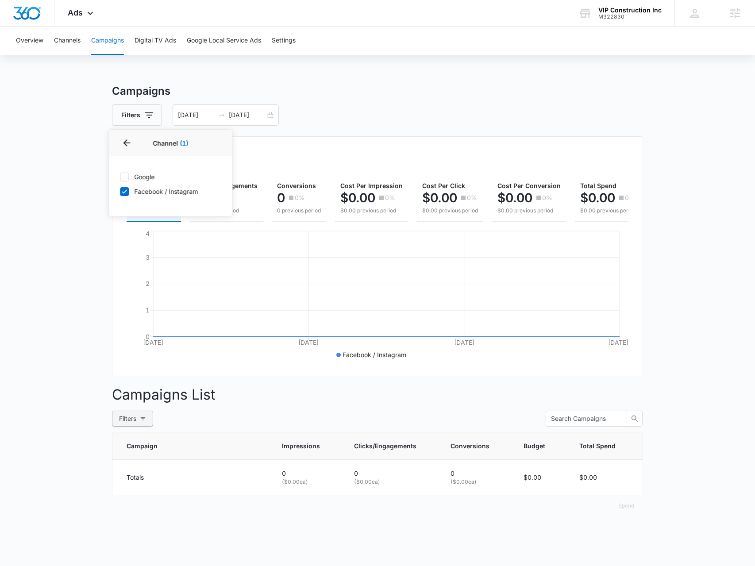
click at [140, 426] on button "Filters" at bounding box center [132, 418] width 41 height 16
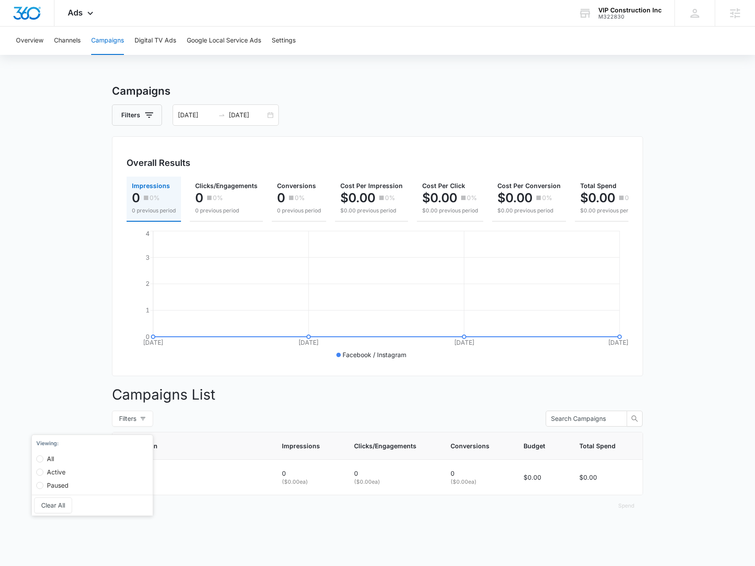
click at [53, 461] on label "Active" at bounding box center [54, 467] width 36 height 13
click at [43, 468] on input "Active" at bounding box center [39, 471] width 7 height 7
radio input "true"
click at [43, 460] on input "All" at bounding box center [45, 458] width 7 height 7
radio input "true"
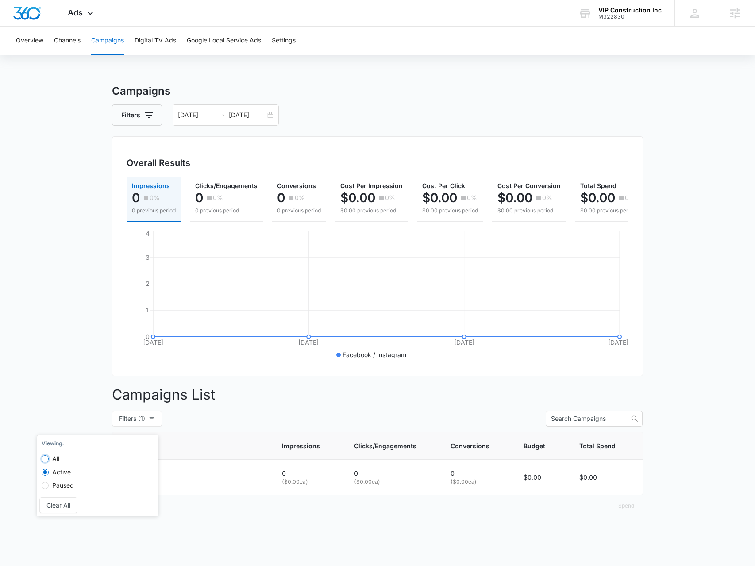
radio input "false"
click at [84, 326] on main "Campaigns Filters 10/07/2025 10/10/2025 Overall Results Impressions 0 0% 0 prev…" at bounding box center [377, 305] width 755 height 444
click at [268, 114] on div "10/07/2025 10/10/2025" at bounding box center [226, 114] width 106 height 21
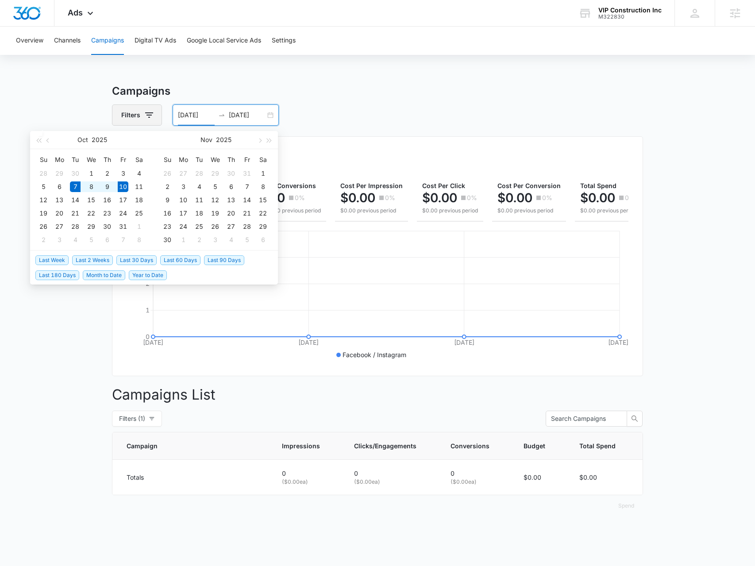
click at [141, 108] on button "Filters" at bounding box center [137, 114] width 50 height 21
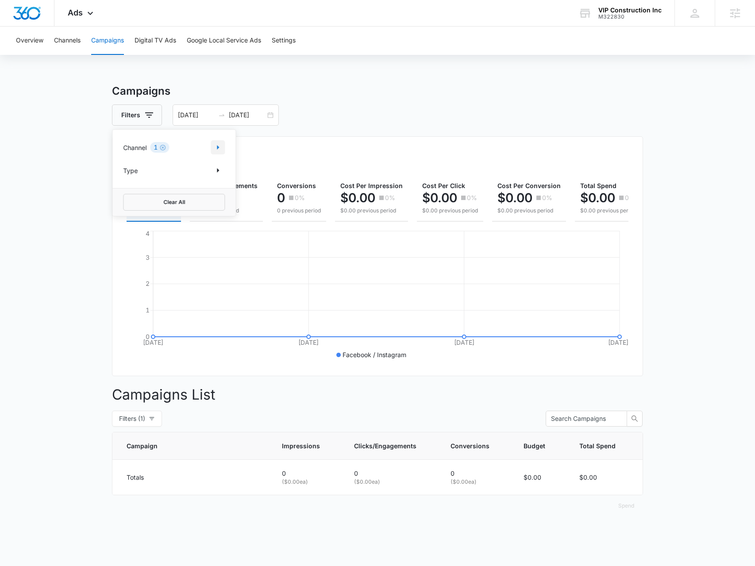
click at [224, 150] on button "Show Channel filters" at bounding box center [218, 147] width 14 height 14
click at [165, 175] on label "Google" at bounding box center [174, 176] width 102 height 9
click at [123, 176] on input "Google" at bounding box center [123, 176] width 0 height 0
checkbox input "true"
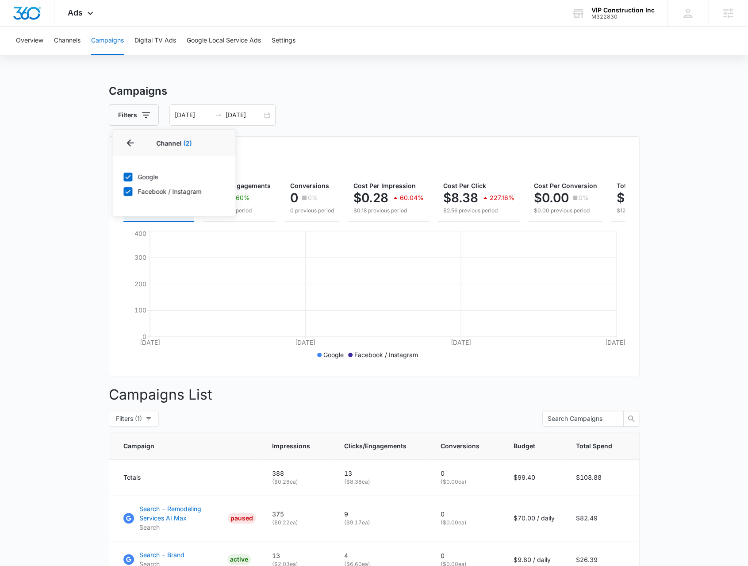
click at [83, 284] on main "Campaigns Filters Channel 2 Channel (2) Google Facebook / Instagram Type Clear …" at bounding box center [374, 361] width 748 height 557
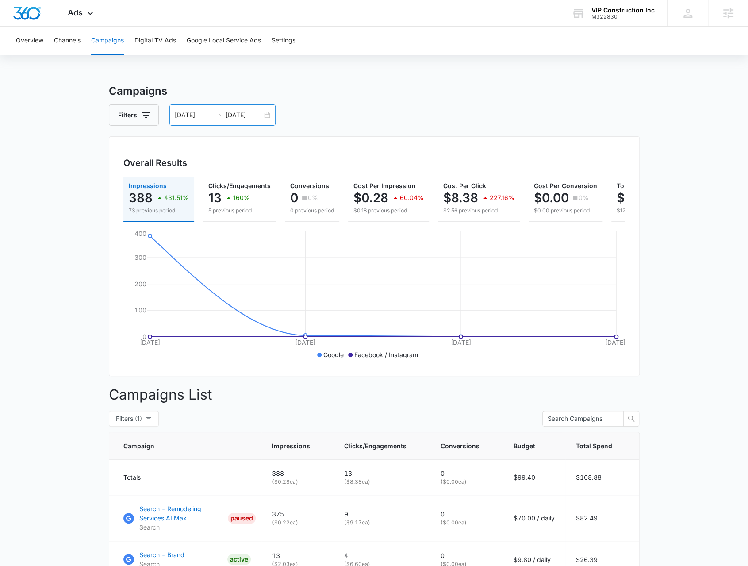
click at [265, 113] on div "10/07/2025 10/10/2025" at bounding box center [222, 114] width 106 height 21
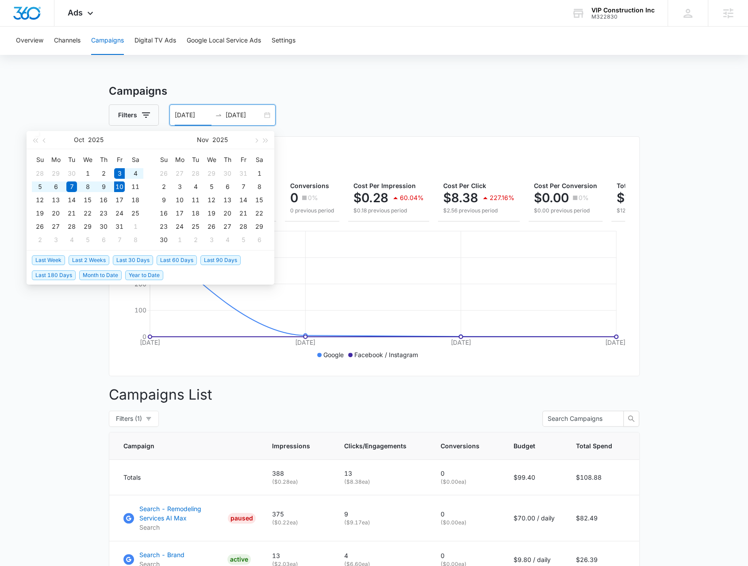
click at [41, 261] on span "Last Week" at bounding box center [48, 260] width 33 height 10
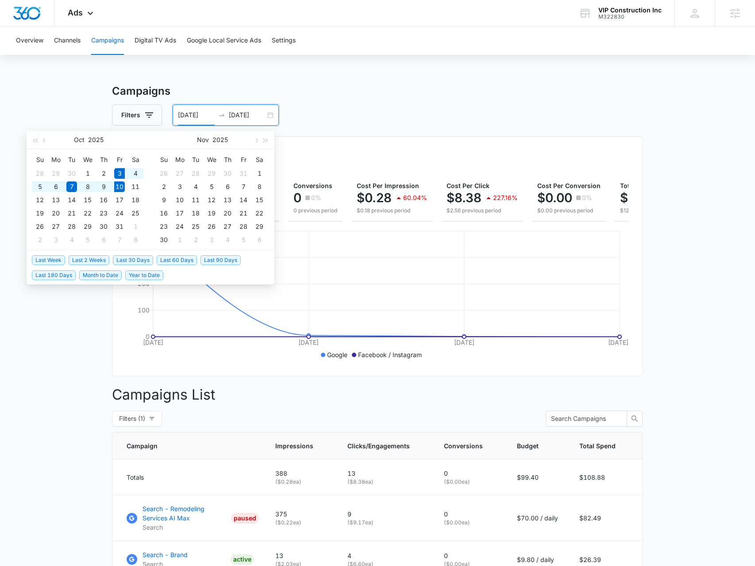
type input "10/03/2025"
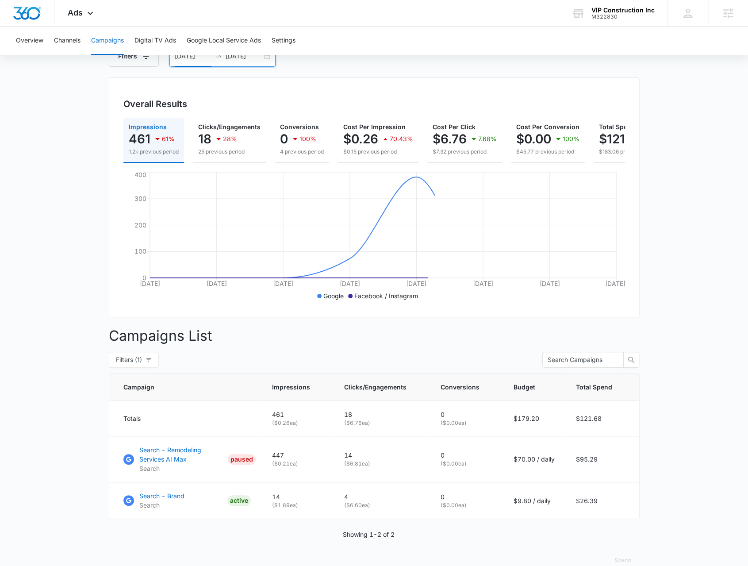
scroll to position [80, 0]
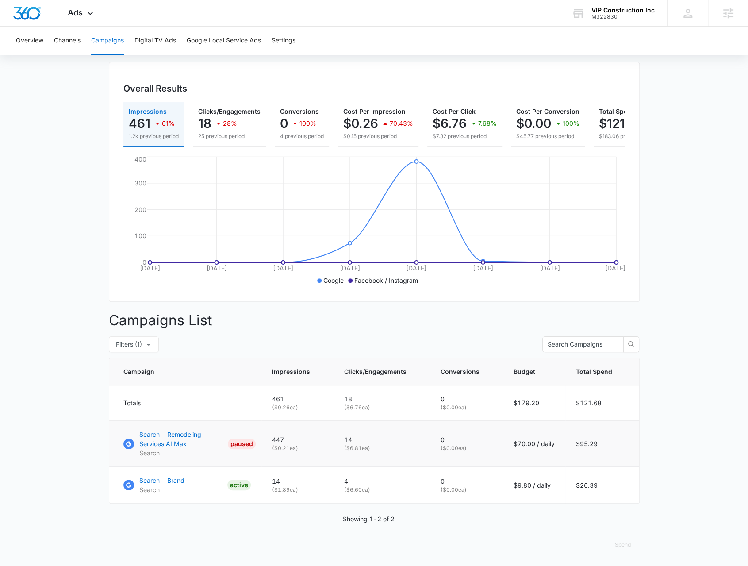
drag, startPoint x: 594, startPoint y: 448, endPoint x: 477, endPoint y: 454, distance: 117.8
click at [476, 454] on tr "Search - Remodeling Services AI Max Search PAUSED 447 ( $0.21 ea) 14 ( $6.81 ea…" at bounding box center [374, 444] width 530 height 46
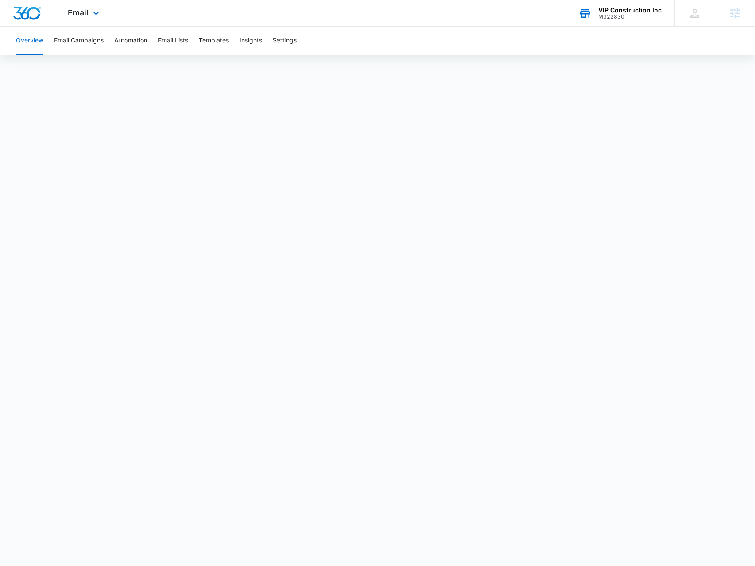
click at [656, 14] on div "M322830" at bounding box center [629, 17] width 63 height 6
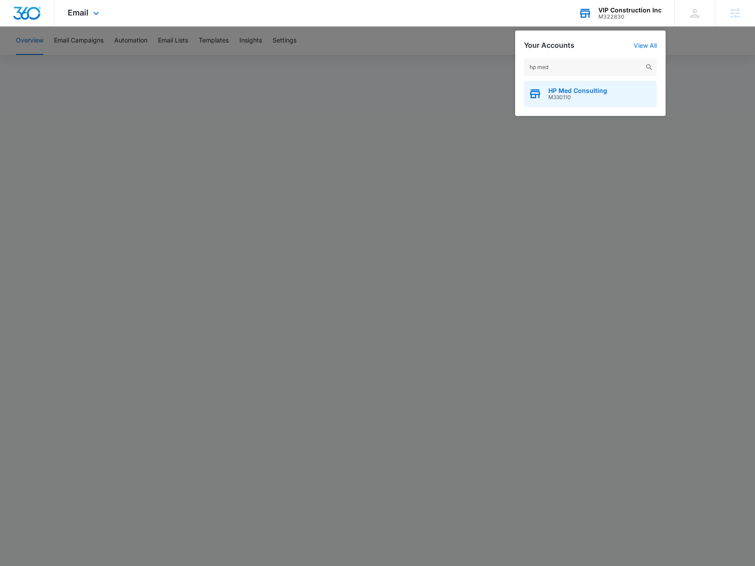
type input "hp med"
click at [596, 85] on div "HP Med Consulting M330110" at bounding box center [590, 94] width 133 height 27
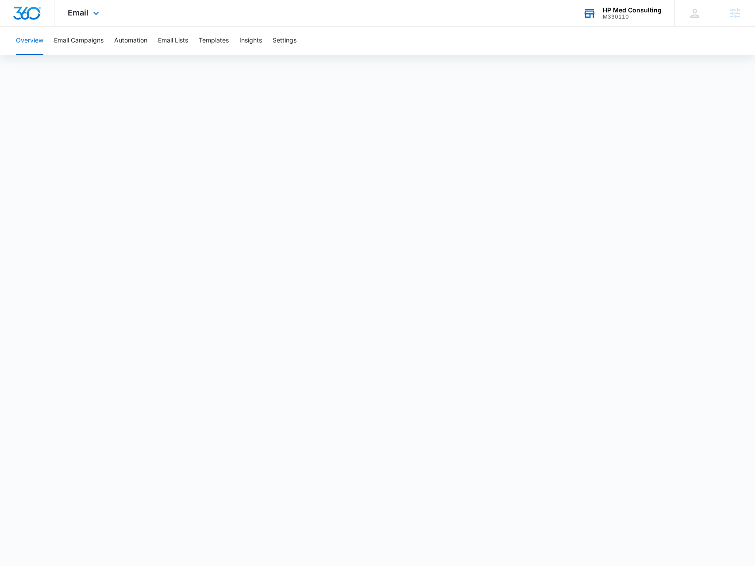
click at [81, 2] on div "Email Apps Reputation Websites Forms CRM Email Social Payments POS Content Ads …" at bounding box center [84, 13] width 60 height 26
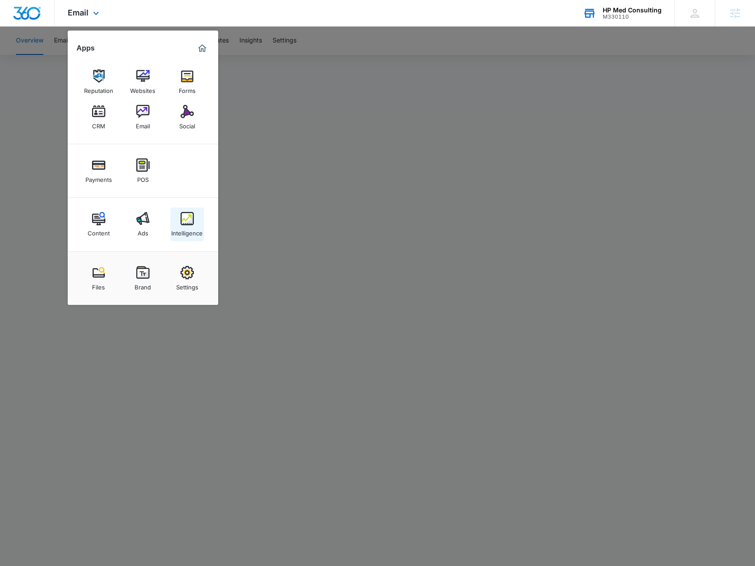
click at [175, 220] on link "Intelligence" at bounding box center [187, 224] width 34 height 34
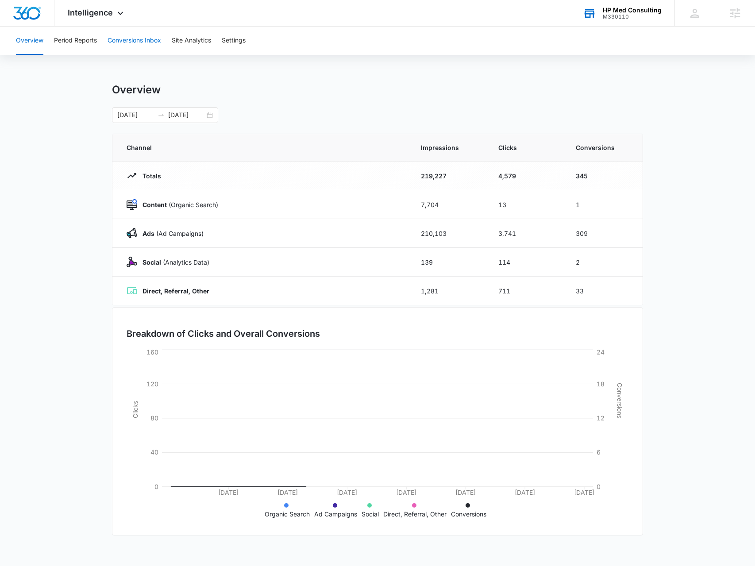
click at [144, 43] on button "Conversions Inbox" at bounding box center [134, 41] width 54 height 28
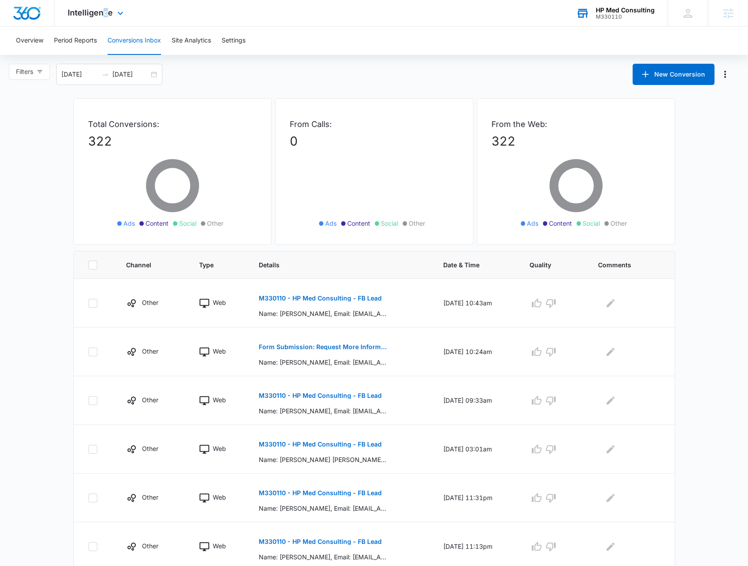
click at [104, 18] on div "Intelligence Apps Reputation Websites Forms CRM Email Social Payments POS Conte…" at bounding box center [96, 13] width 84 height 26
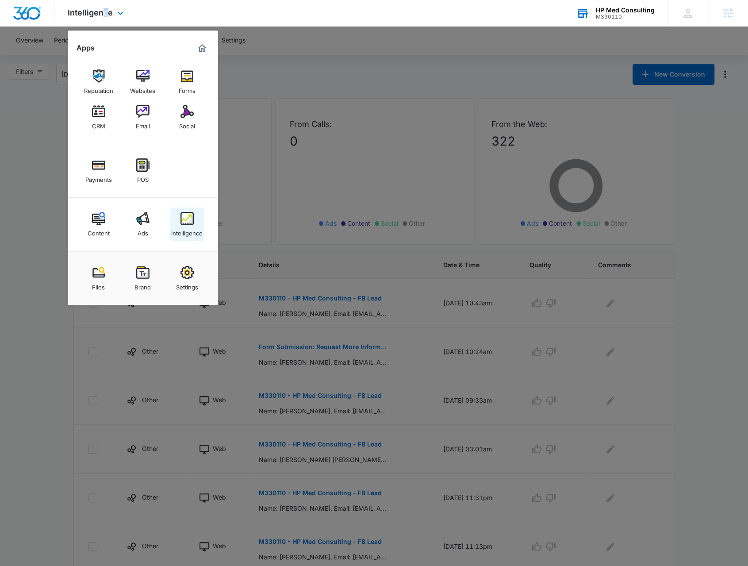
click at [188, 222] on img at bounding box center [186, 218] width 13 height 13
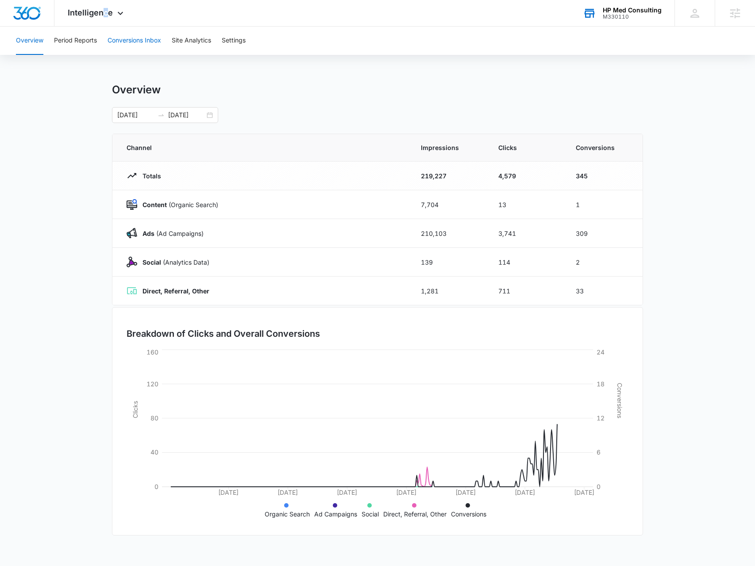
click at [127, 39] on button "Conversions Inbox" at bounding box center [134, 41] width 54 height 28
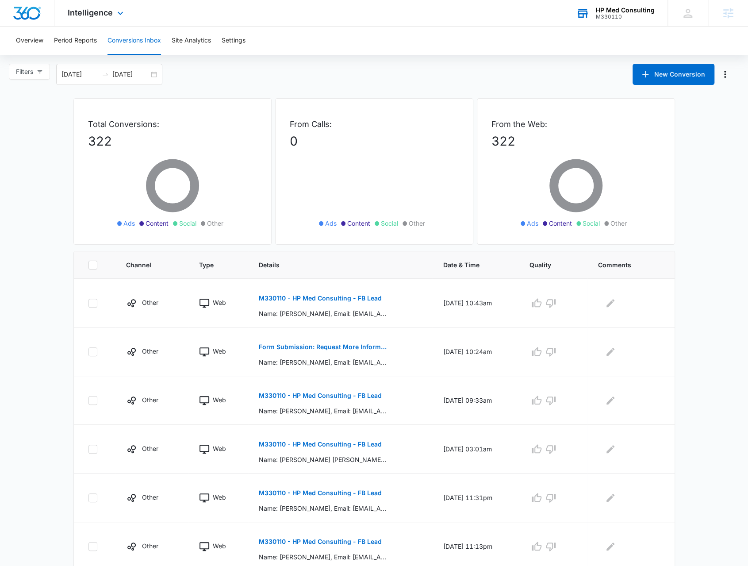
click at [96, 18] on div "Intelligence Apps Reputation Websites Forms CRM Email Social Payments POS Conte…" at bounding box center [96, 13] width 84 height 26
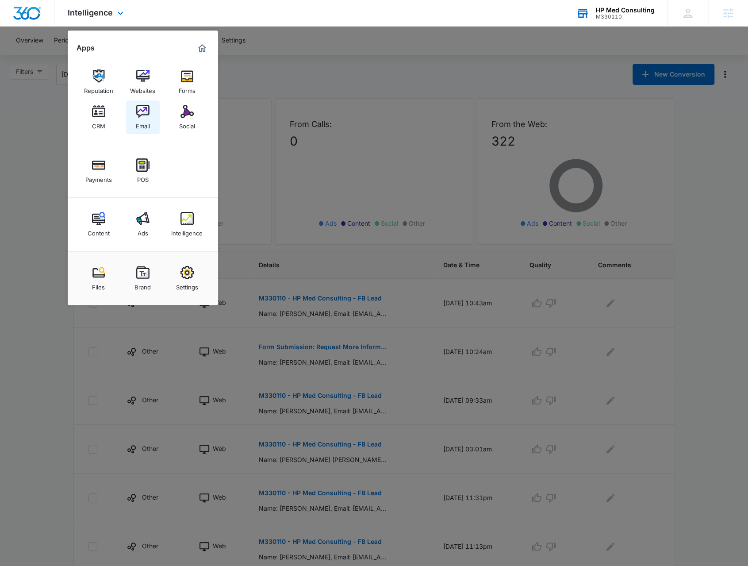
click at [157, 114] on link "Email" at bounding box center [143, 117] width 34 height 34
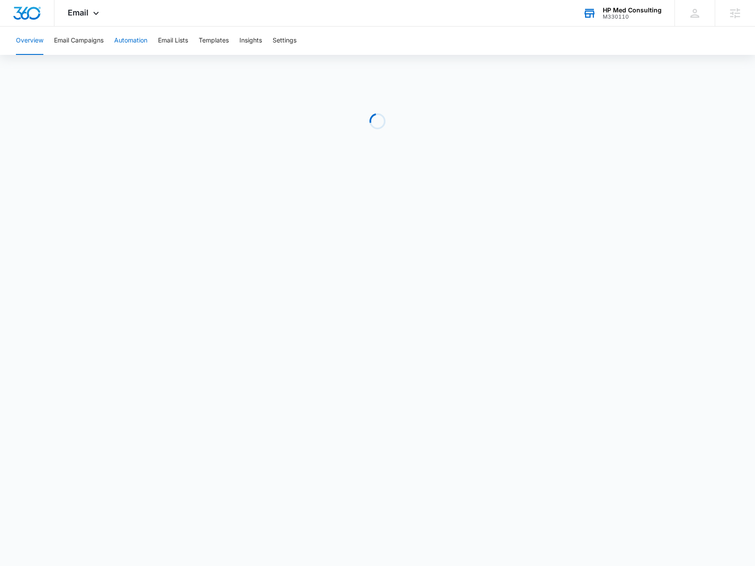
click at [129, 47] on button "Automation" at bounding box center [130, 41] width 33 height 28
click at [87, 48] on button "Email Campaigns" at bounding box center [79, 41] width 50 height 28
click at [134, 31] on button "Automation" at bounding box center [130, 41] width 33 height 28
drag, startPoint x: 650, startPoint y: 21, endPoint x: 644, endPoint y: 15, distance: 8.1
click at [650, 20] on div "HP Med Consulting M330110 Your Accounts View All" at bounding box center [622, 13] width 105 height 26
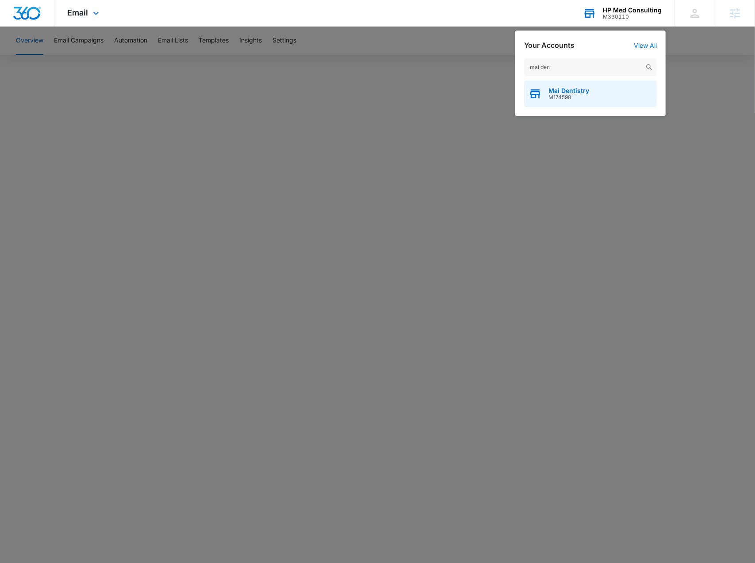
type input "mai den"
click at [596, 93] on div "Mai Dentistry M174598" at bounding box center [590, 94] width 133 height 27
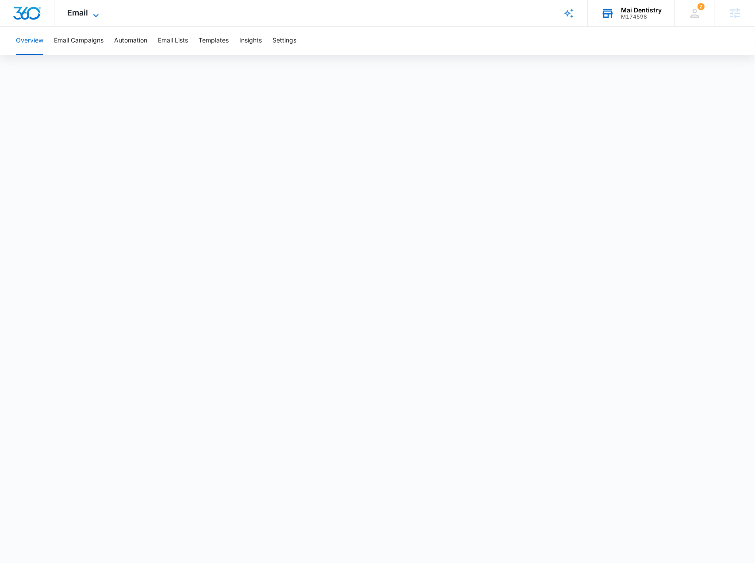
click at [98, 18] on icon at bounding box center [96, 15] width 11 height 11
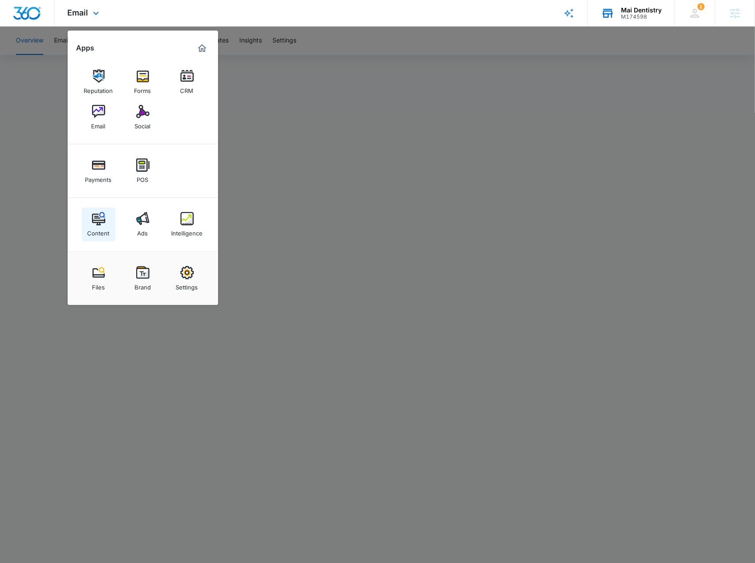
click at [100, 225] on img at bounding box center [98, 218] width 13 height 13
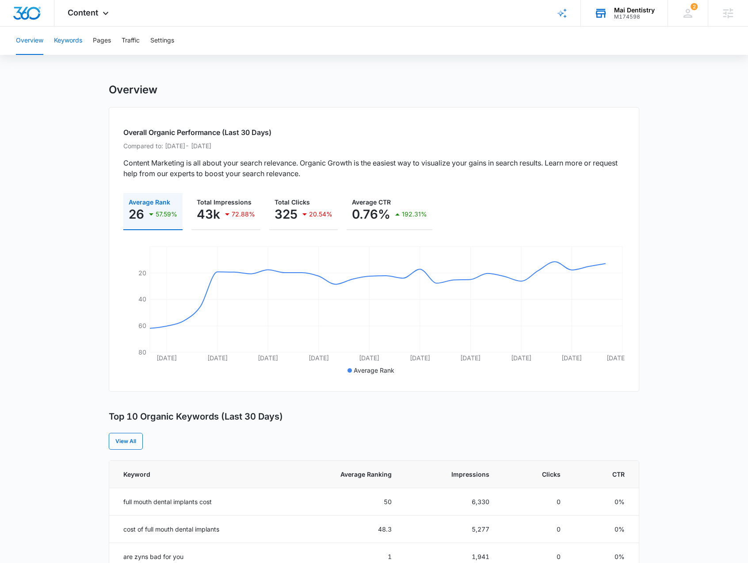
click at [74, 49] on button "Keywords" at bounding box center [68, 41] width 28 height 28
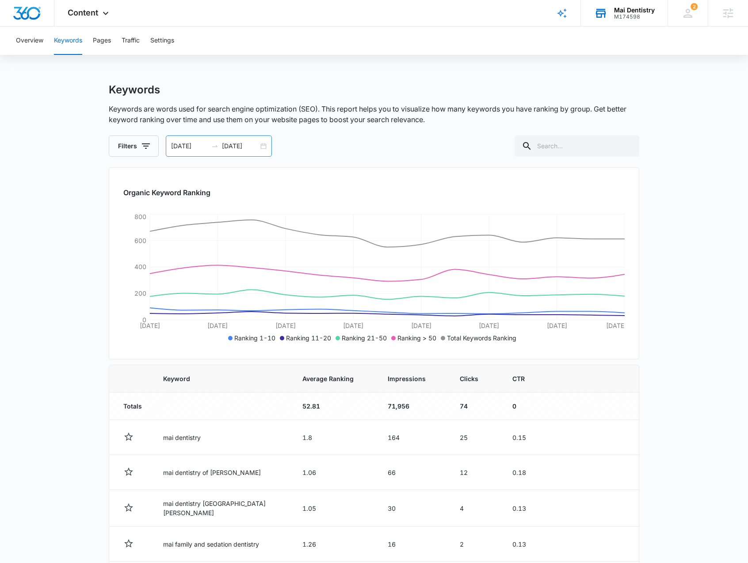
click at [266, 143] on div "[DATE] [DATE]" at bounding box center [219, 145] width 106 height 21
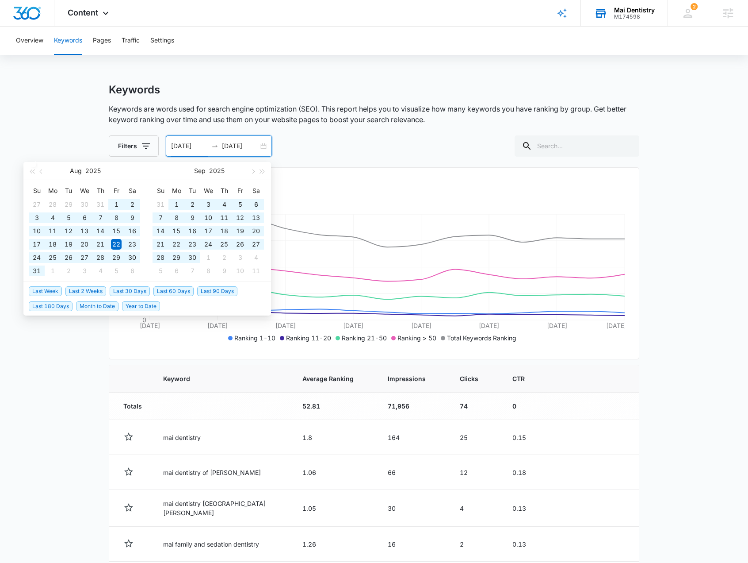
click at [142, 303] on span "Year to Date" at bounding box center [141, 306] width 38 height 10
type input "[DATE]"
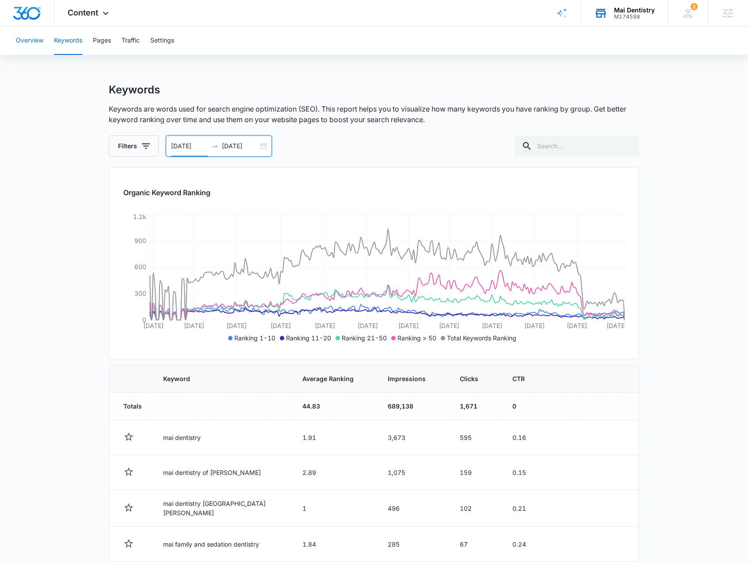
click at [18, 37] on button "Overview" at bounding box center [29, 41] width 27 height 28
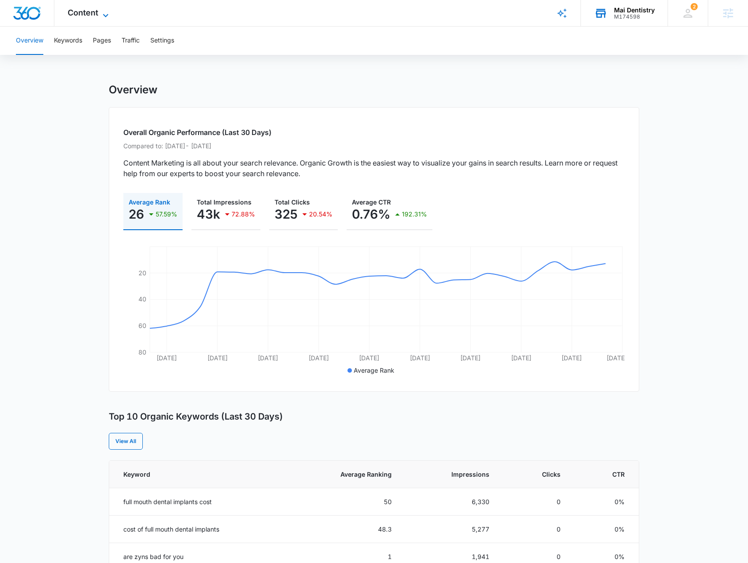
click at [100, 14] on div "Content Apps Reputation Forms CRM Email Social Payments POS Content Ads Intelli…" at bounding box center [89, 13] width 70 height 26
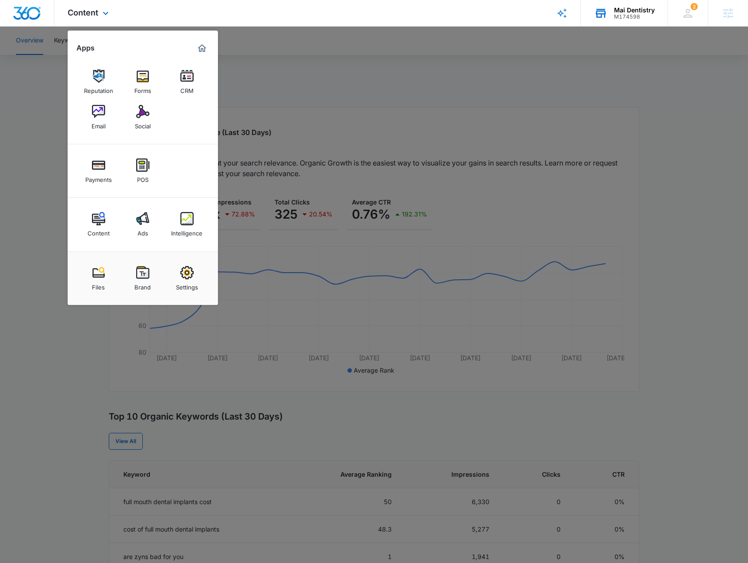
click at [163, 224] on div "Content Ads Intelligence" at bounding box center [143, 225] width 150 height 54
click at [123, 224] on div "Content Ads Intelligence" at bounding box center [143, 225] width 150 height 54
click at [130, 226] on link "Ads" at bounding box center [143, 224] width 34 height 34
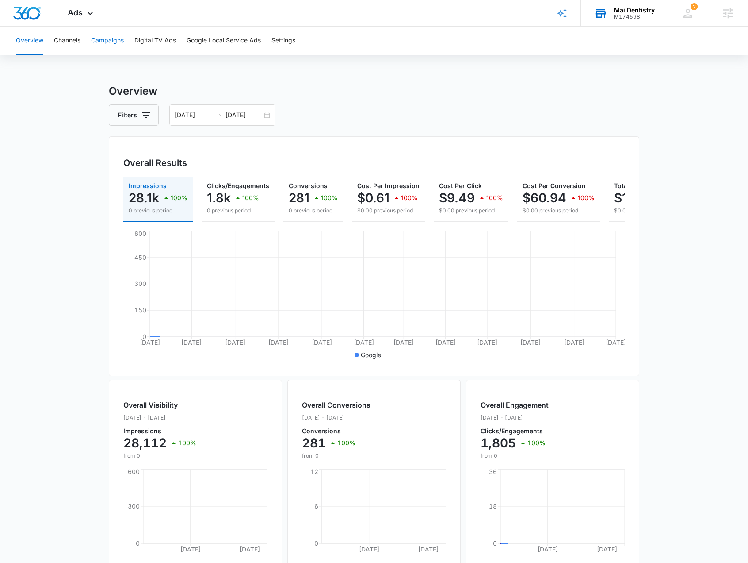
click at [109, 43] on button "Campaigns" at bounding box center [107, 41] width 33 height 28
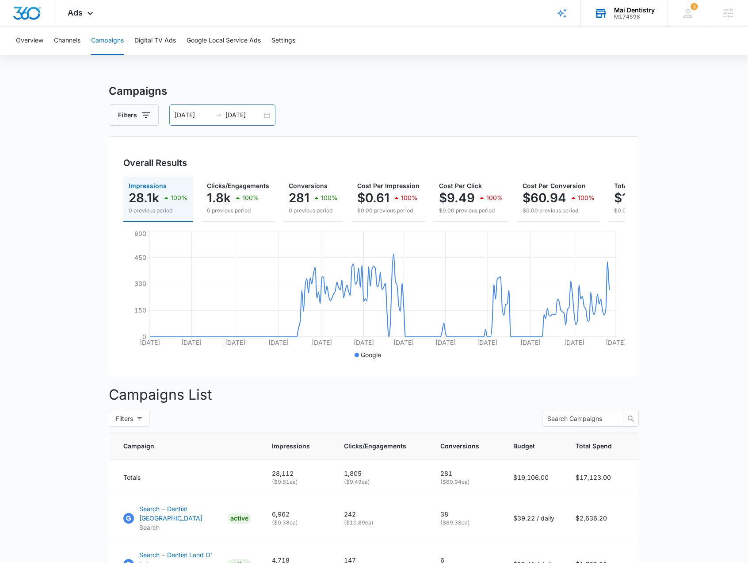
click at [265, 115] on div "01/01/2025 10/07/2025" at bounding box center [222, 114] width 106 height 21
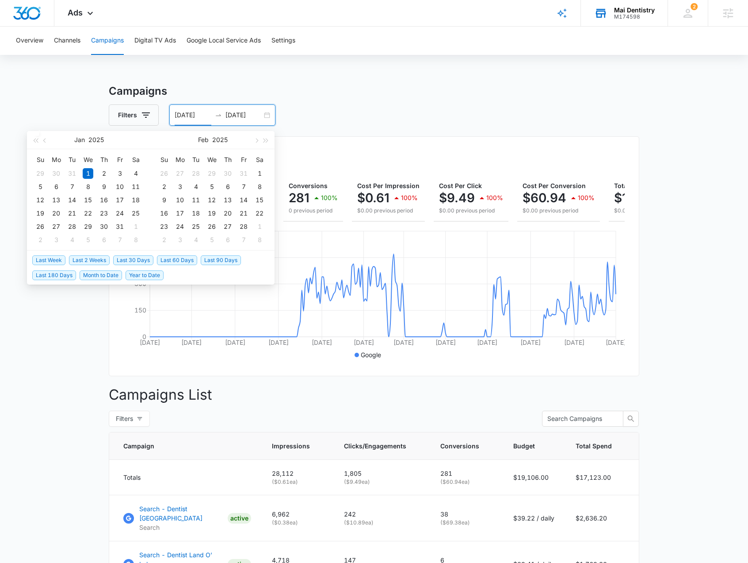
click at [138, 257] on span "Last 30 Days" at bounding box center [133, 260] width 40 height 10
type input "09/10/2025"
type input "10/10/2025"
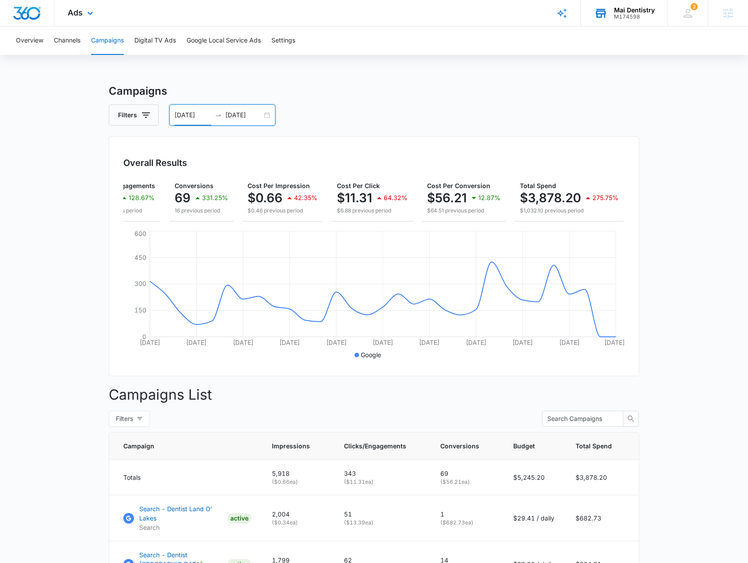
click at [80, 19] on div "Ads Apps Reputation Forms CRM Email Social Payments POS Content Ads Intelligenc…" at bounding box center [81, 13] width 54 height 26
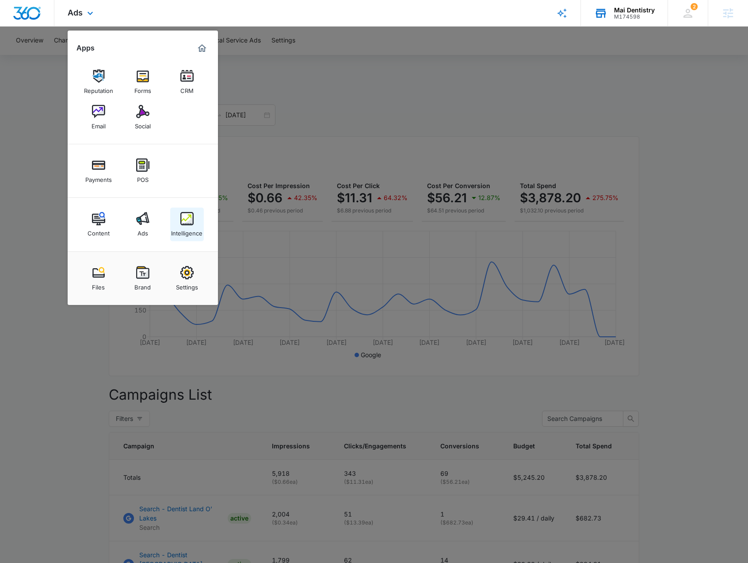
click at [186, 228] on div "Intelligence" at bounding box center [186, 231] width 31 height 12
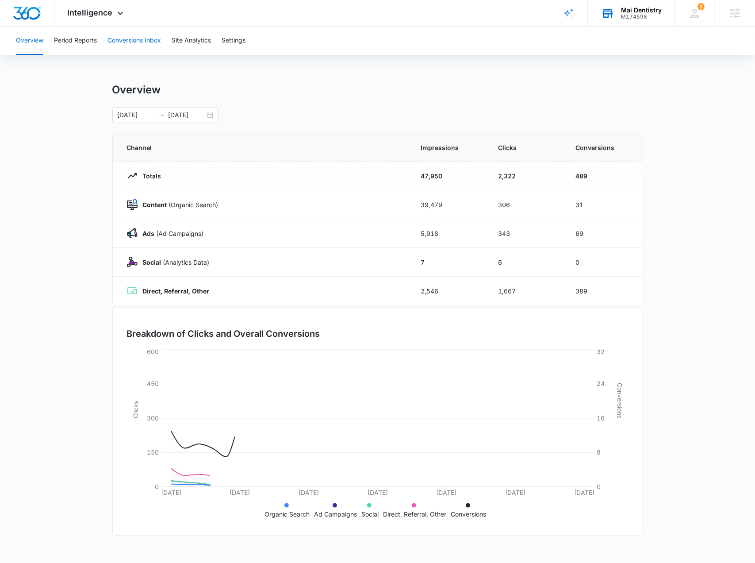
click at [117, 38] on button "Conversions Inbox" at bounding box center [134, 41] width 54 height 28
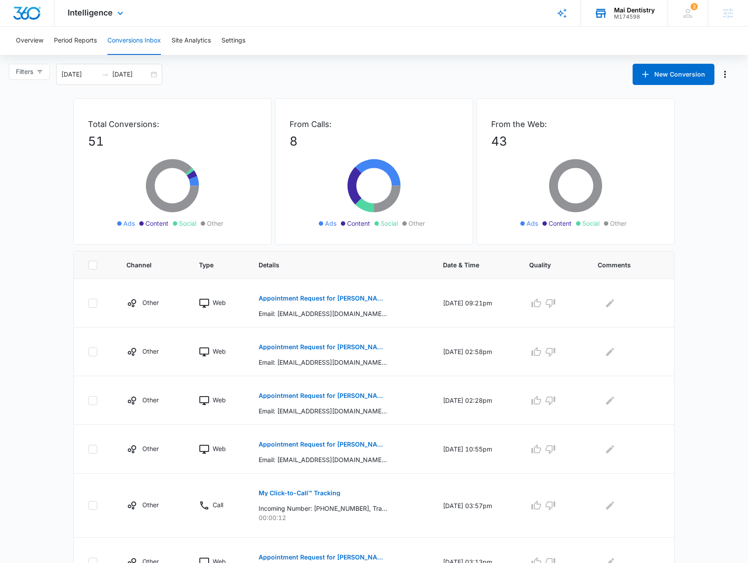
drag, startPoint x: 93, startPoint y: 18, endPoint x: 96, endPoint y: 25, distance: 7.5
click at [93, 18] on div "Intelligence Apps Reputation Forms CRM Email Social Payments POS Content Ads In…" at bounding box center [96, 13] width 84 height 26
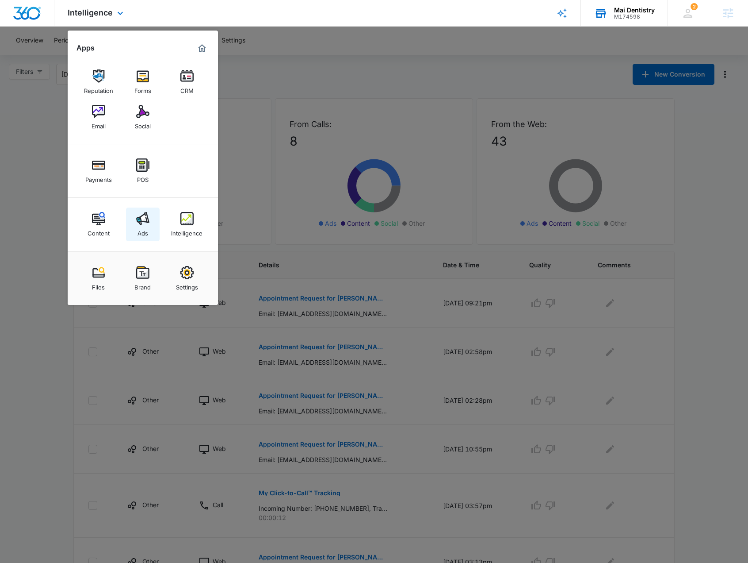
click at [132, 225] on link "Ads" at bounding box center [143, 224] width 34 height 34
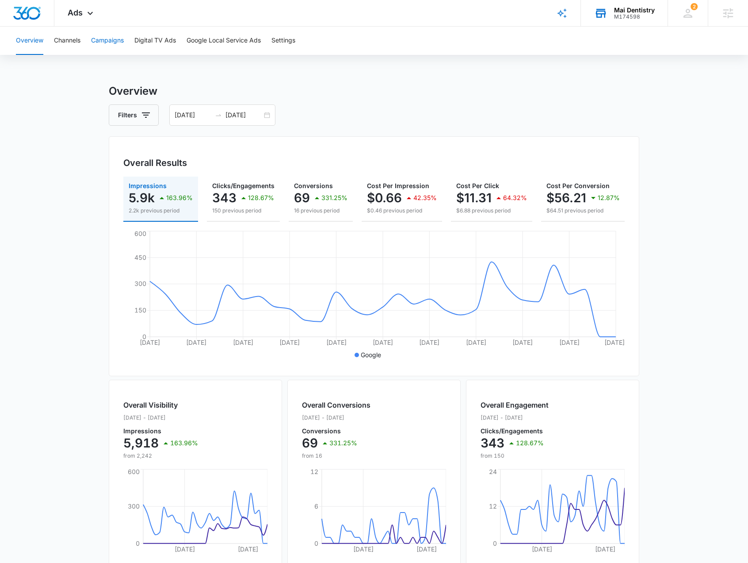
click at [107, 34] on button "Campaigns" at bounding box center [107, 41] width 33 height 28
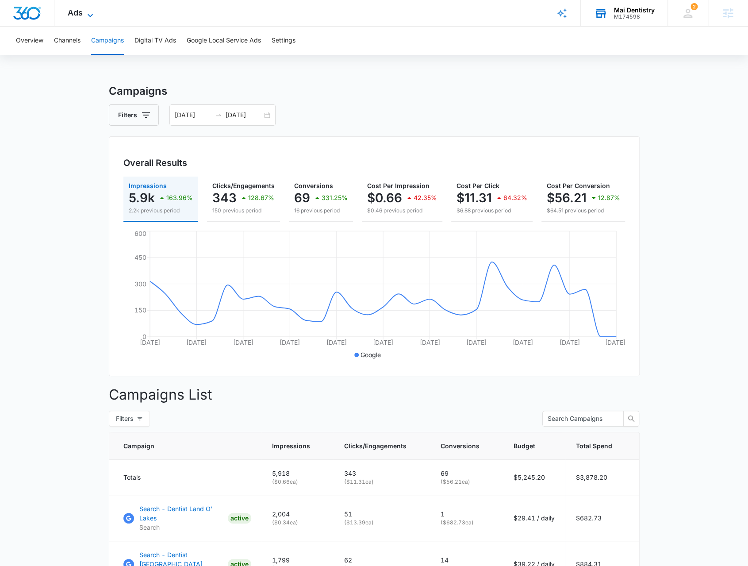
click at [75, 9] on span "Ads" at bounding box center [75, 12] width 15 height 9
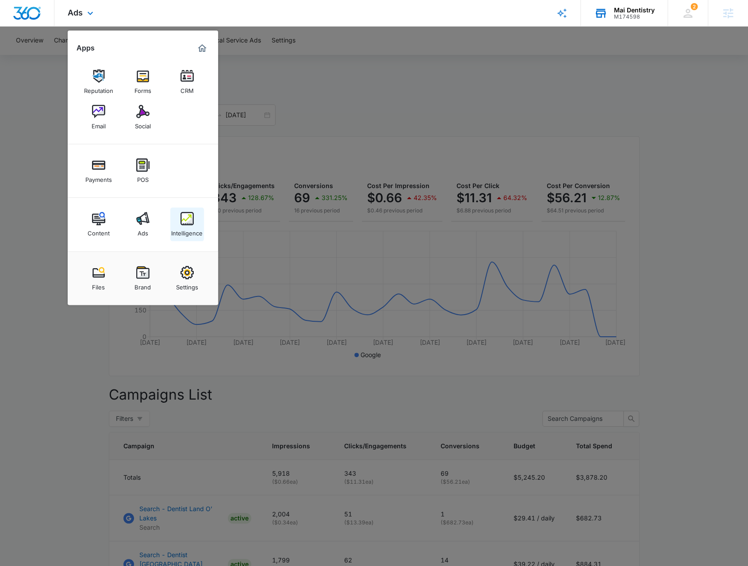
click at [196, 223] on link "Intelligence" at bounding box center [187, 224] width 34 height 34
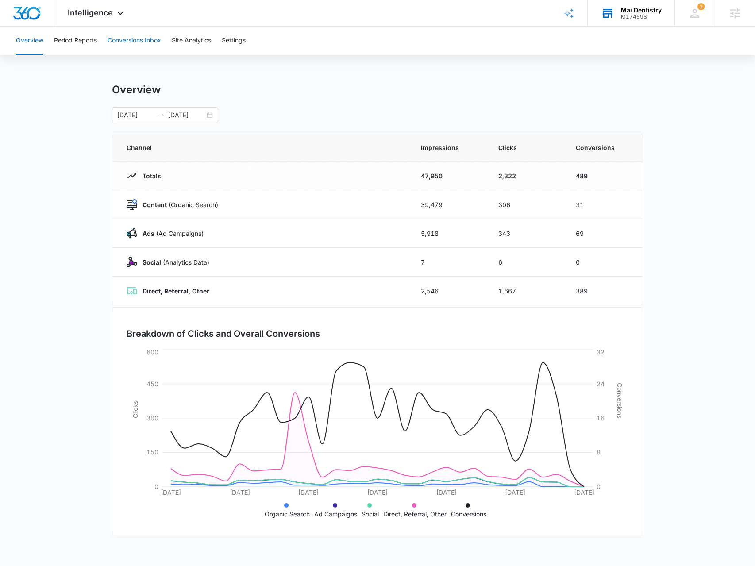
click at [121, 47] on button "Conversions Inbox" at bounding box center [134, 41] width 54 height 28
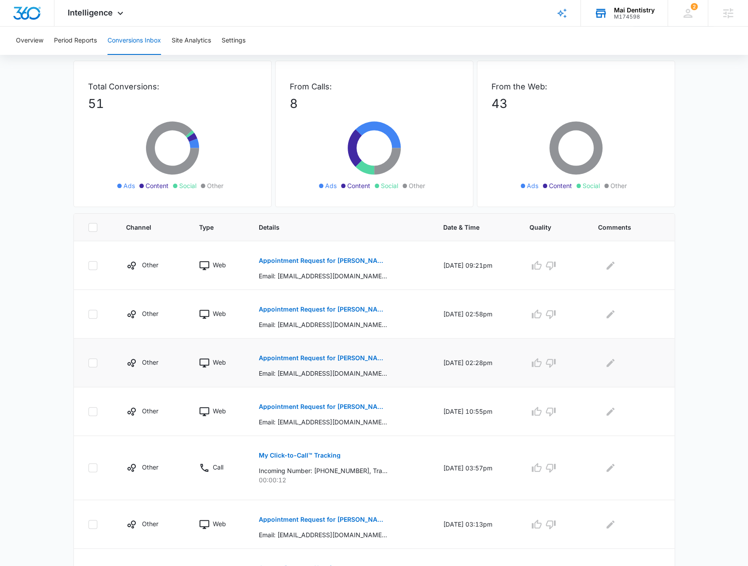
scroll to position [88, 0]
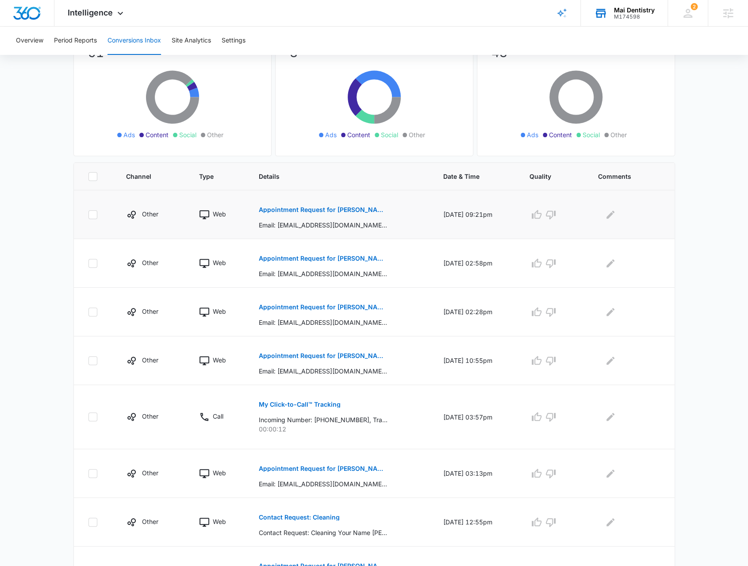
click at [265, 207] on p "Appointment Request for Amanda Bennett on 10/13/2025" at bounding box center [323, 210] width 129 height 6
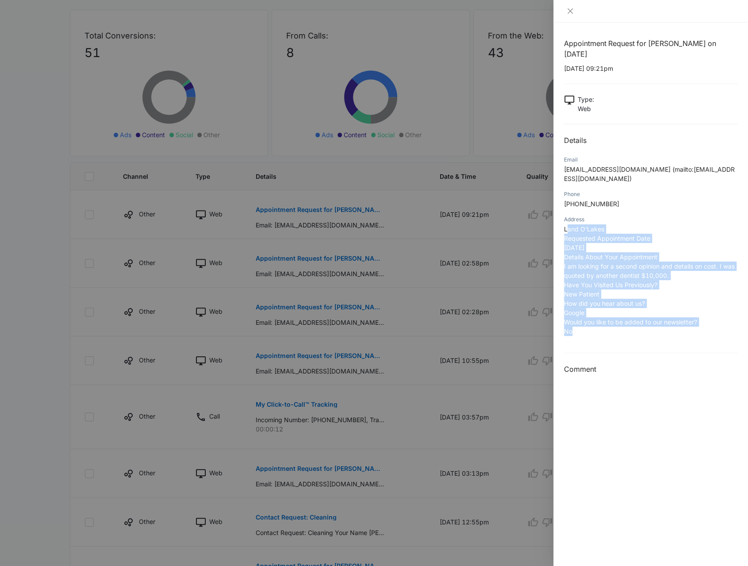
drag, startPoint x: 566, startPoint y: 230, endPoint x: 711, endPoint y: 328, distance: 174.9
click at [711, 328] on p "Land O'Lakes Requested Appointment Date 10/13/2025 Details About Your Appointme…" at bounding box center [650, 279] width 173 height 111
click at [705, 340] on div "Address Land O'Lakes Requested Appointment Date 10/13/2025 Details About Your A…" at bounding box center [650, 278] width 173 height 127
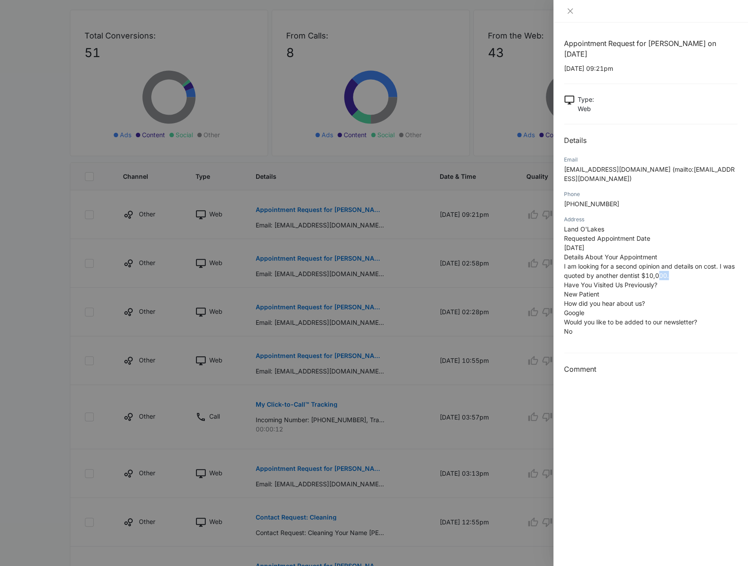
drag, startPoint x: 668, startPoint y: 276, endPoint x: 657, endPoint y: 273, distance: 11.1
click at [657, 273] on p "Land O'Lakes Requested Appointment Date 10/13/2025 Details About Your Appointme…" at bounding box center [650, 279] width 173 height 111
click at [644, 317] on p "Land O'Lakes Requested Appointment Date 10/13/2025 Details About Your Appointme…" at bounding box center [650, 279] width 173 height 111
drag, startPoint x: 644, startPoint y: 317, endPoint x: 573, endPoint y: 325, distance: 71.2
click at [573, 325] on span "Would you like to be added to our newsletter?" at bounding box center [630, 322] width 133 height 8
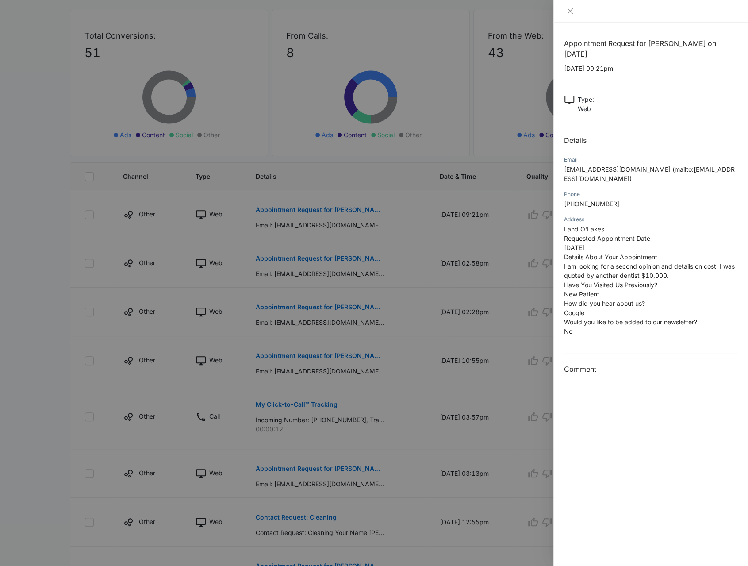
click at [336, 261] on div at bounding box center [374, 283] width 748 height 566
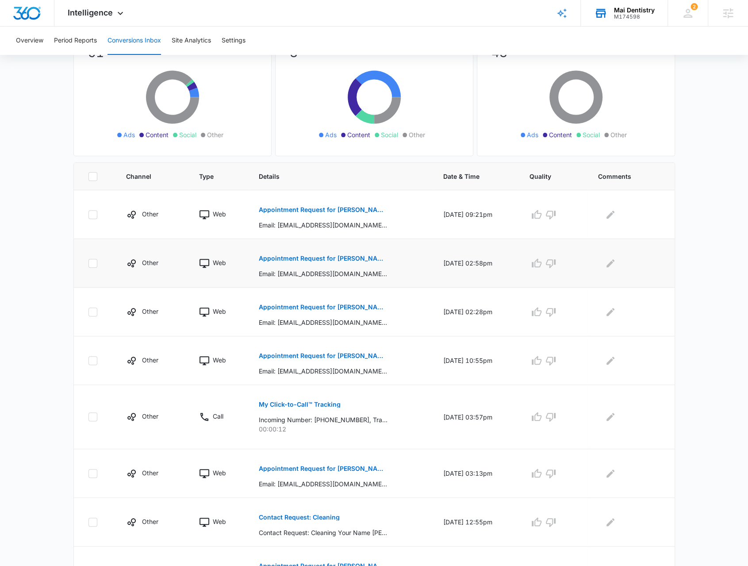
click at [336, 257] on p "Appointment Request for Elizabeth Fahey on 10/15/2025" at bounding box center [323, 258] width 129 height 6
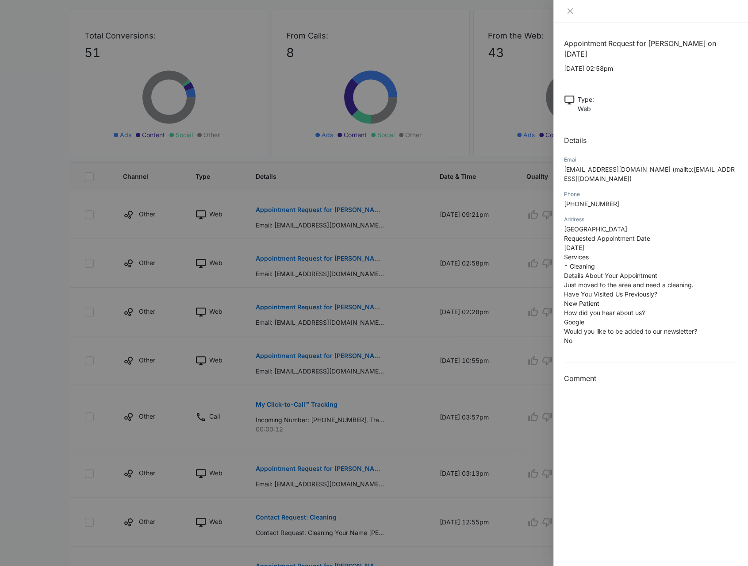
click at [348, 314] on div at bounding box center [374, 283] width 748 height 566
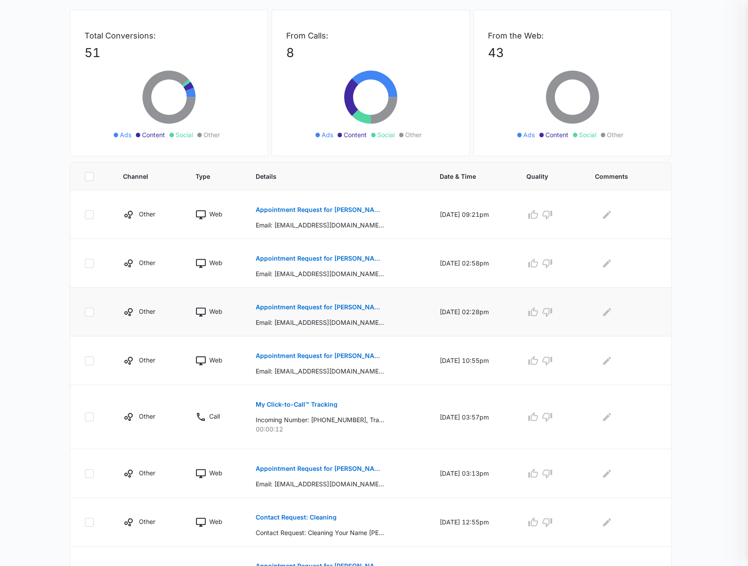
click at [348, 307] on p "Appointment Request for Raymond Jenkins on 10/10/2025" at bounding box center [319, 307] width 129 height 6
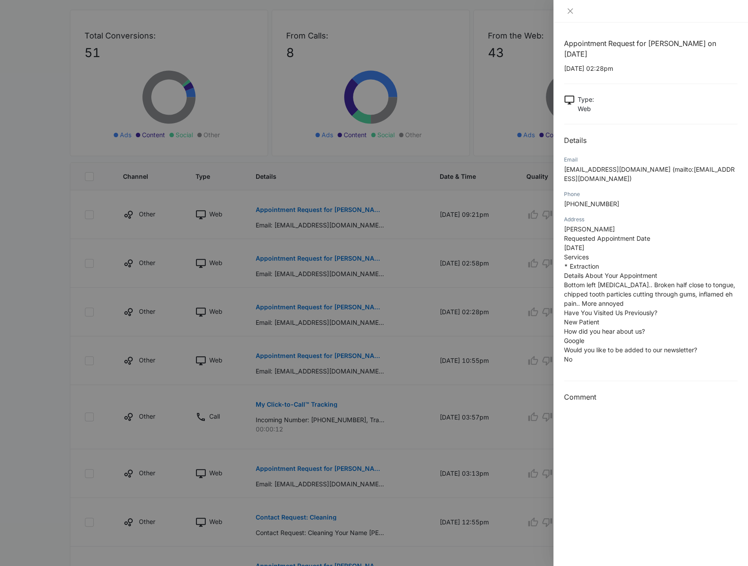
click at [305, 311] on div at bounding box center [374, 283] width 748 height 566
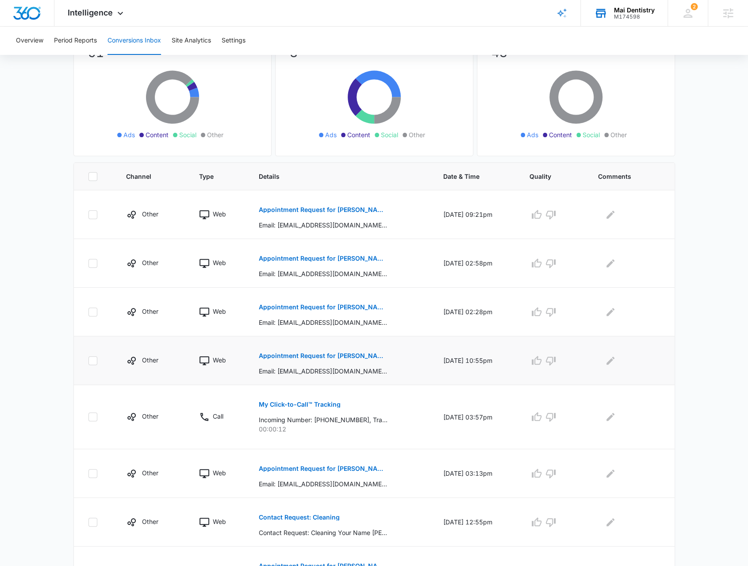
click at [326, 358] on button "Appointment Request for Laura Hay on 10/09/2025" at bounding box center [323, 355] width 129 height 21
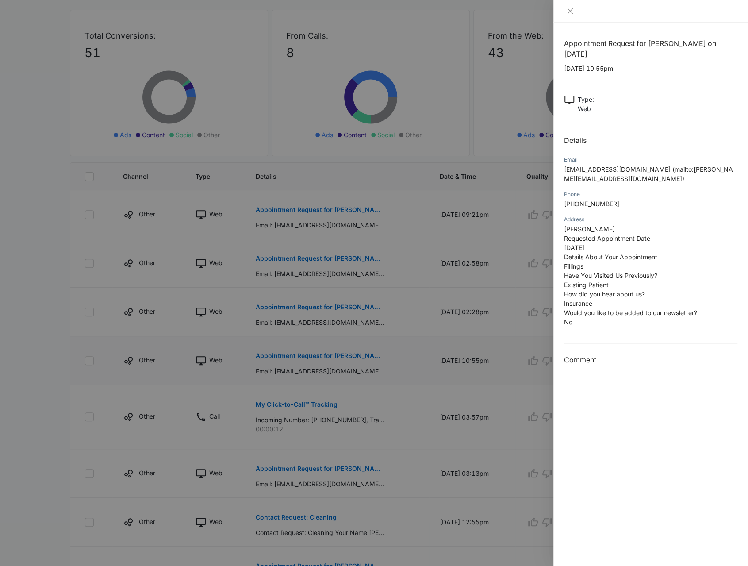
click at [326, 358] on div at bounding box center [374, 283] width 748 height 566
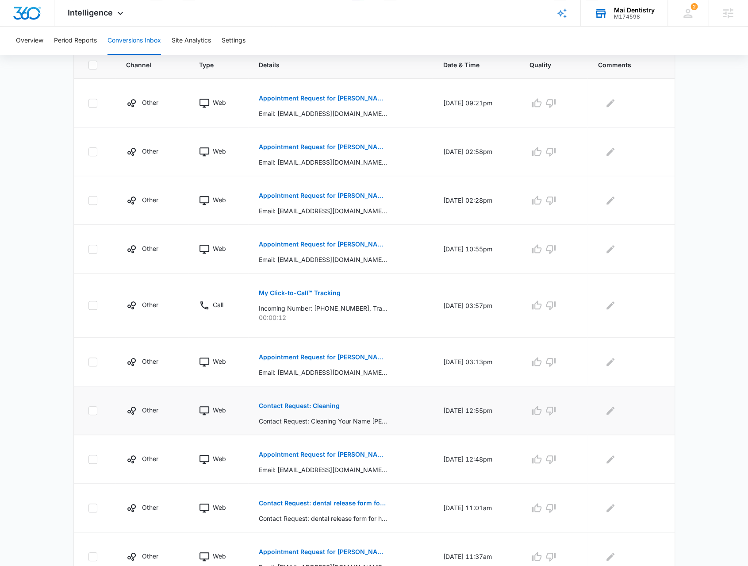
scroll to position [221, 0]
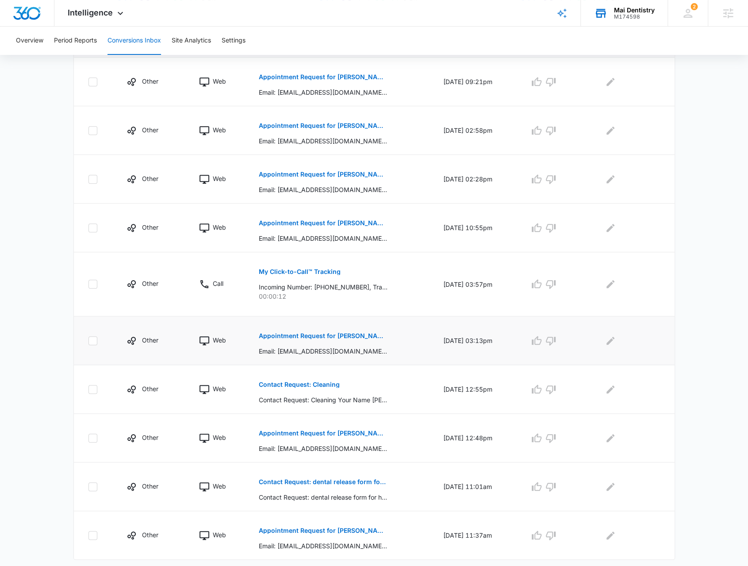
click at [317, 340] on button "Appointment Request for Katelyn Reaume on 10/16/2025" at bounding box center [323, 335] width 129 height 21
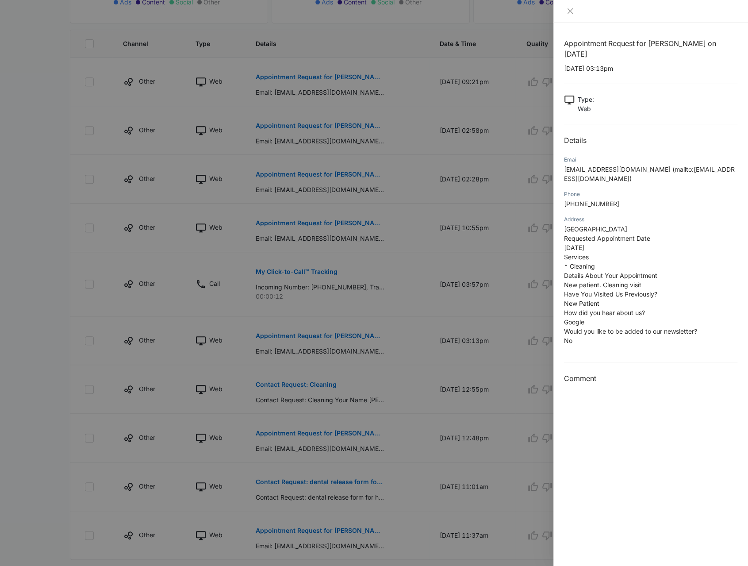
drag, startPoint x: 349, startPoint y: 261, endPoint x: 322, endPoint y: 276, distance: 30.5
click at [349, 261] on div at bounding box center [374, 283] width 748 height 566
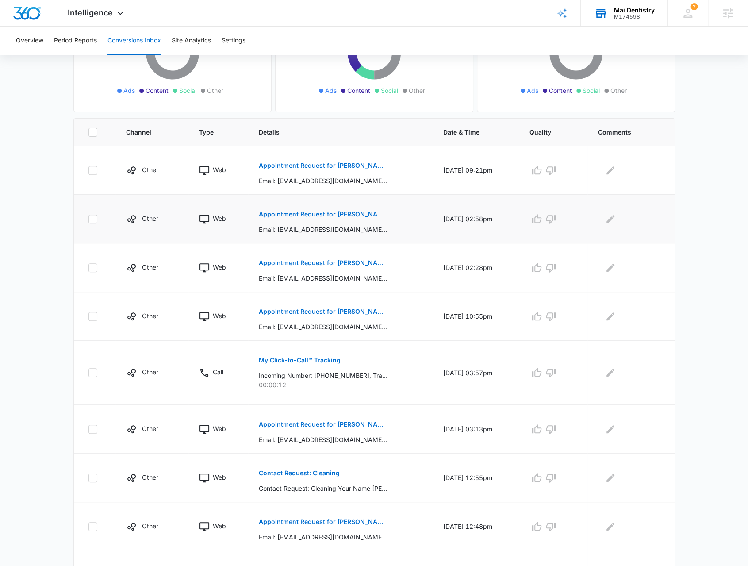
scroll to position [0, 0]
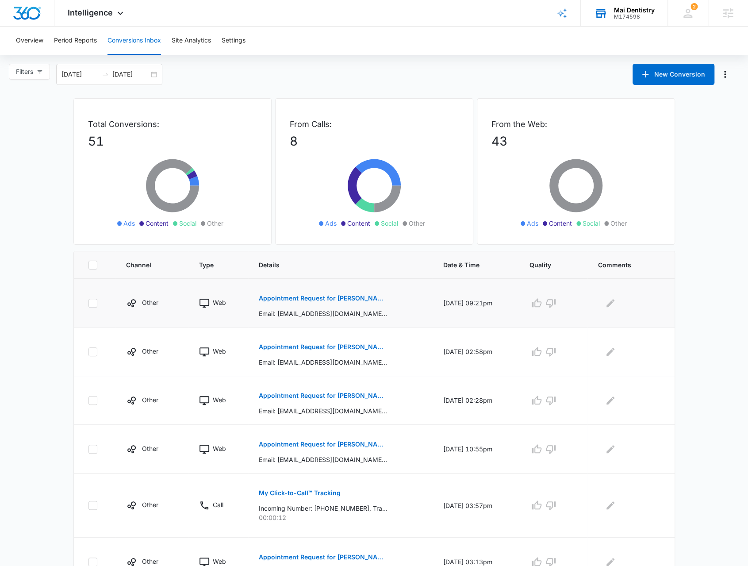
click at [301, 306] on button "Appointment Request for Amanda Bennett on 10/13/2025" at bounding box center [323, 298] width 129 height 21
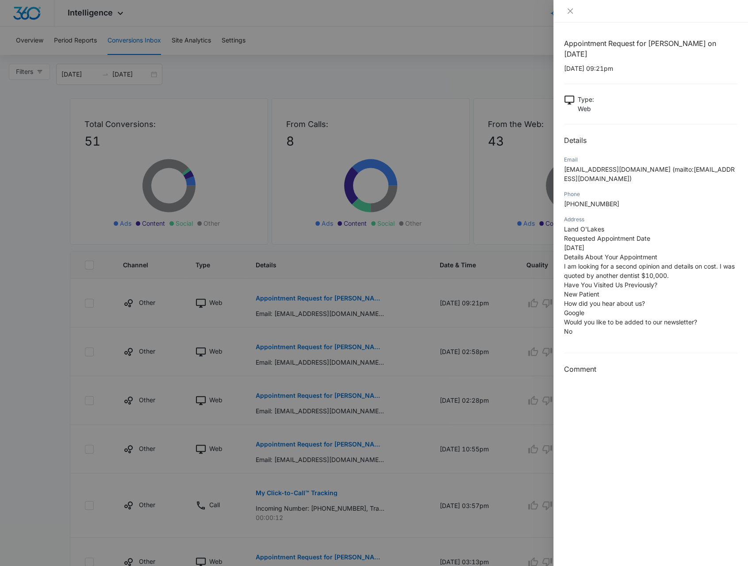
click at [204, 80] on div at bounding box center [374, 283] width 748 height 566
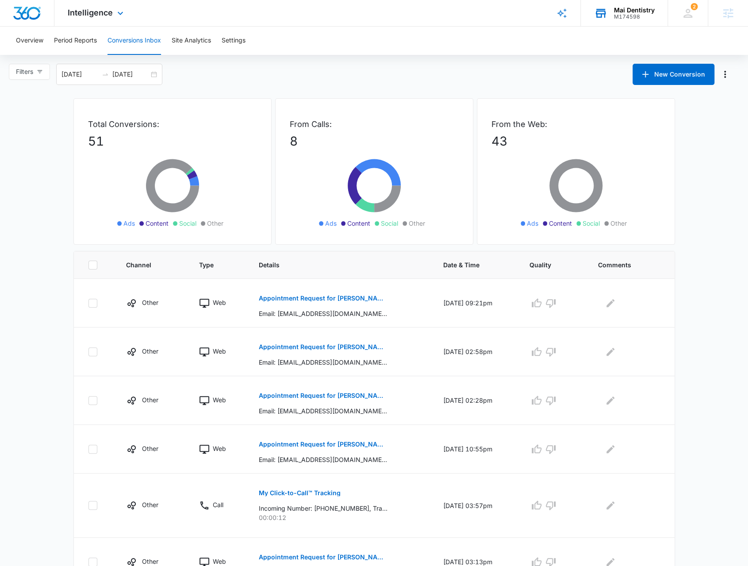
click at [107, 19] on div "Intelligence Apps Reputation Forms CRM Email Social Payments POS Content Ads In…" at bounding box center [96, 13] width 84 height 26
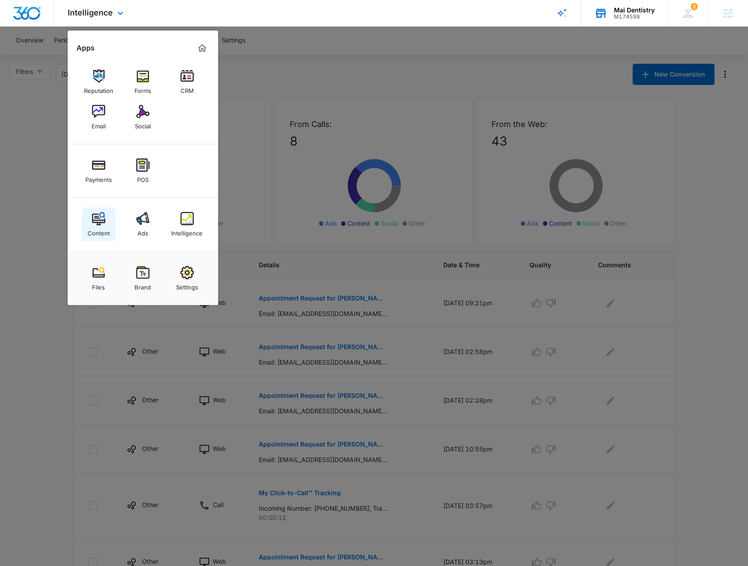
click at [104, 221] on img at bounding box center [98, 218] width 13 height 13
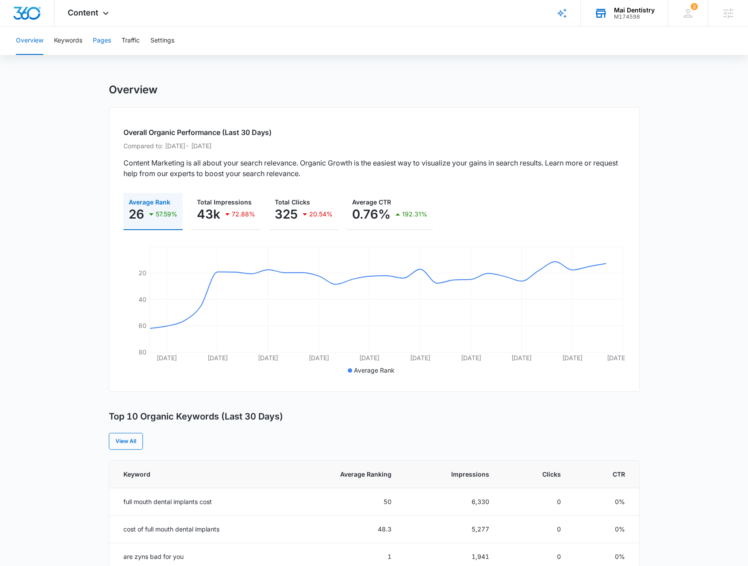
click at [101, 42] on button "Pages" at bounding box center [102, 41] width 18 height 28
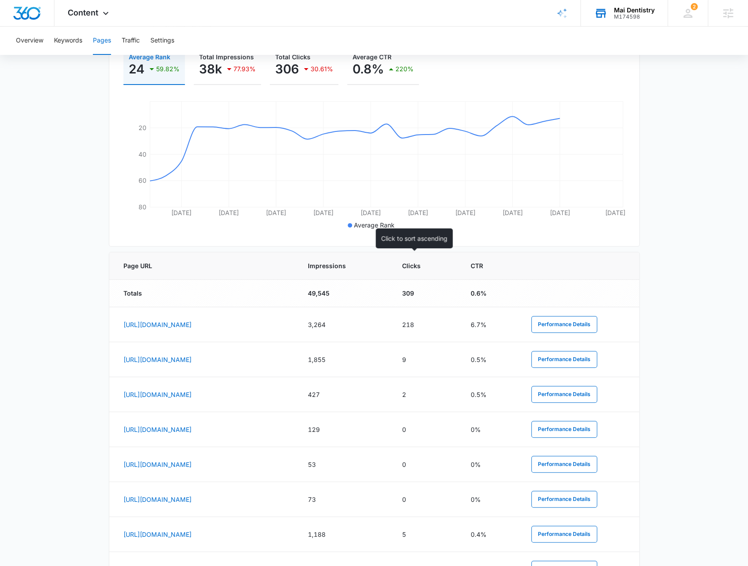
click at [368, 267] on span "Impressions" at bounding box center [338, 265] width 60 height 9
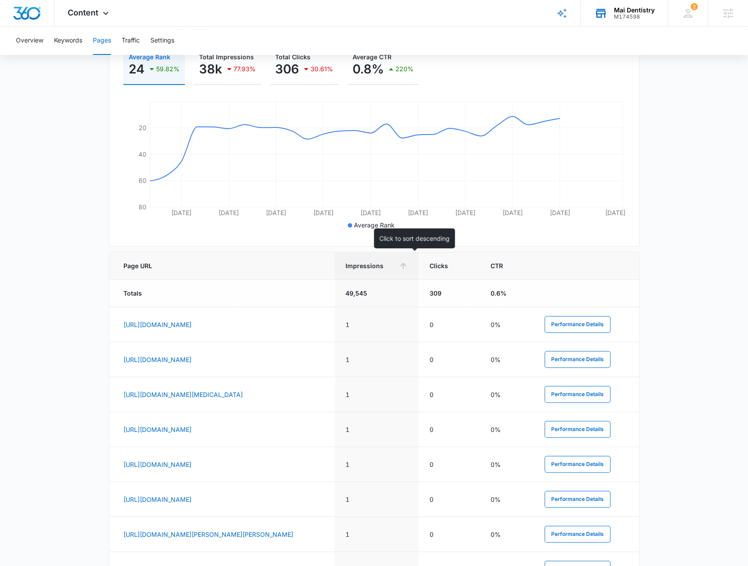
click at [395, 267] on span "Impressions" at bounding box center [370, 265] width 50 height 9
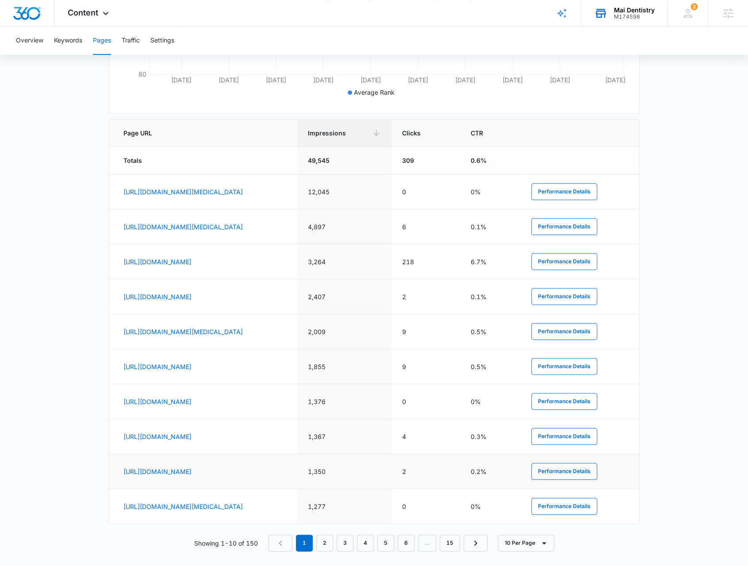
scroll to position [326, 0]
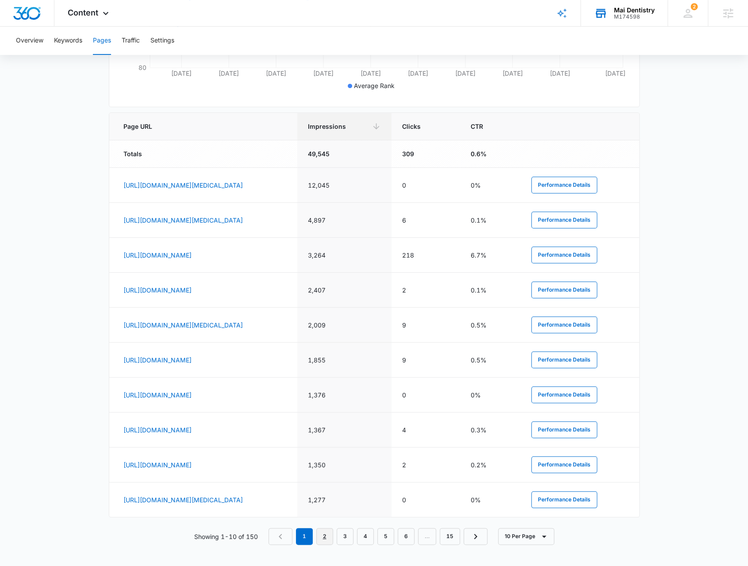
click at [330, 533] on link "2" at bounding box center [324, 536] width 17 height 17
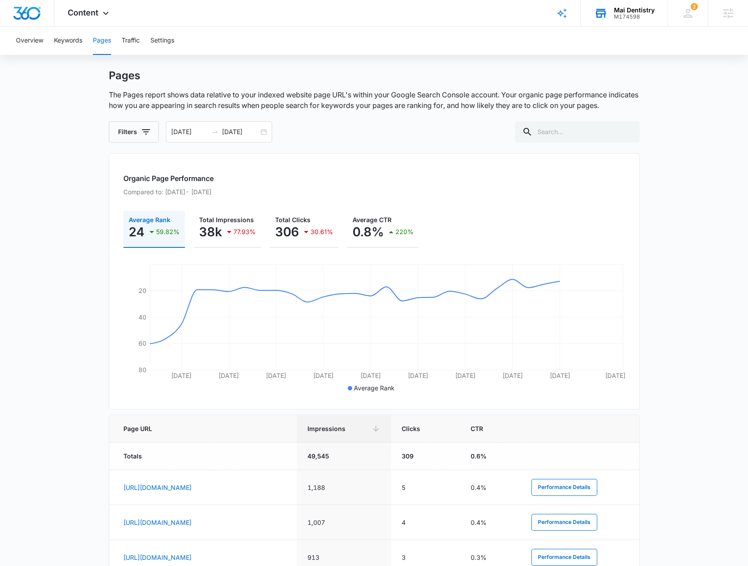
scroll to position [0, 0]
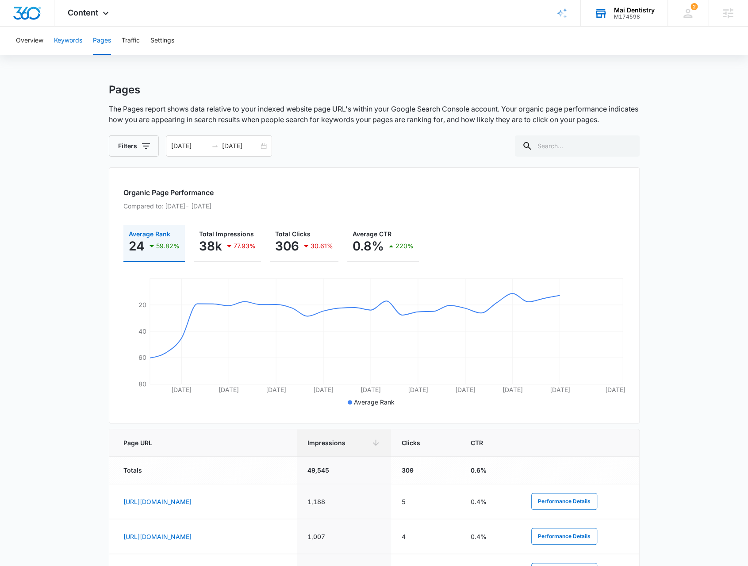
click at [61, 38] on button "Keywords" at bounding box center [68, 41] width 28 height 28
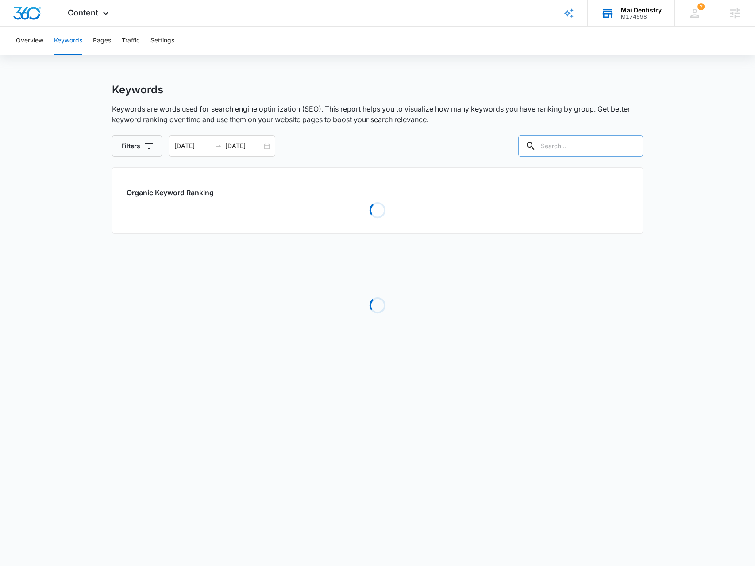
click at [566, 140] on input "text" at bounding box center [580, 145] width 125 height 21
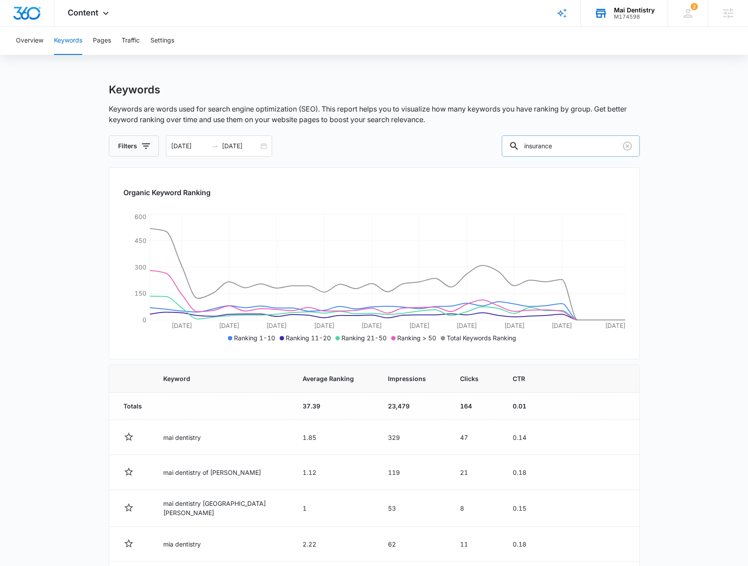
type input "insurance"
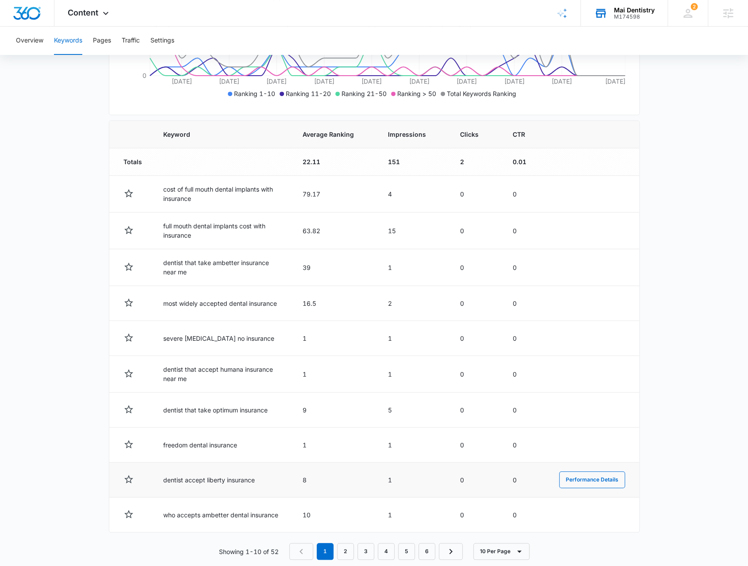
scroll to position [257, 0]
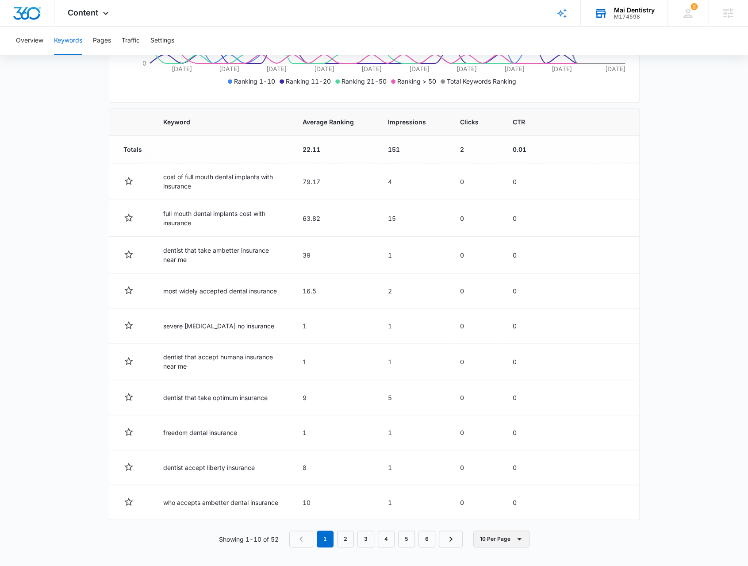
click at [525, 537] on button "10 Per Page" at bounding box center [501, 538] width 56 height 17
click at [511, 512] on div "100 Per Page" at bounding box center [504, 510] width 39 height 6
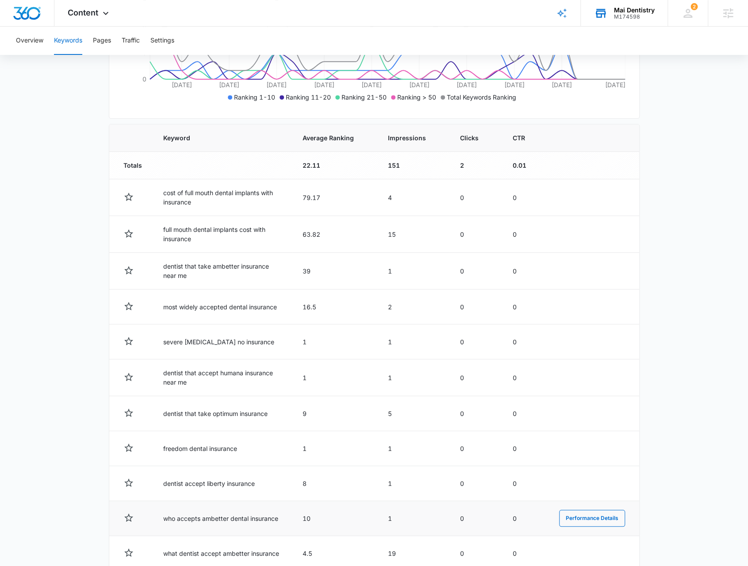
scroll to position [354, 0]
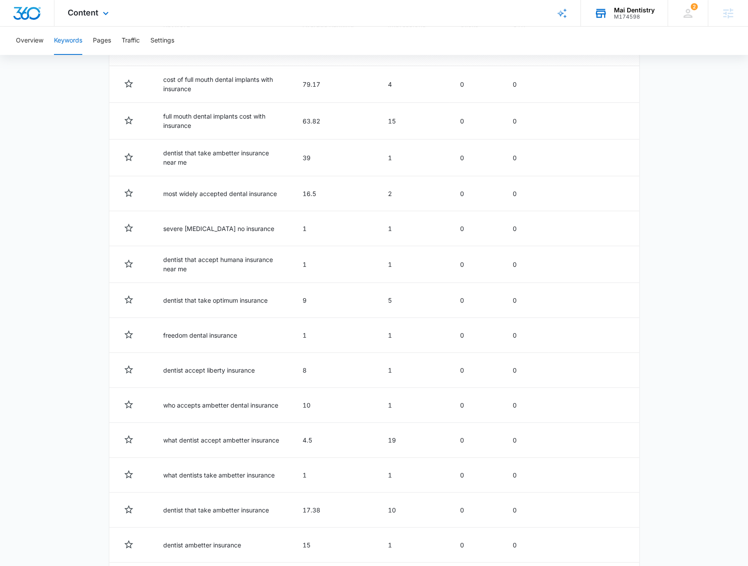
click at [119, 8] on div "Content Apps Reputation Forms CRM Email Social Payments POS Content Ads Intelli…" at bounding box center [89, 13] width 70 height 26
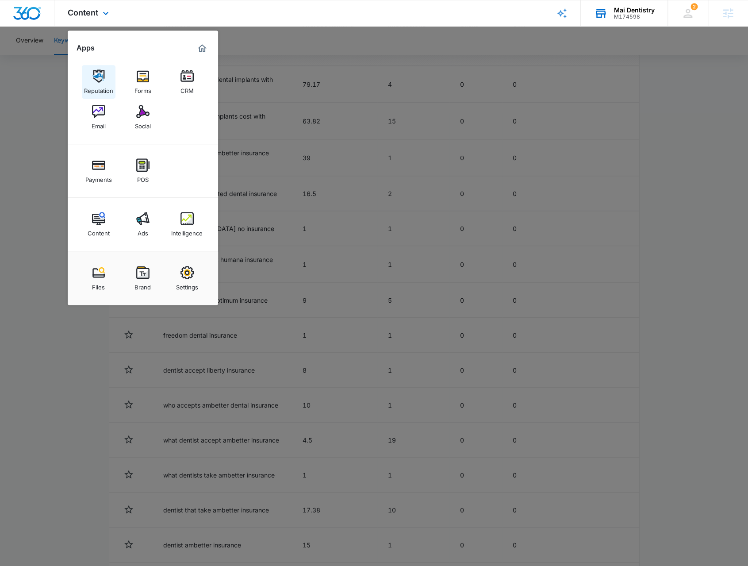
click at [106, 80] on link "Reputation" at bounding box center [99, 82] width 34 height 34
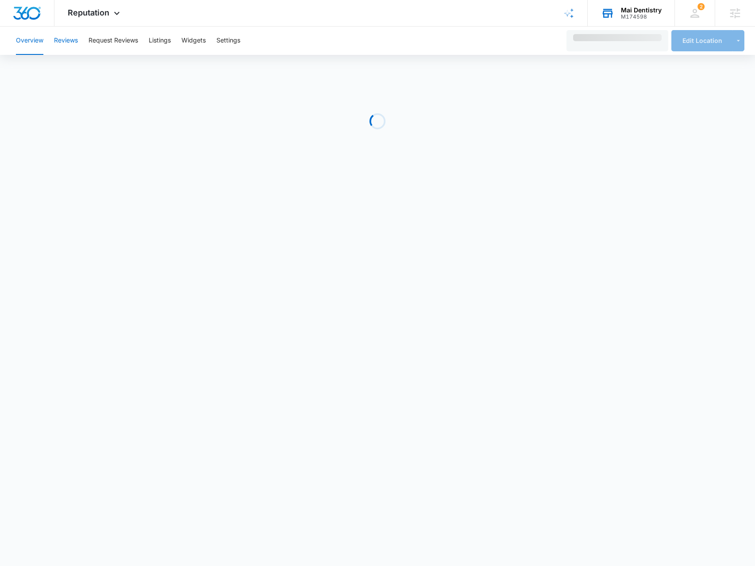
click at [70, 42] on button "Reviews" at bounding box center [66, 41] width 24 height 28
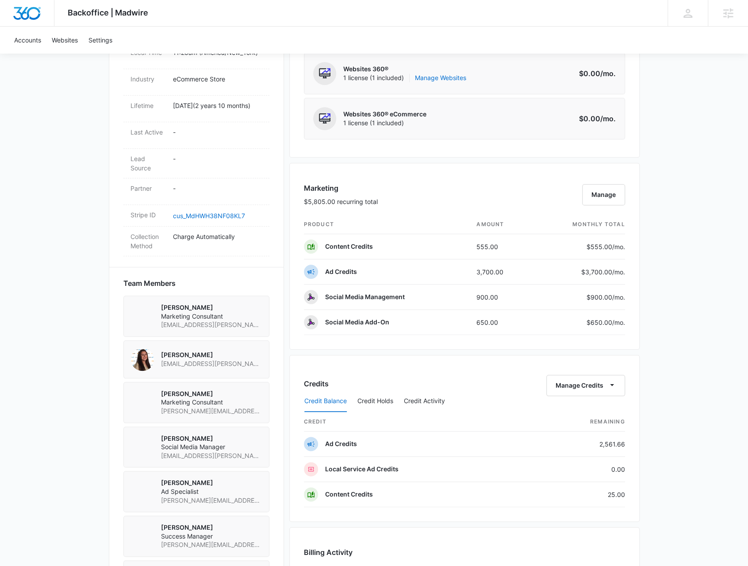
scroll to position [487, 0]
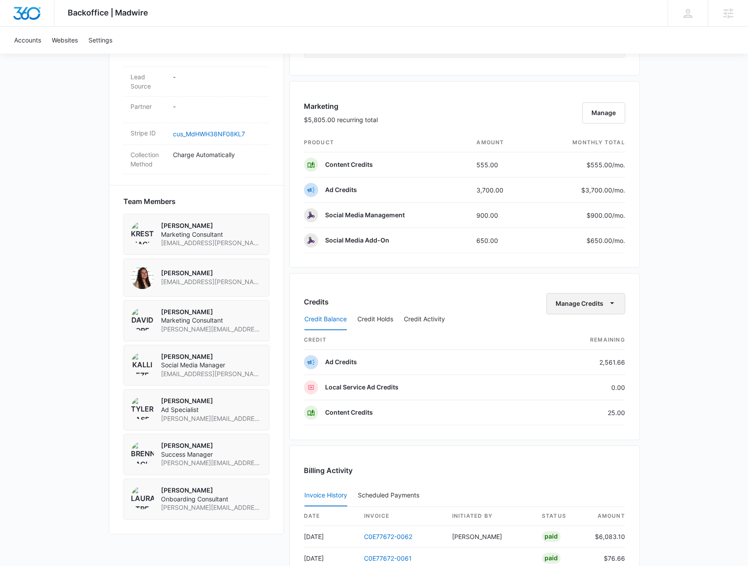
click at [613, 304] on icon "button" at bounding box center [611, 302] width 9 height 9
click at [590, 327] on div "Transfer Credits" at bounding box center [581, 329] width 46 height 6
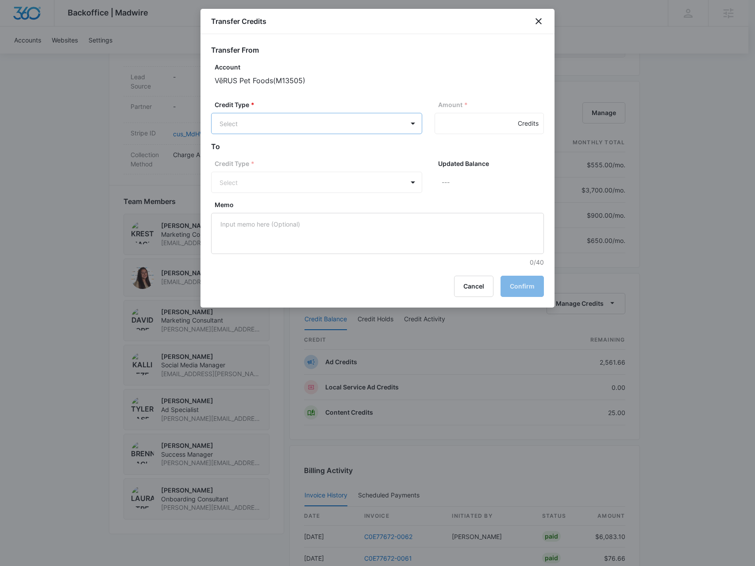
click at [285, 119] on body "Backoffice | Madwire Apps Settings [PERSON_NAME] [PERSON_NAME][EMAIL_ADDRESS][P…" at bounding box center [377, 149] width 755 height 1273
click at [276, 151] on div "Ad Credits (2561.66 Credits)" at bounding box center [316, 157] width 188 height 14
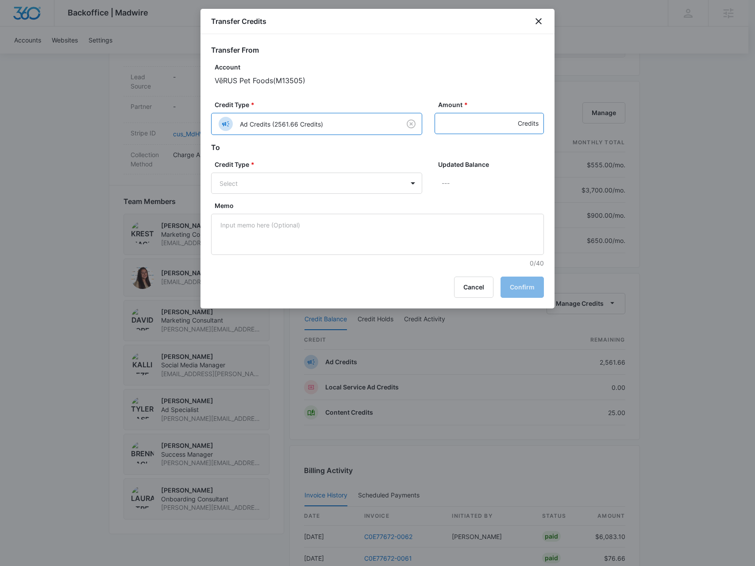
click at [450, 120] on input "Amount *" at bounding box center [488, 123] width 109 height 21
type input "100"
click at [379, 175] on body "Backoffice | Madwire Apps Settings [PERSON_NAME] [PERSON_NAME][EMAIL_ADDRESS][P…" at bounding box center [377, 149] width 755 height 1273
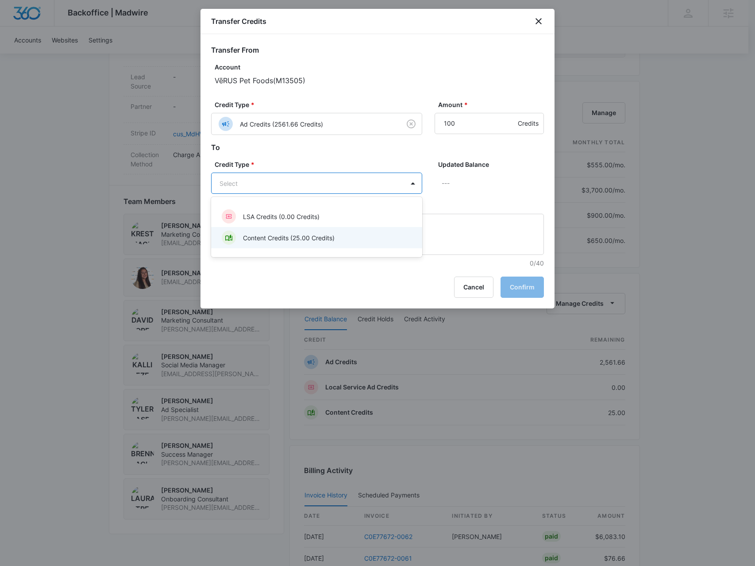
click at [368, 238] on div "Content Credits (25.00 Credits)" at bounding box center [316, 237] width 188 height 14
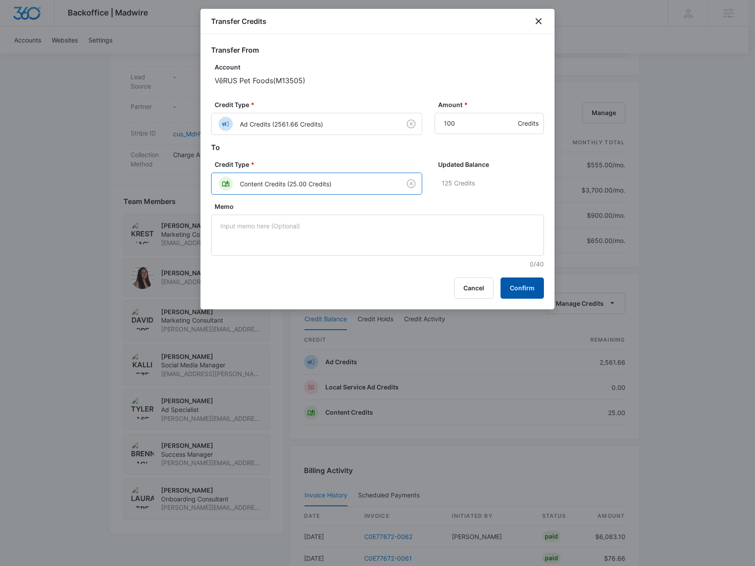
click at [527, 288] on button "Confirm" at bounding box center [521, 287] width 43 height 21
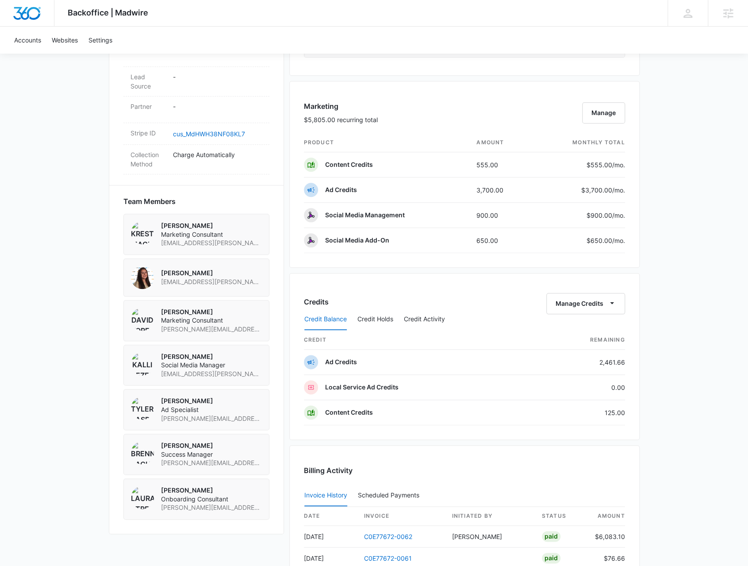
scroll to position [354, 0]
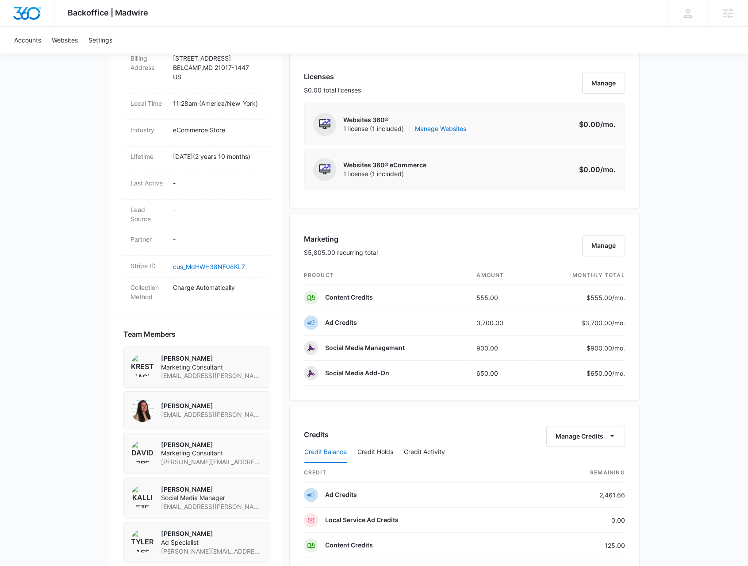
click at [677, 308] on div "Backoffice | Madwire Apps Settings BR Brennan Rachman brennan.rachman@madwire.c…" at bounding box center [374, 282] width 748 height 1273
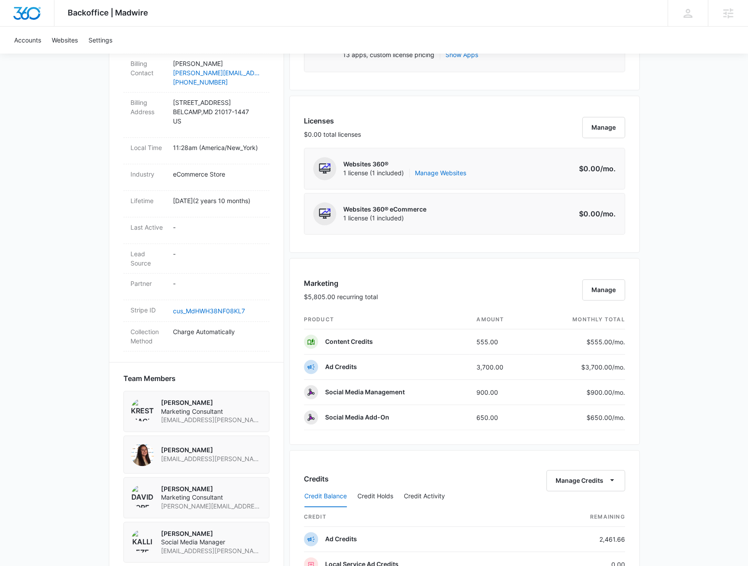
scroll to position [487, 0]
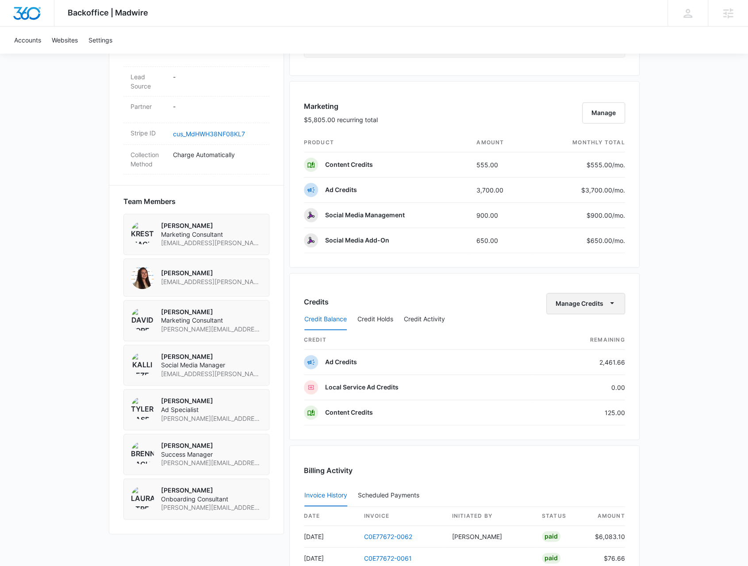
click at [620, 303] on button "Manage Credits" at bounding box center [585, 303] width 79 height 21
click at [598, 324] on button "Transfer Credits" at bounding box center [586, 328] width 78 height 13
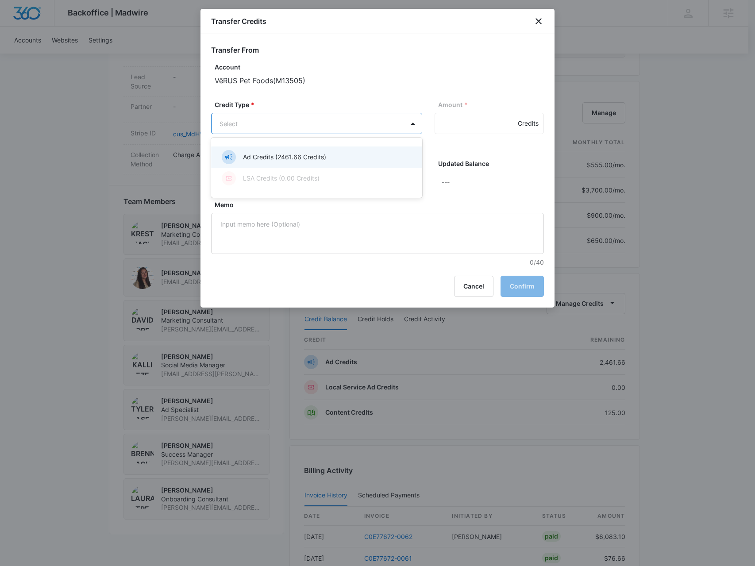
click at [287, 121] on body "Backoffice | Madwire Apps Settings BR Brennan Rachman brennan.rachman@madwire.c…" at bounding box center [377, 149] width 755 height 1273
drag, startPoint x: 268, startPoint y: 162, endPoint x: 281, endPoint y: 163, distance: 12.9
click at [268, 162] on div "Ad Credits (2461.66 Credits)" at bounding box center [316, 157] width 188 height 14
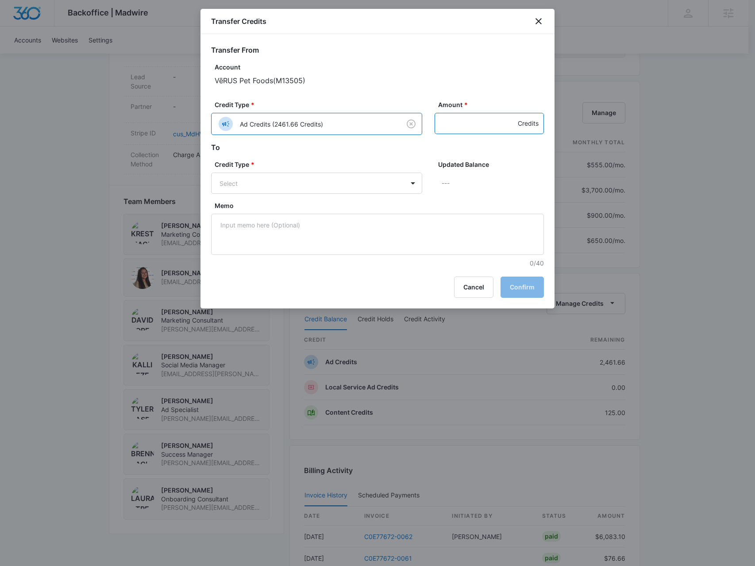
click at [454, 125] on input "Amount *" at bounding box center [488, 123] width 109 height 21
type input "75"
click at [331, 186] on body "Backoffice | Madwire Apps Settings BR Brennan Rachman brennan.rachman@madwire.c…" at bounding box center [377, 149] width 755 height 1273
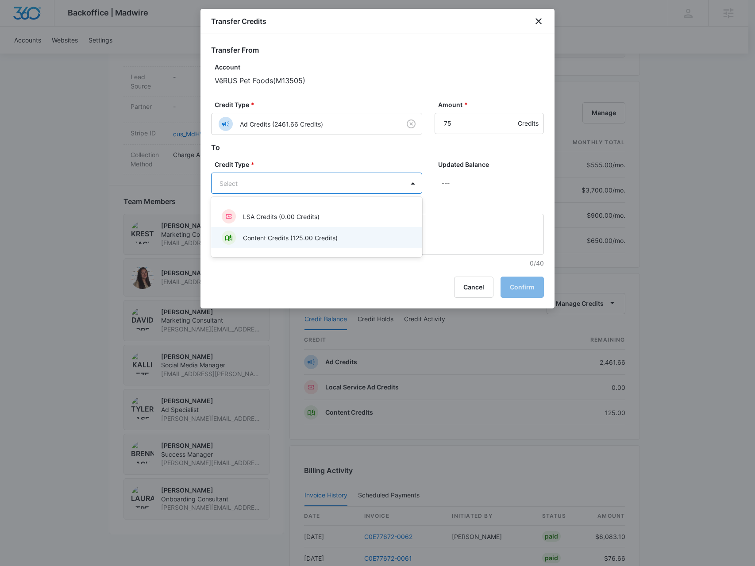
click at [325, 236] on p "Content Credits (125.00 Credits)" at bounding box center [290, 237] width 95 height 9
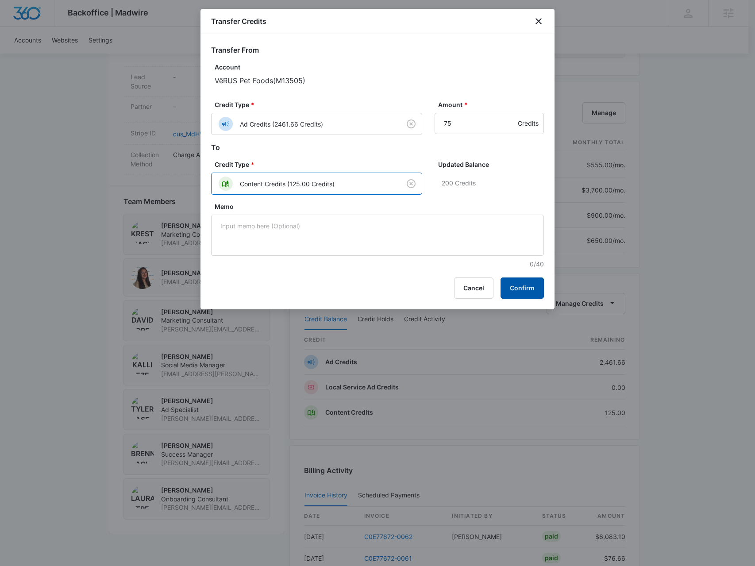
click at [533, 290] on button "Confirm" at bounding box center [521, 287] width 43 height 21
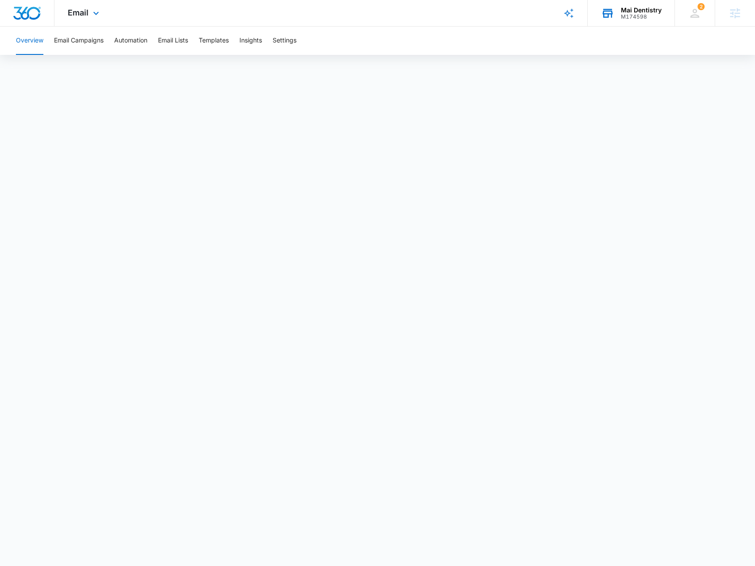
click at [652, 14] on div "M174598" at bounding box center [641, 17] width 41 height 6
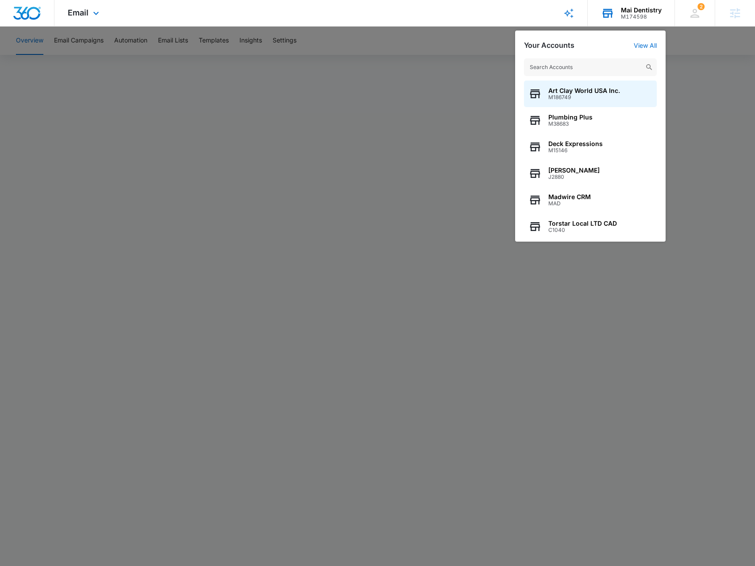
click at [594, 69] on input "text" at bounding box center [590, 67] width 133 height 18
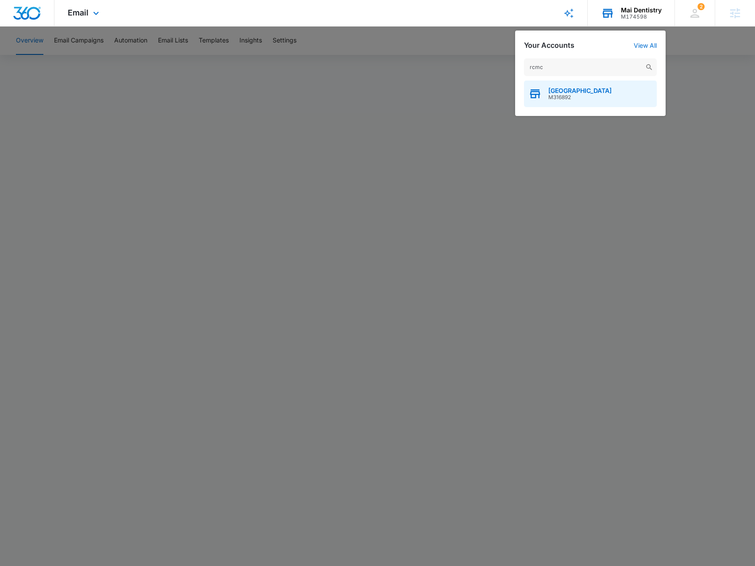
type input "rcmc"
click at [598, 90] on span "[GEOGRAPHIC_DATA]" at bounding box center [579, 90] width 63 height 7
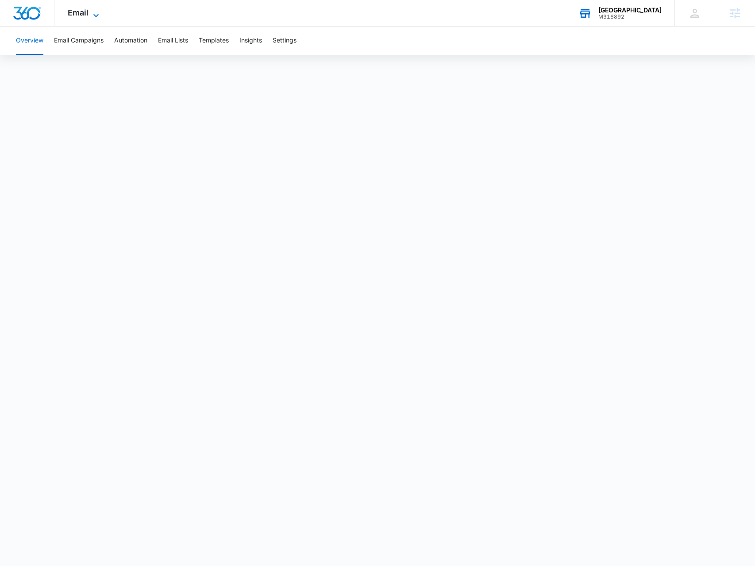
click at [100, 13] on icon at bounding box center [96, 15] width 11 height 11
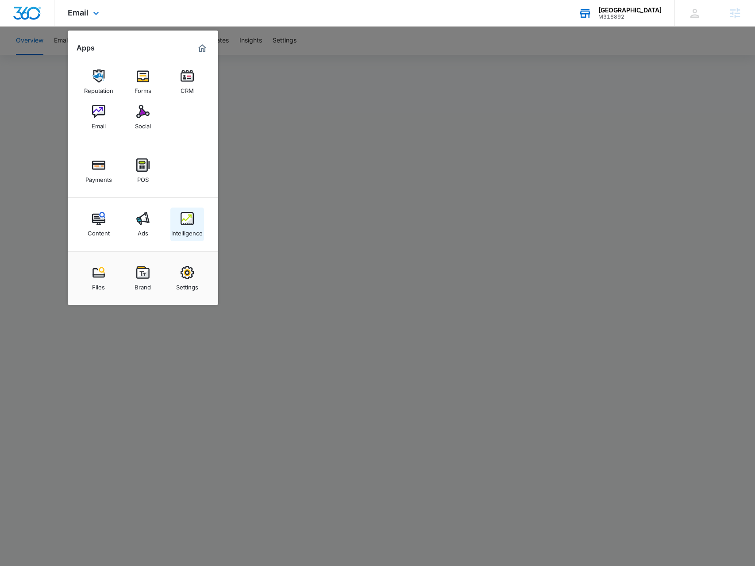
click at [194, 222] on link "Intelligence" at bounding box center [187, 224] width 34 height 34
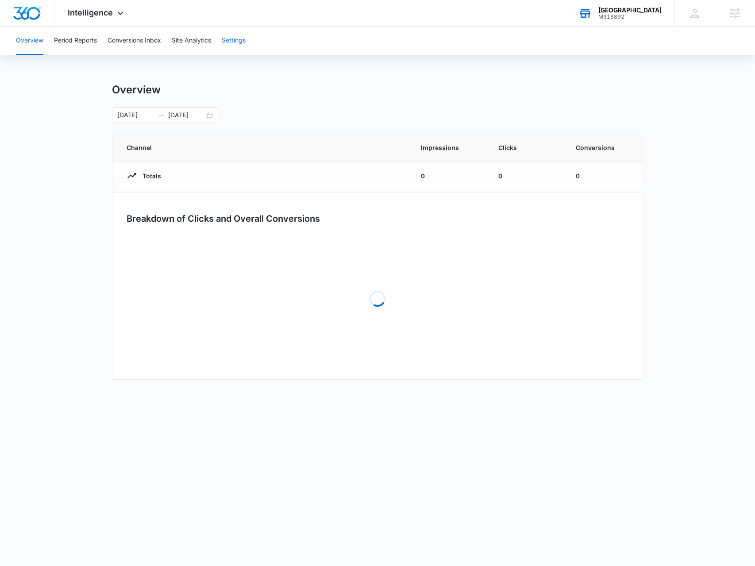
drag, startPoint x: 223, startPoint y: 46, endPoint x: 235, endPoint y: 38, distance: 15.0
click at [223, 44] on div "Overview Period Reports Conversions Inbox Site Analytics Settings" at bounding box center [377, 41] width 733 height 28
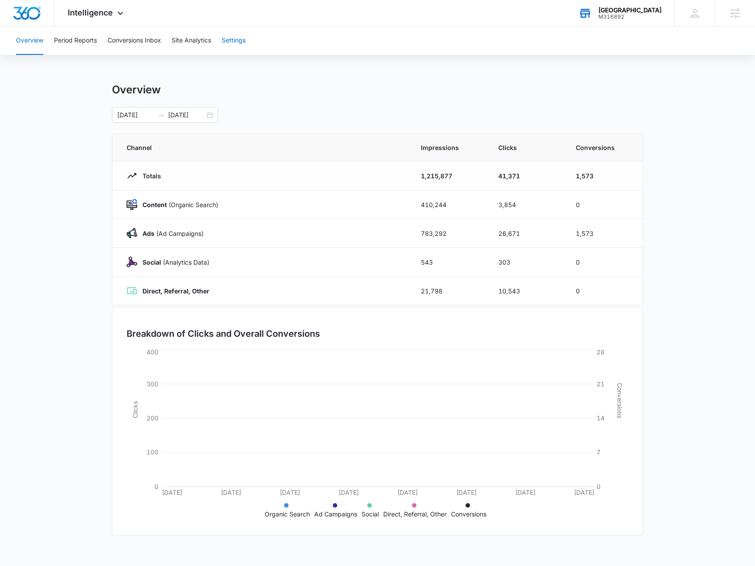
click at [238, 38] on button "Settings" at bounding box center [234, 41] width 24 height 28
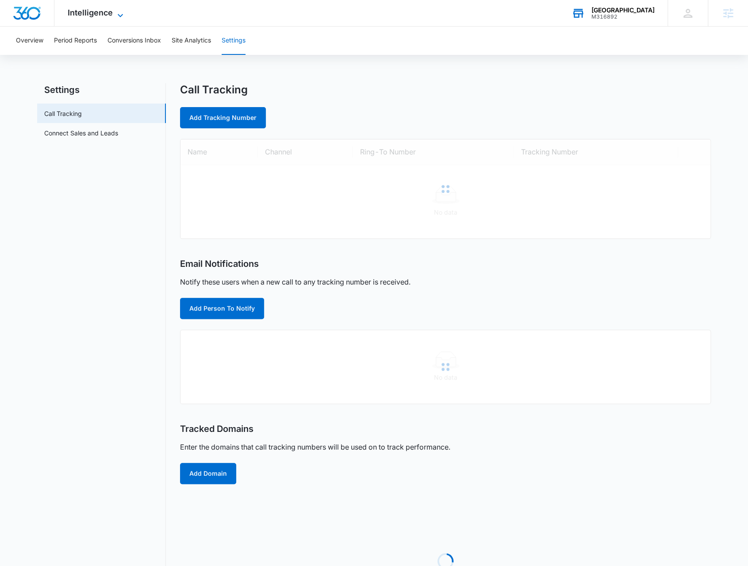
click at [107, 14] on span "Intelligence" at bounding box center [90, 12] width 45 height 9
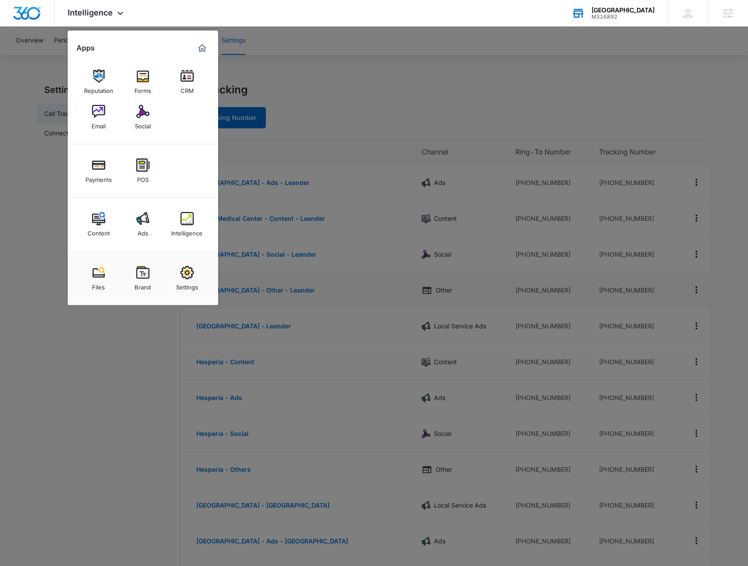
click at [182, 290] on div "Settings" at bounding box center [187, 285] width 22 height 12
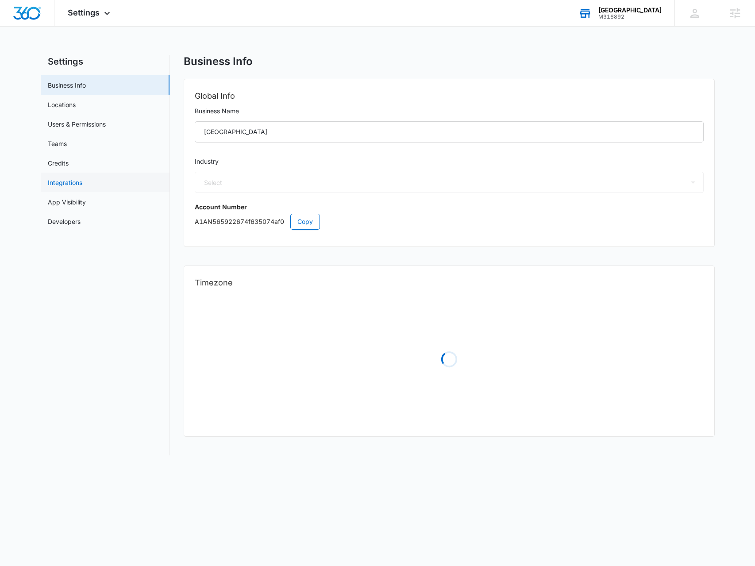
select select "14"
select select "US"
select select "America/[GEOGRAPHIC_DATA]"
click at [69, 160] on link "Credits" at bounding box center [58, 162] width 21 height 9
